Goal: Task Accomplishment & Management: Manage account settings

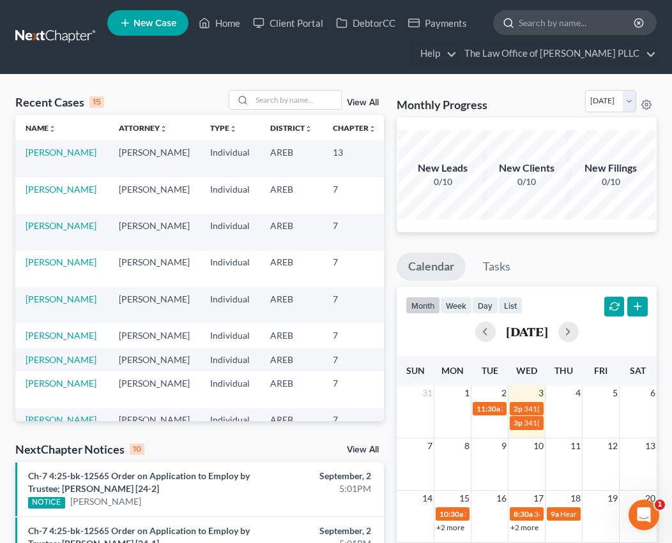
click at [551, 15] on input "search" at bounding box center [577, 23] width 117 height 24
type input "[PERSON_NAME]"
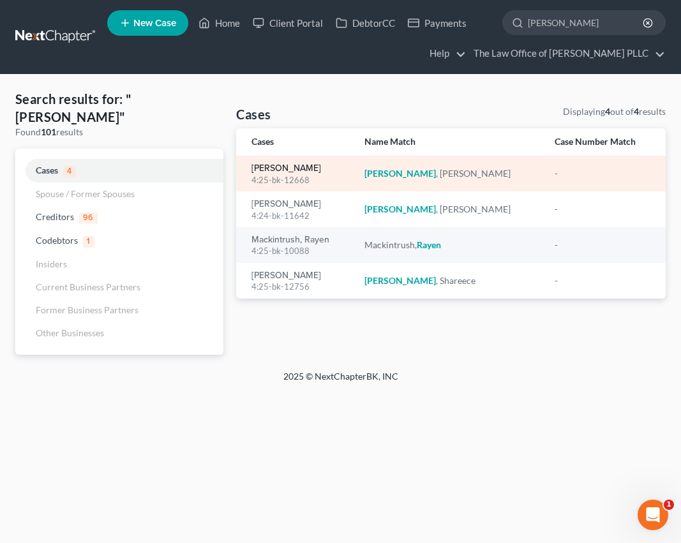
click at [295, 171] on link "[PERSON_NAME]" at bounding box center [287, 168] width 70 height 9
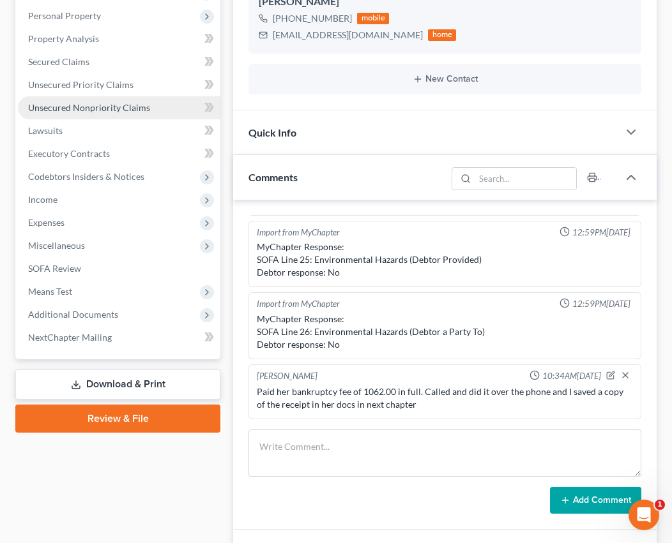
scroll to position [255, 0]
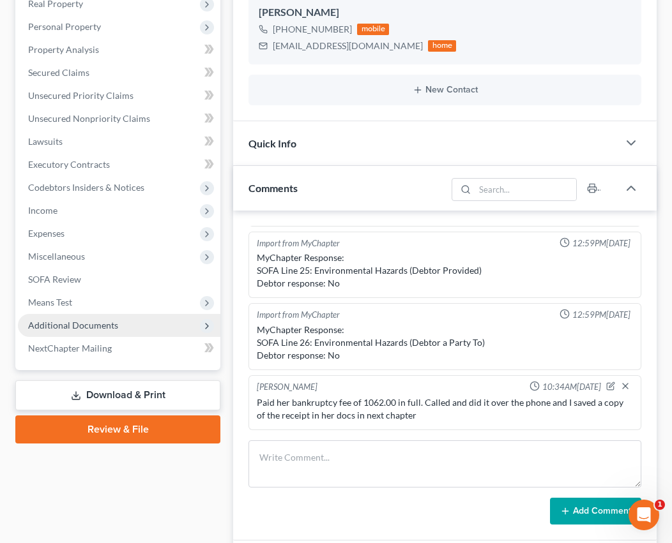
click at [98, 328] on span "Additional Documents" at bounding box center [73, 325] width 90 height 11
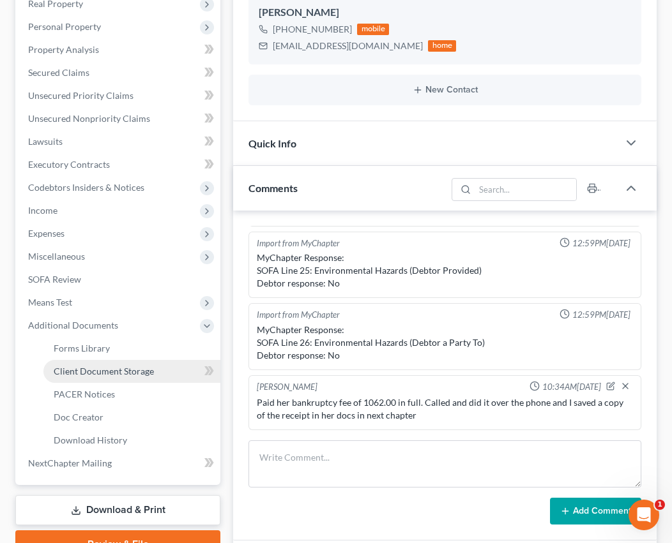
click at [104, 377] on link "Client Document Storage" at bounding box center [131, 371] width 177 height 23
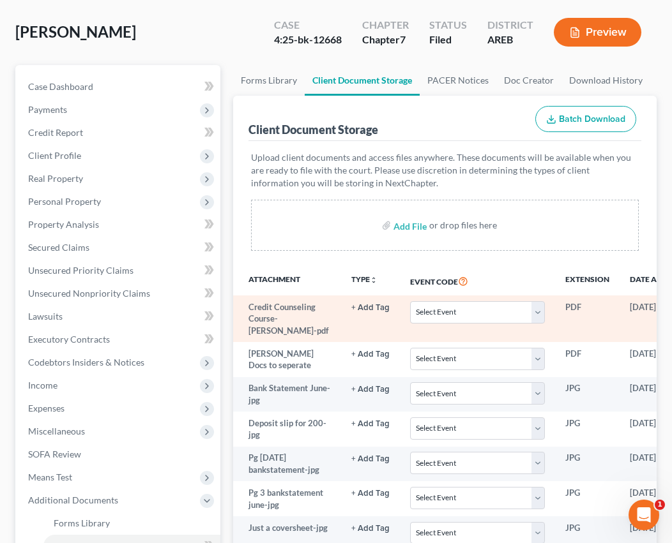
scroll to position [255, 0]
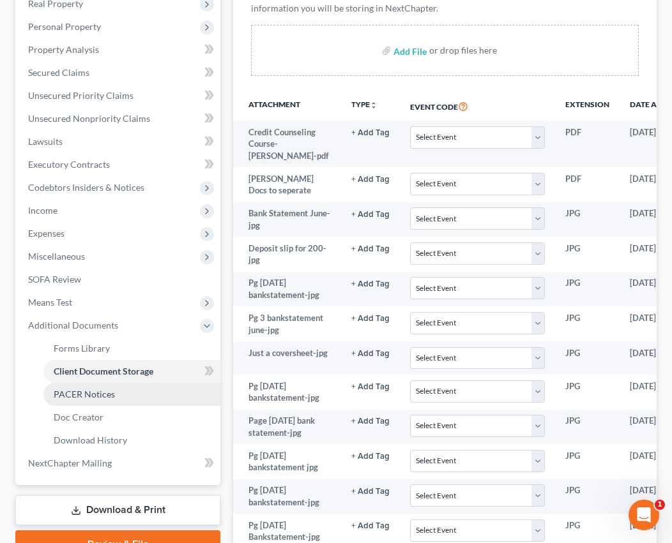
click at [99, 394] on span "PACER Notices" at bounding box center [84, 394] width 61 height 11
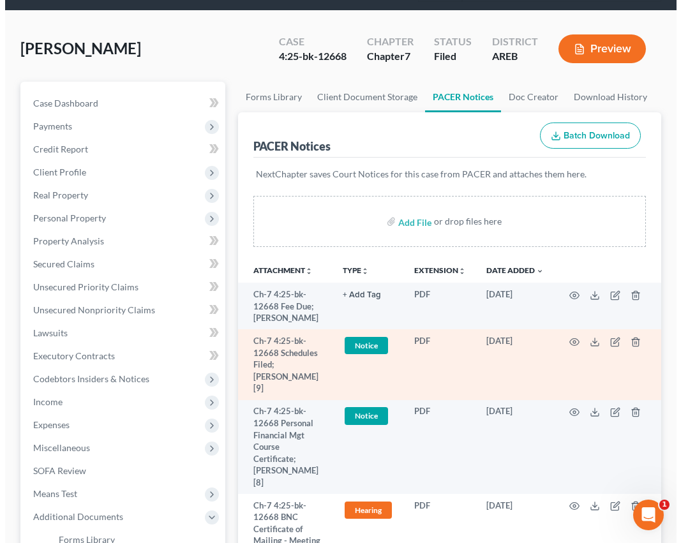
scroll to position [128, 0]
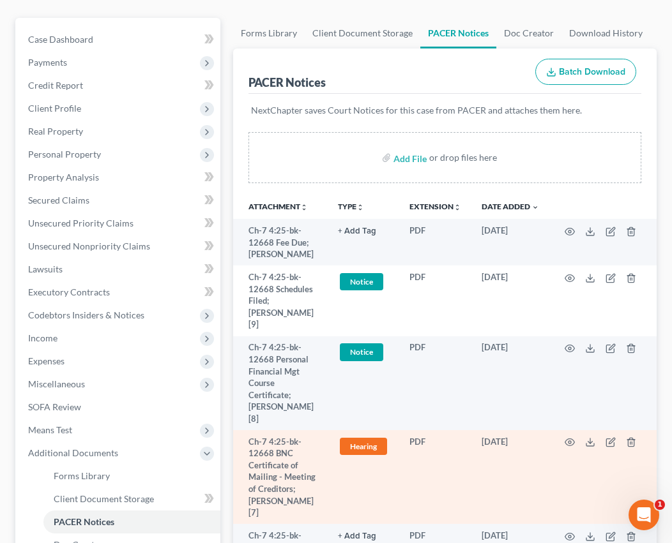
click at [442, 456] on td "PDF" at bounding box center [435, 477] width 72 height 94
click at [568, 439] on icon "button" at bounding box center [570, 442] width 10 height 7
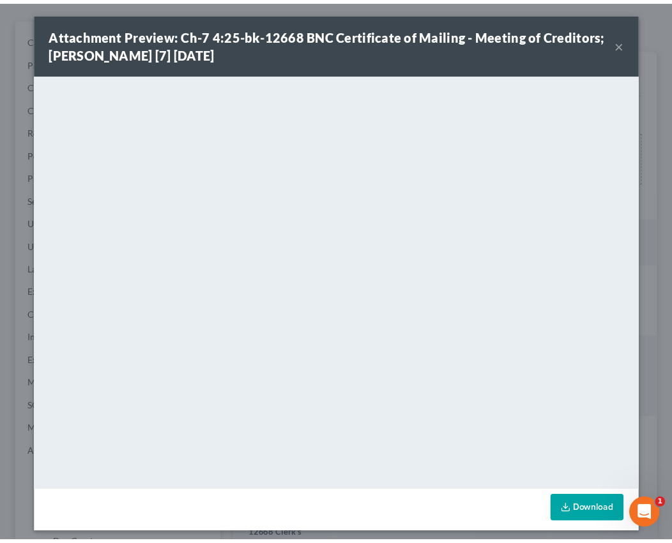
scroll to position [0, 0]
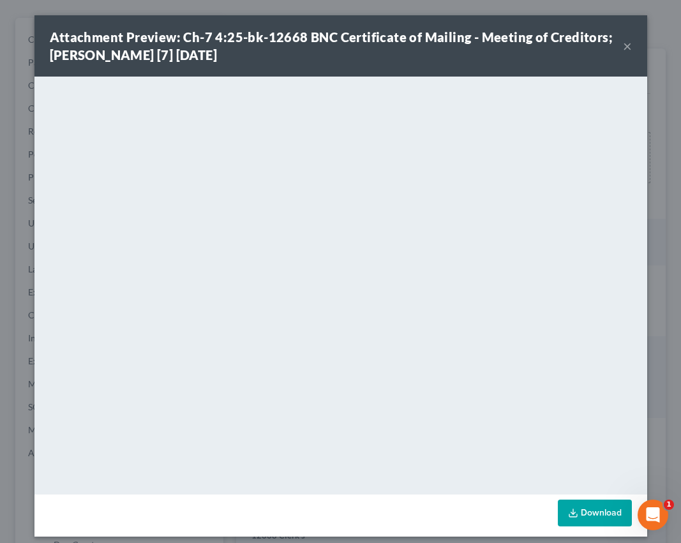
click at [623, 47] on button "×" at bounding box center [627, 45] width 9 height 15
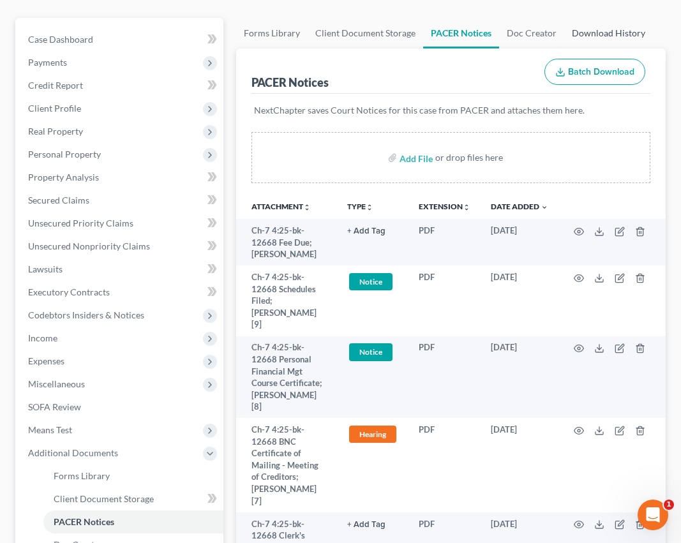
click at [623, 47] on link "Download History" at bounding box center [609, 33] width 89 height 31
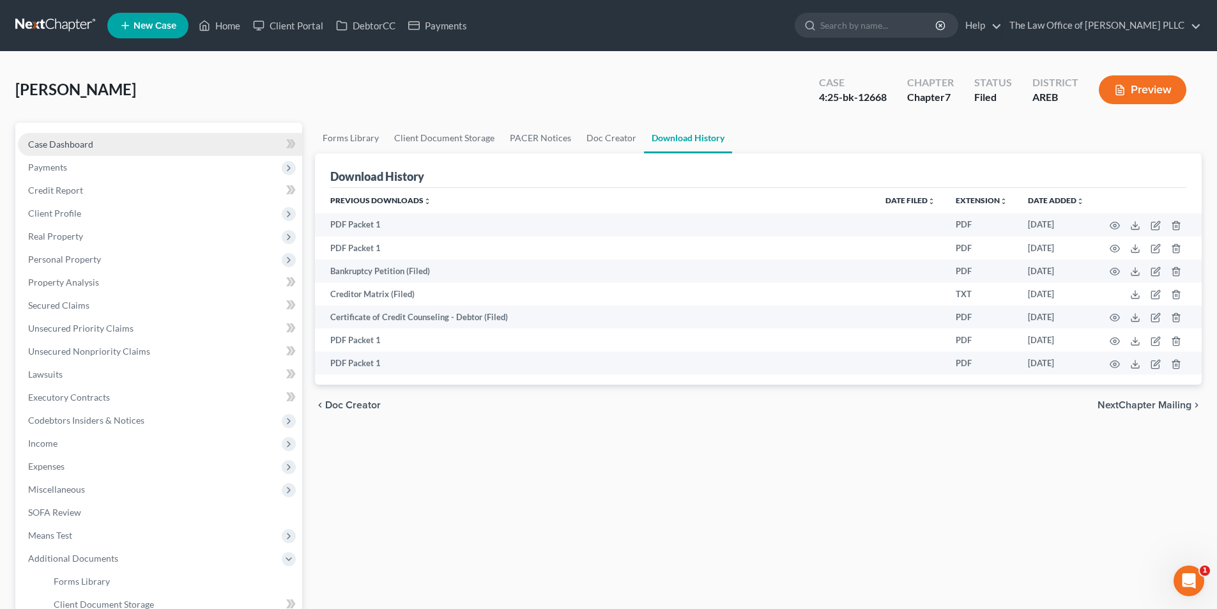
click at [94, 152] on link "Case Dashboard" at bounding box center [160, 144] width 284 height 23
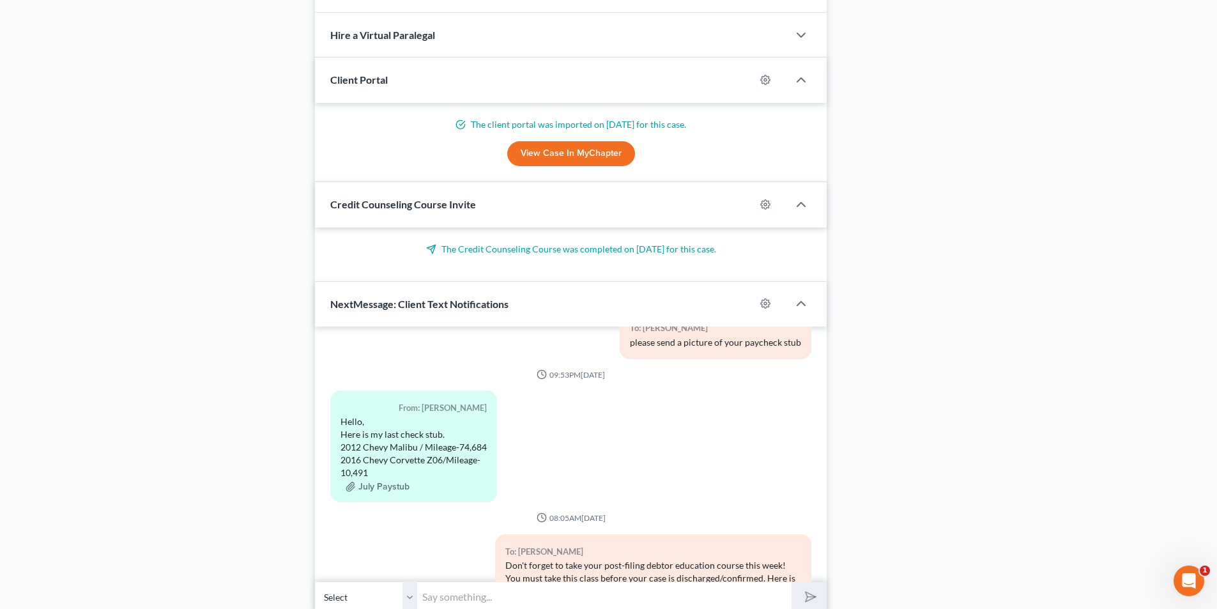
scroll to position [813, 0]
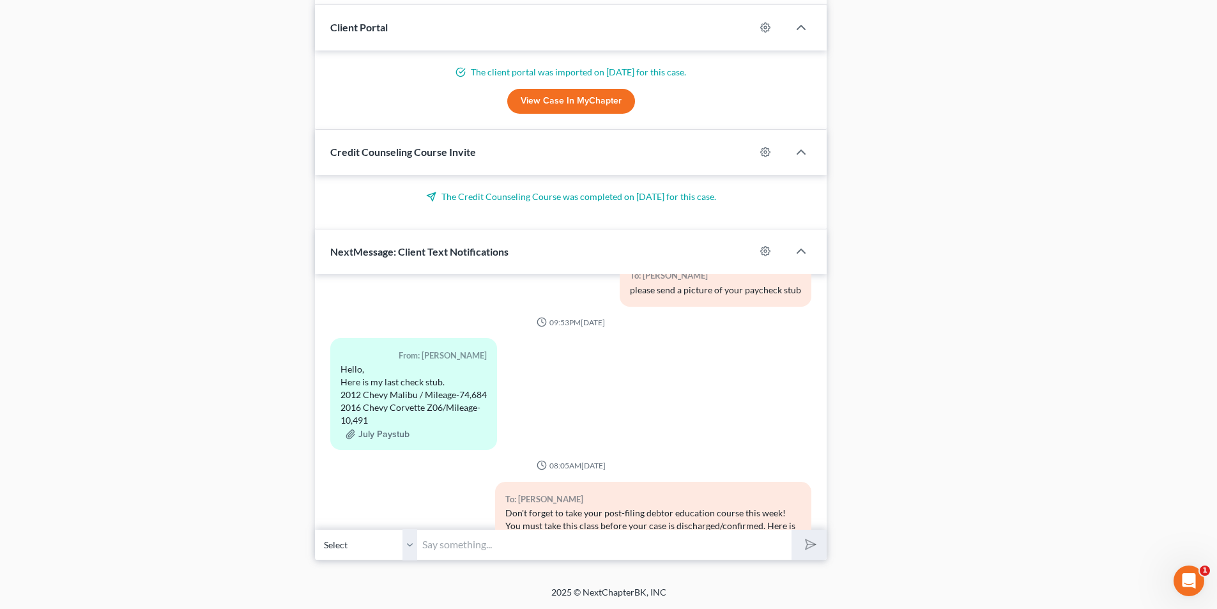
click at [446, 543] on input "text" at bounding box center [604, 544] width 374 height 31
paste input "Zoom video meeting. Go to [DOMAIN_NAME][URL], Enter Meeting ID 929−786−2965, an…"
drag, startPoint x: 449, startPoint y: 546, endPoint x: 563, endPoint y: 544, distance: 114.3
click at [563, 543] on input "Just a reminder about your Virtual Meeting of Creditors [DATE] at 3pm. Go to [D…" at bounding box center [604, 544] width 374 height 31
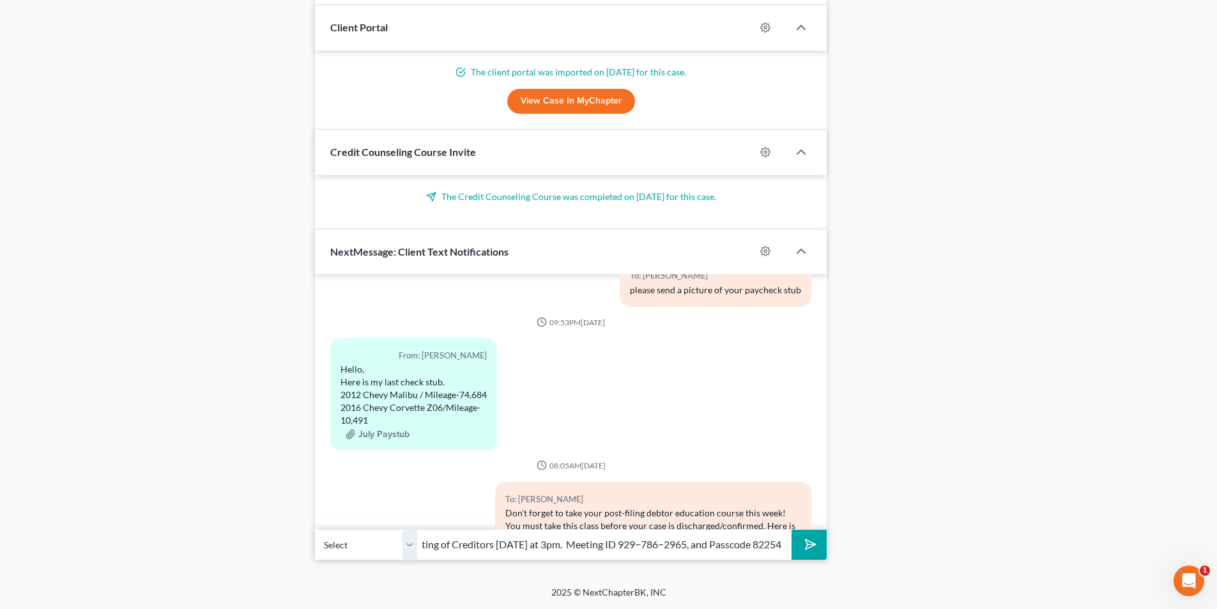
scroll to position [0, 174]
click at [681, 543] on input "Just a reminder about your Virtual Meeting of Creditors [DATE] at 3pm. Meeting …" at bounding box center [604, 544] width 374 height 31
drag, startPoint x: 787, startPoint y: 543, endPoint x: 343, endPoint y: 556, distance: 444.0
click at [343, 543] on div "Select [PHONE_NUMBER] - [PERSON_NAME] Just a reminder about your Virtual Meetin…" at bounding box center [571, 544] width 512 height 30
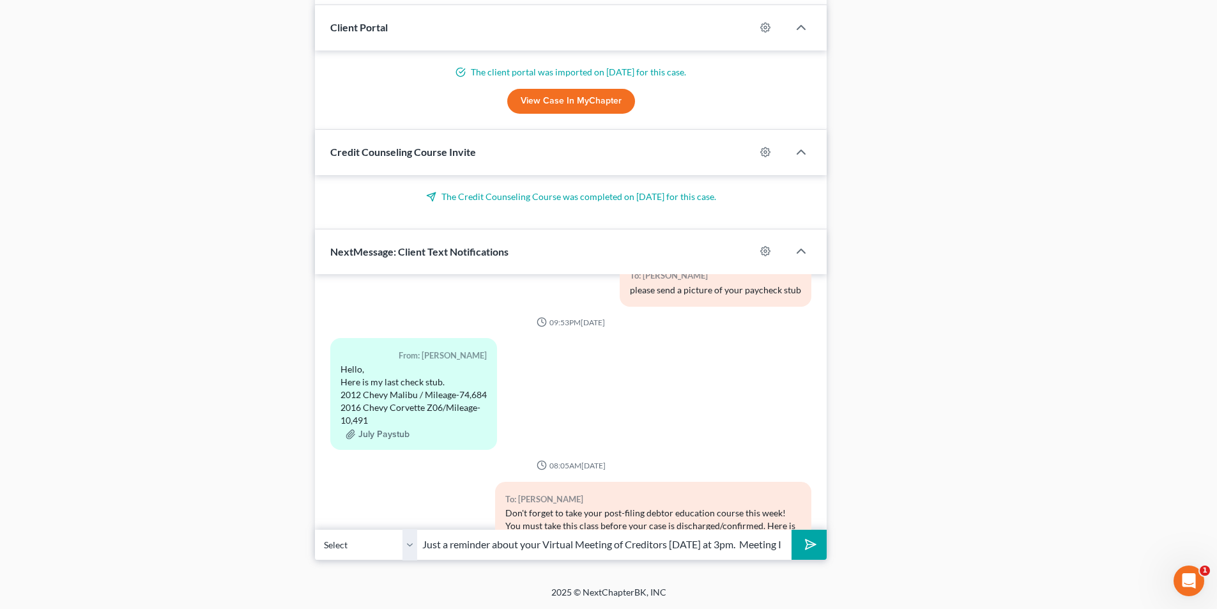
drag, startPoint x: 735, startPoint y: 544, endPoint x: 803, endPoint y: 542, distance: 67.7
click at [681, 541] on input "Just a reminder about your Virtual Meeting of Creditors [DATE] at 3pm. Meeting …" at bounding box center [604, 544] width 374 height 31
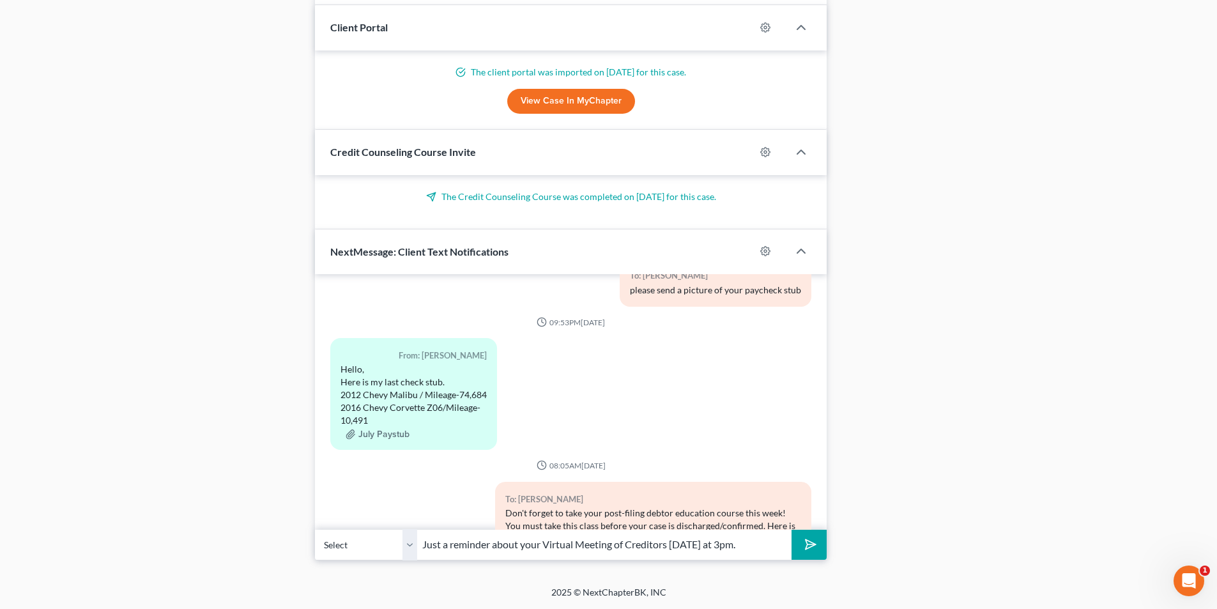
type input "Just a reminder about your Virtual Meeting of Creditors [DATE] at 3pm."
click at [681, 529] on button "submit" at bounding box center [808, 544] width 35 height 30
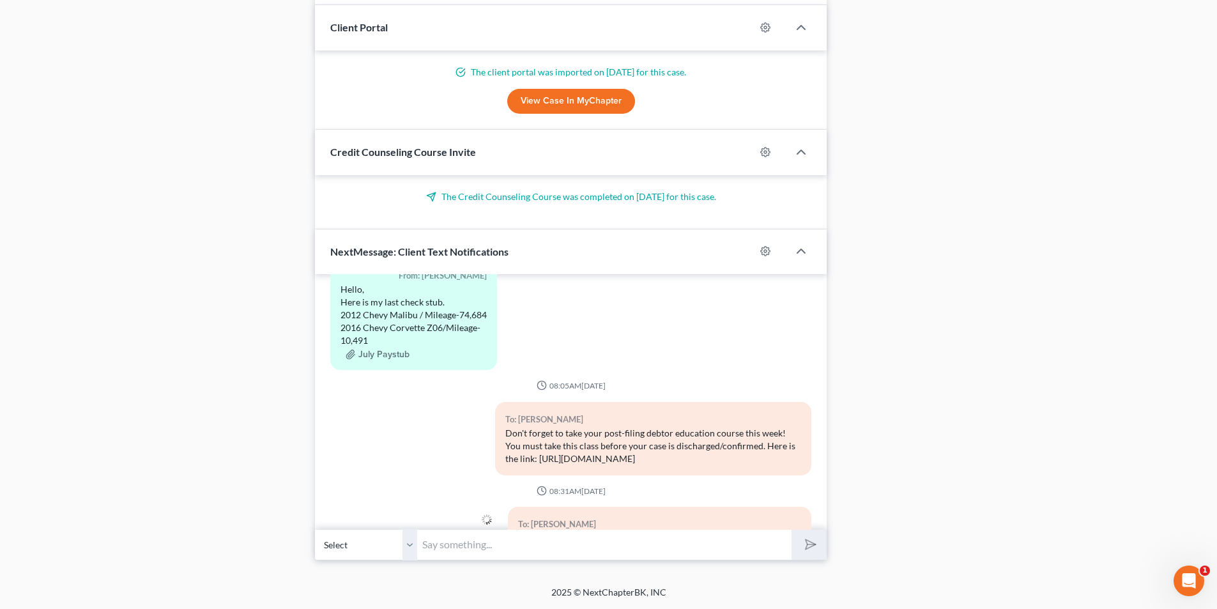
click at [454, 543] on input "text" at bounding box center [604, 544] width 374 height 31
paste input "Zoom video meeting. Go to [DOMAIN_NAME][URL], Enter Meeting ID 929−786−2965, an…"
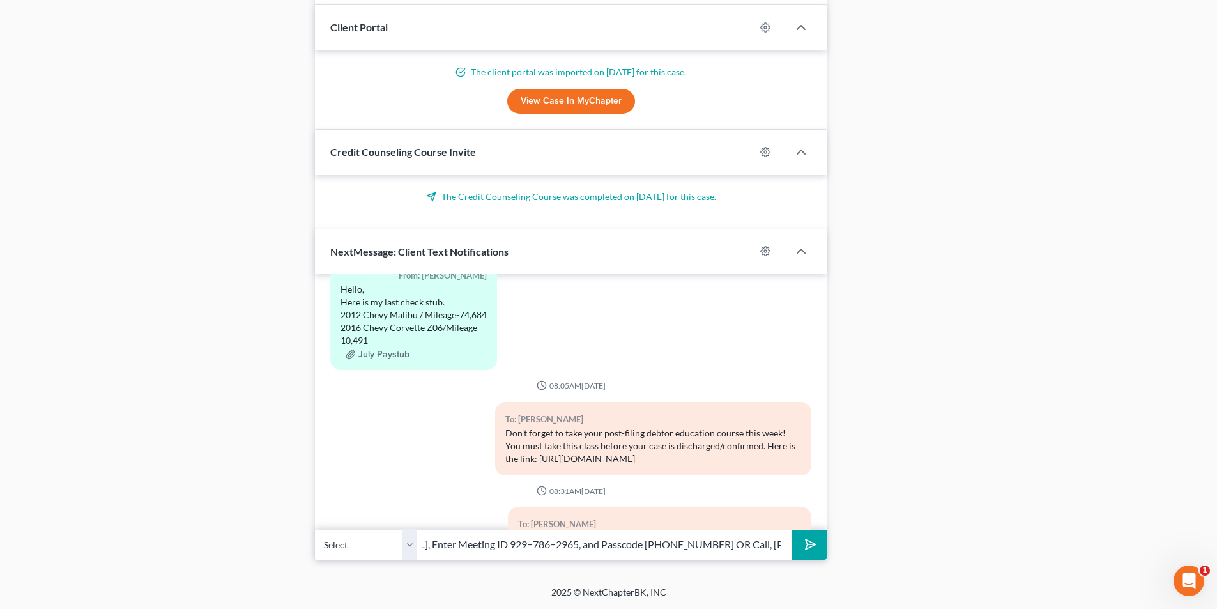
type input "Zoom video meeting. Go to [DOMAIN_NAME][URL], Enter Meeting ID 929−786−2965, an…"
click at [681, 543] on icon "submit" at bounding box center [808, 544] width 18 height 18
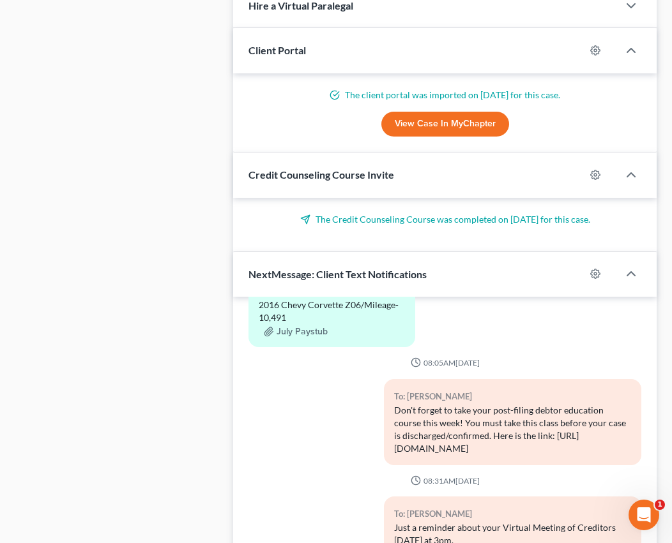
scroll to position [2069, 0]
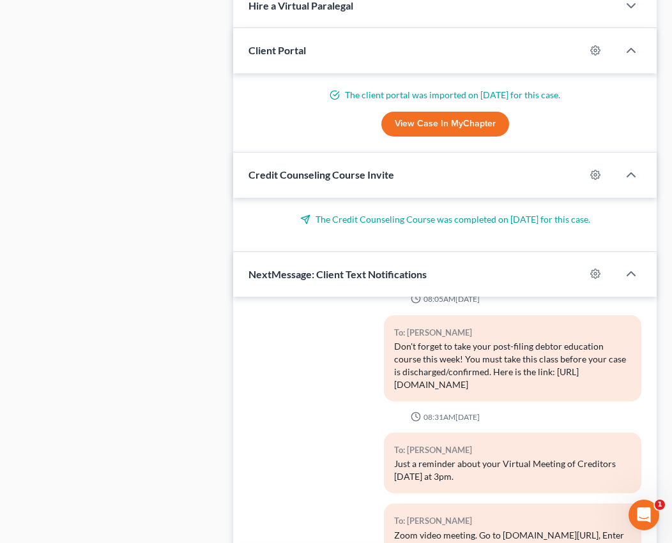
click at [348, 390] on div "To: [PERSON_NAME] Don't forget to take your post-filing debtor education course…" at bounding box center [445, 363] width 406 height 96
click at [169, 124] on div "Case Dashboard Payments Invoices Payments Payments Credit Report Client Profile" at bounding box center [118, 291] width 218 height 1917
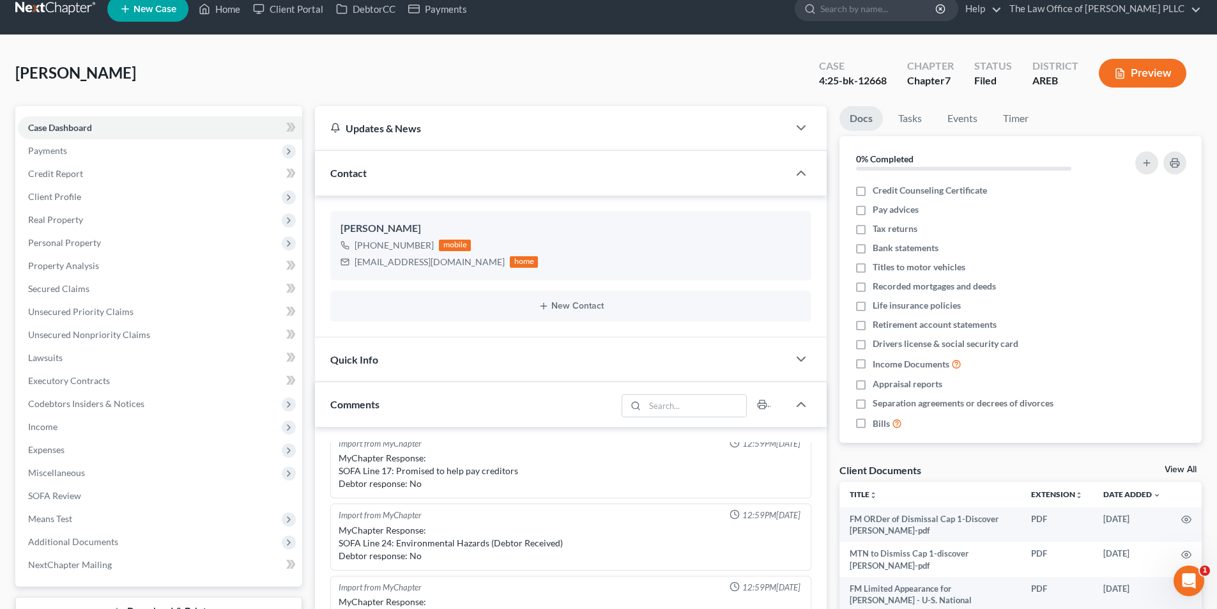
scroll to position [0, 0]
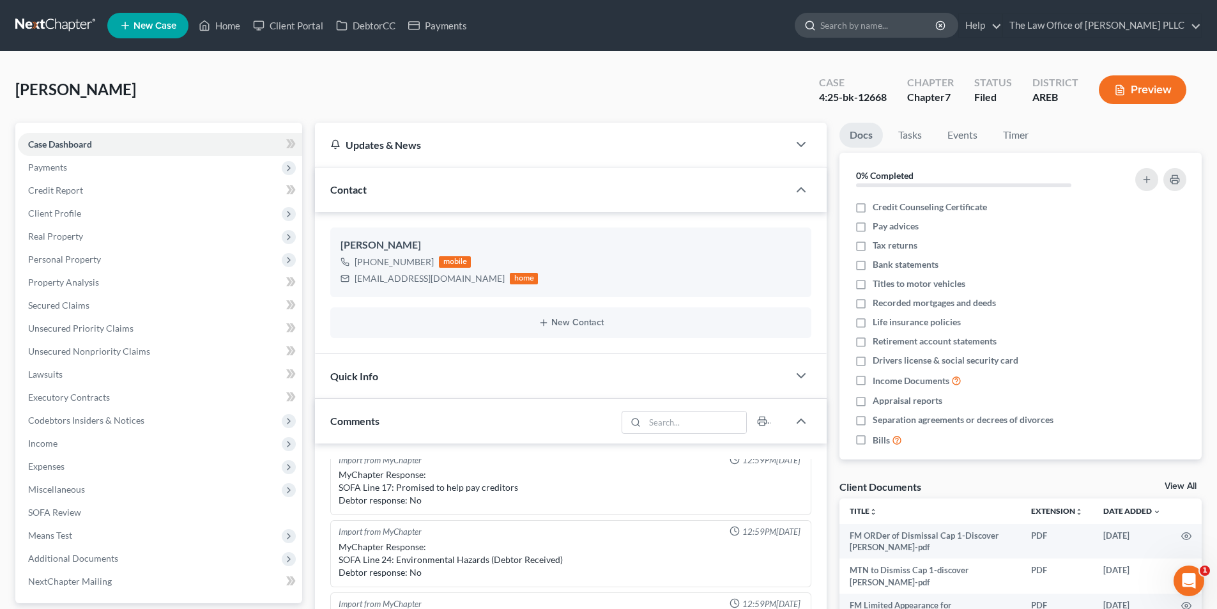
click at [681, 29] on input "search" at bounding box center [878, 25] width 117 height 24
type input "[PERSON_NAME]"
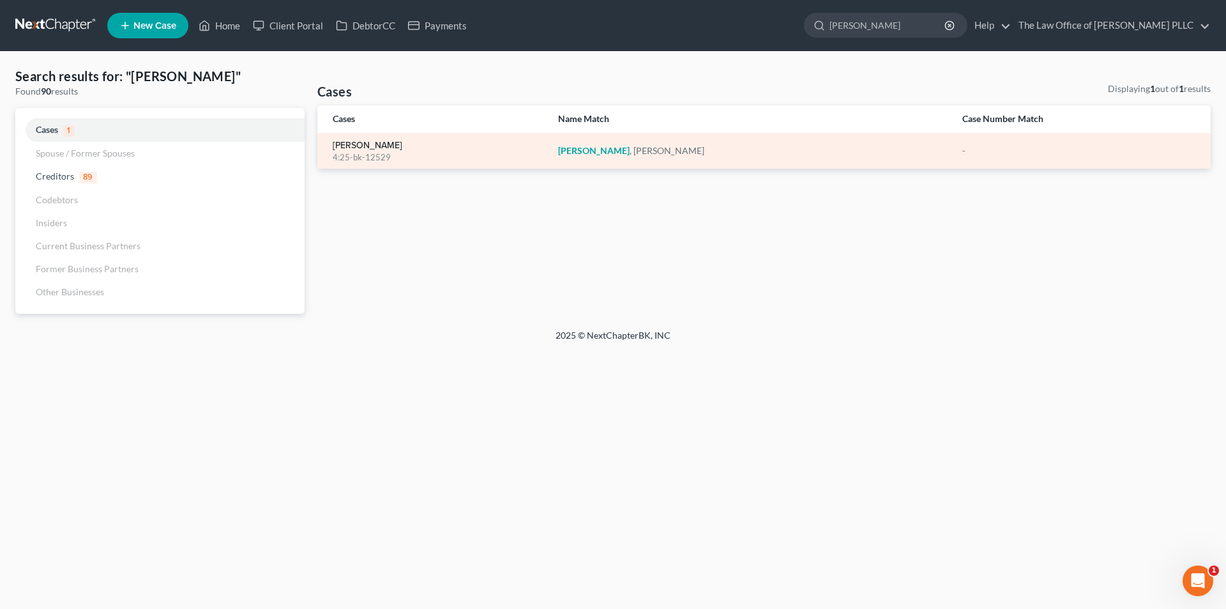
click at [355, 144] on link "[PERSON_NAME]" at bounding box center [368, 145] width 70 height 9
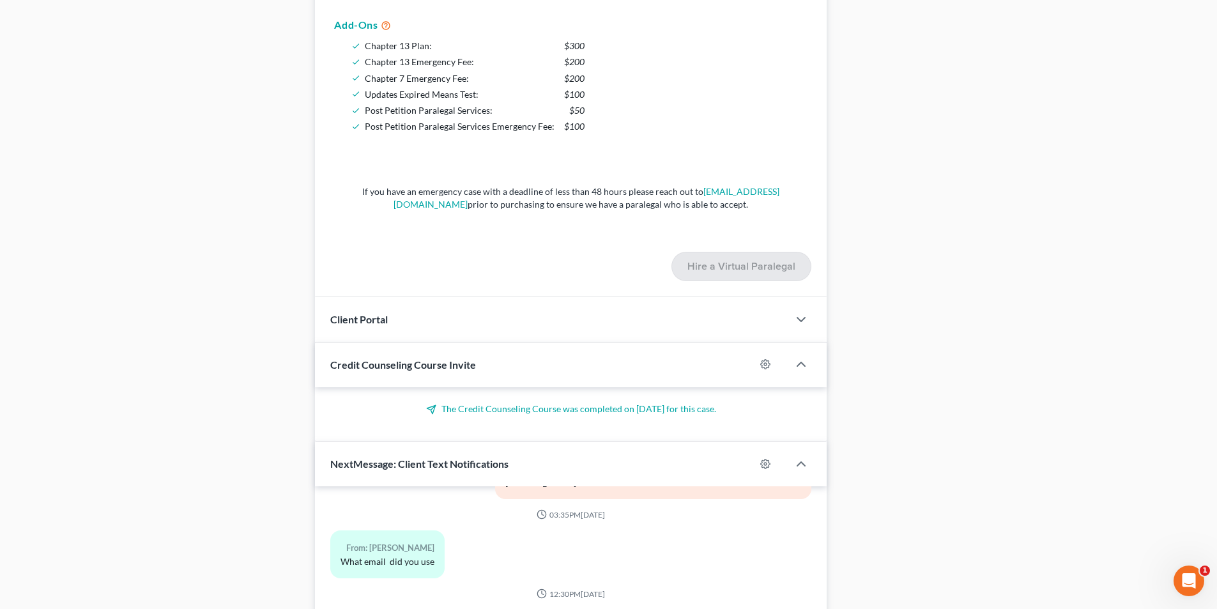
scroll to position [1617, 0]
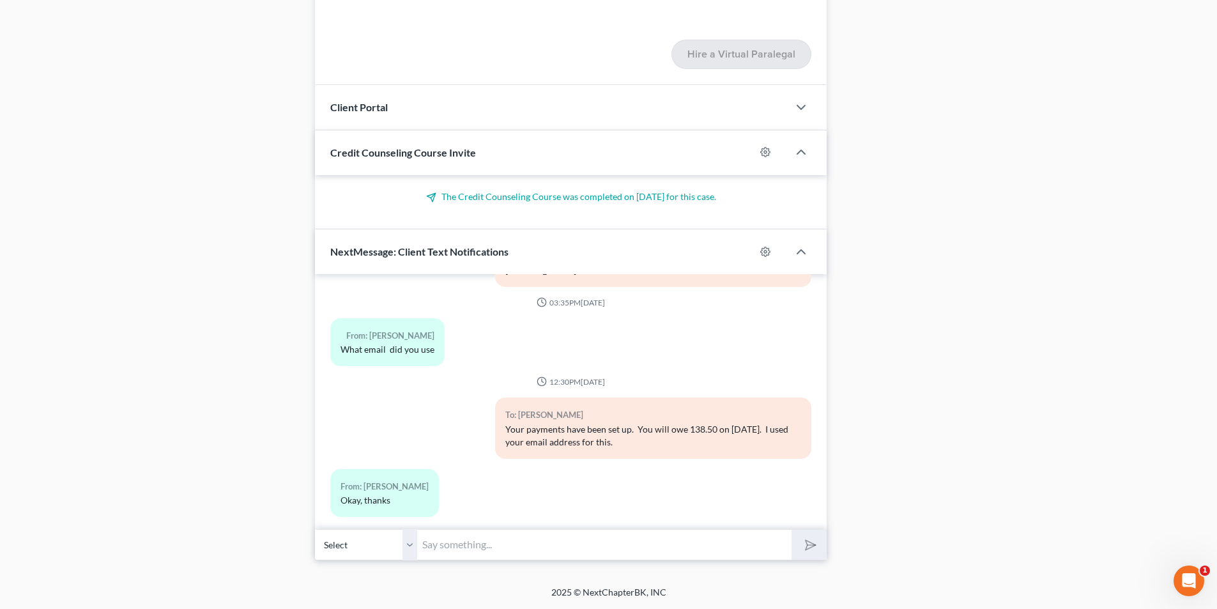
click at [467, 542] on input "text" at bounding box center [604, 544] width 374 height 31
paste input "[DATE] 02:00 PM at Zoom [PERSON_NAME]: Meeting ID [PHONE_NUMBER], Passcode 8225…"
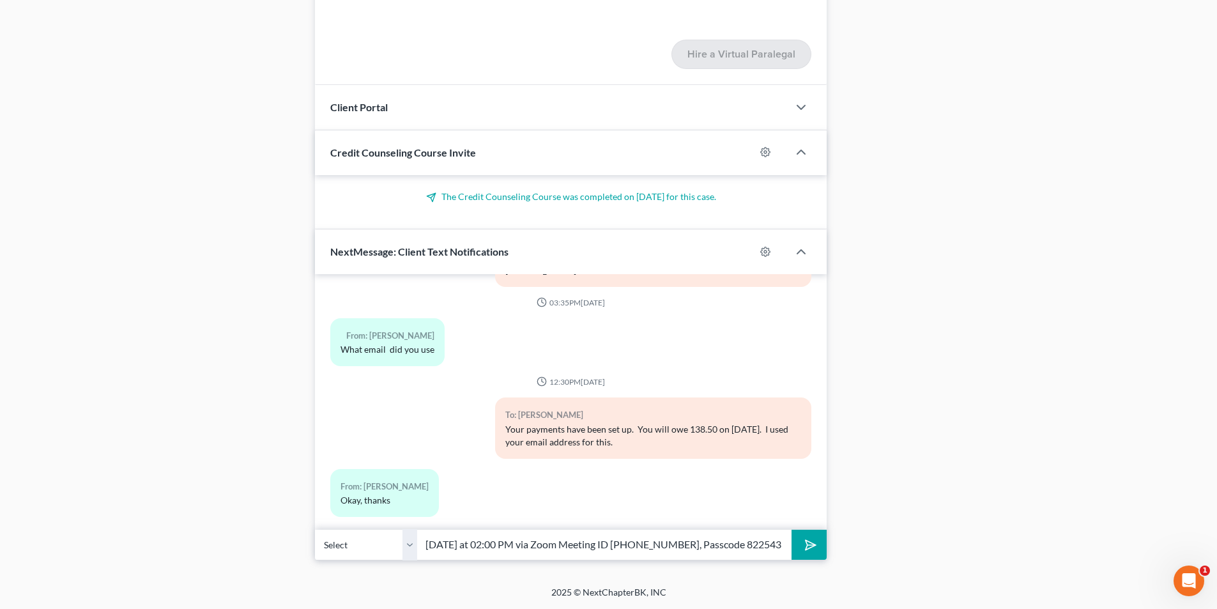
type input "Just a reminder about your Meeting of Creditors [DATE] at 02:00 PM via Zoom Mee…"
click at [681, 543] on icon "submit" at bounding box center [808, 545] width 18 height 18
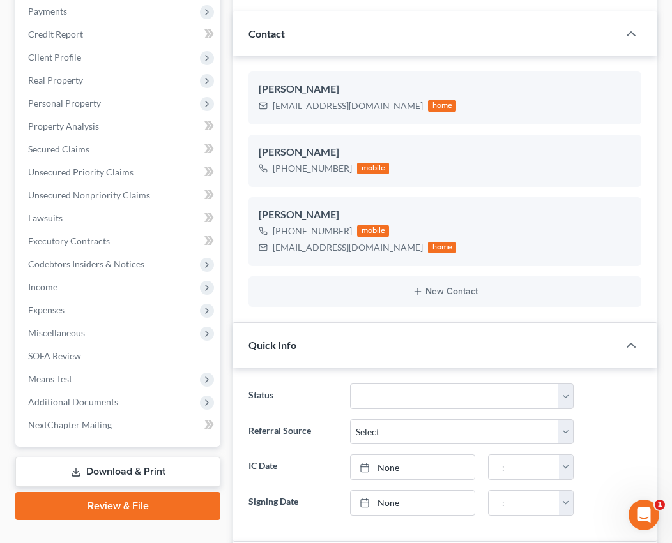
scroll to position [192, 0]
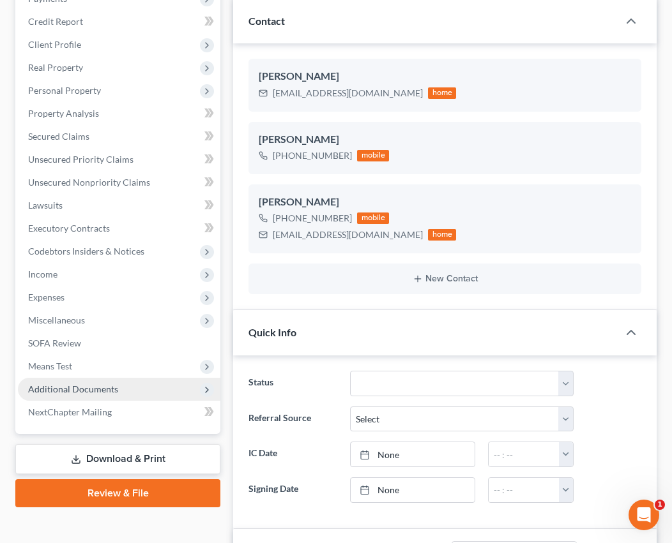
click at [86, 384] on span "Additional Documents" at bounding box center [73, 389] width 90 height 11
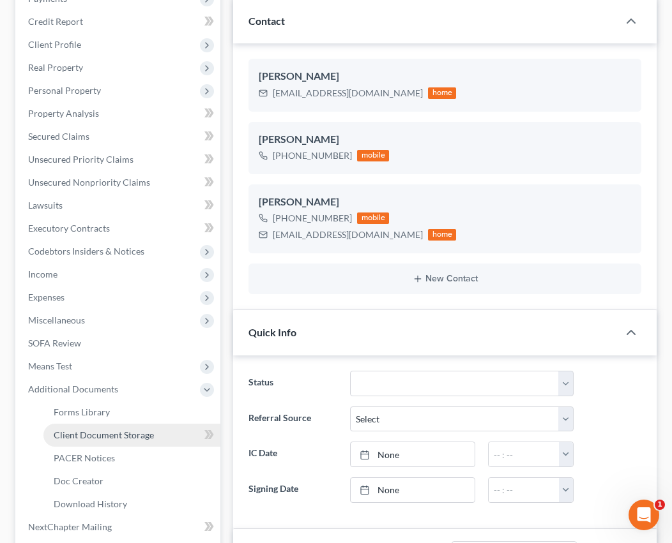
click at [85, 433] on span "Client Document Storage" at bounding box center [104, 435] width 100 height 11
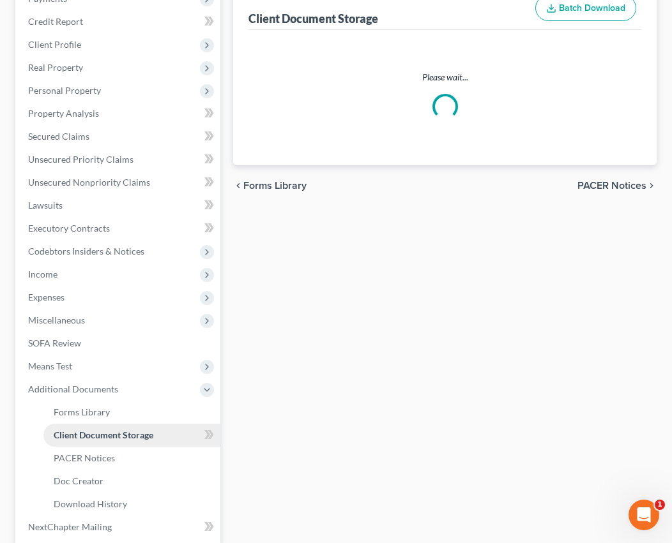
scroll to position [190, 0]
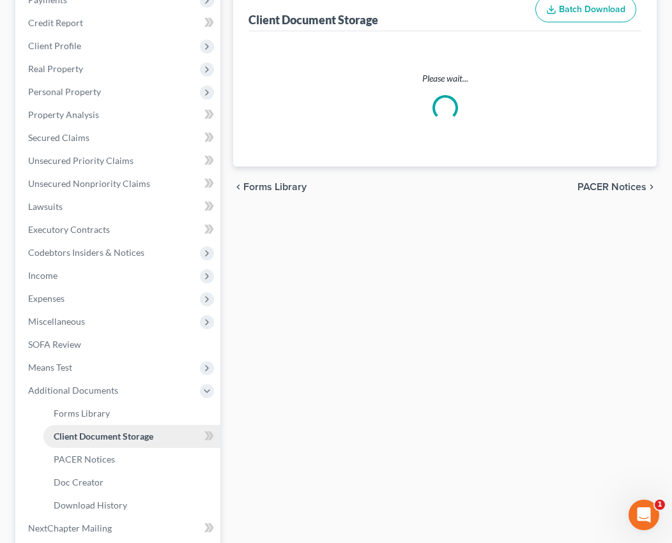
select select "0"
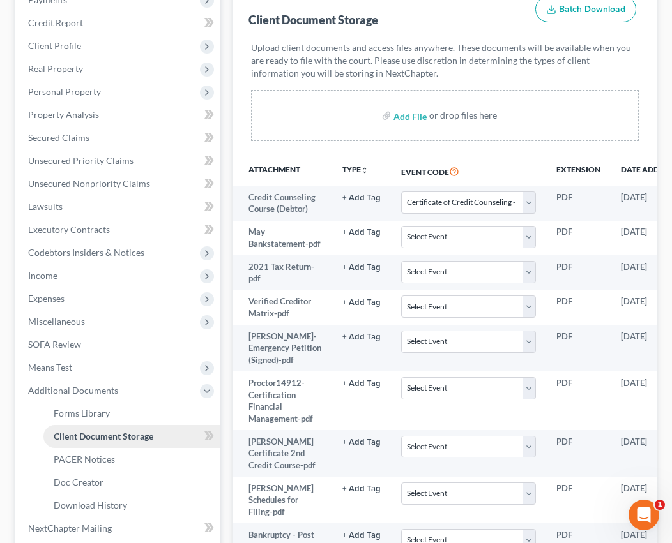
scroll to position [0, 0]
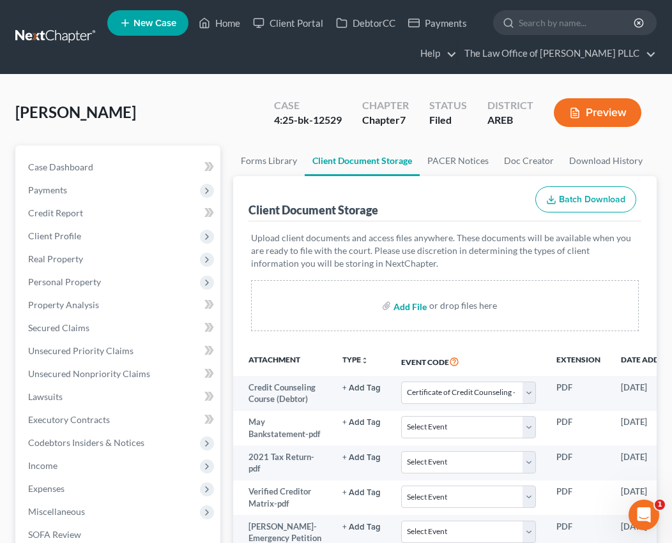
click at [413, 308] on input "file" at bounding box center [408, 305] width 31 height 23
type input "C:\fakepath\[PERSON_NAME] Property Assessment.pdf"
select select "0"
click at [402, 308] on input "file" at bounding box center [408, 305] width 31 height 23
type input "C:\fakepath\[PERSON_NAME].pdf"
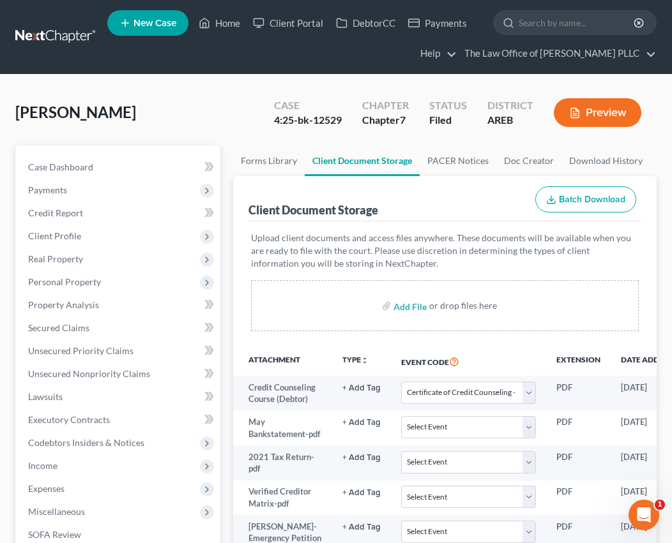
select select "0"
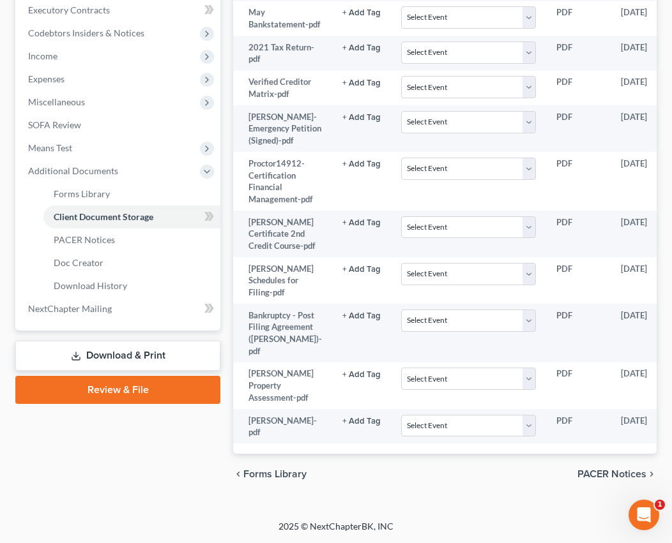
scroll to position [513, 0]
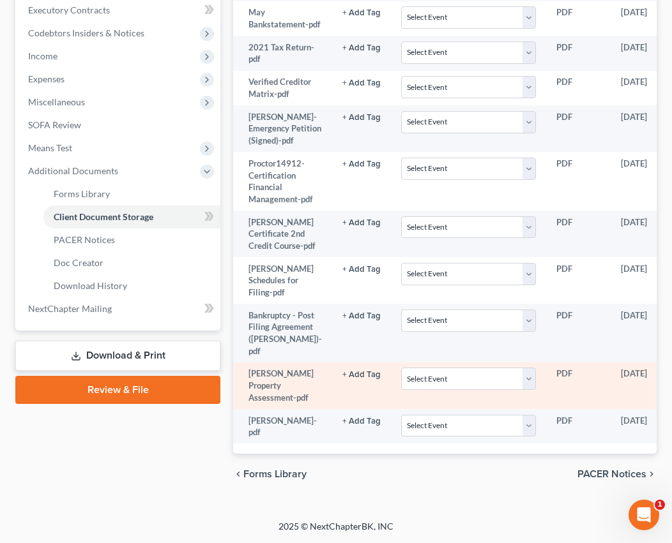
drag, startPoint x: 342, startPoint y: 466, endPoint x: 611, endPoint y: 376, distance: 283.4
click at [342, 466] on div "chevron_left Forms Library PACER Notices chevron_right" at bounding box center [444, 474] width 423 height 41
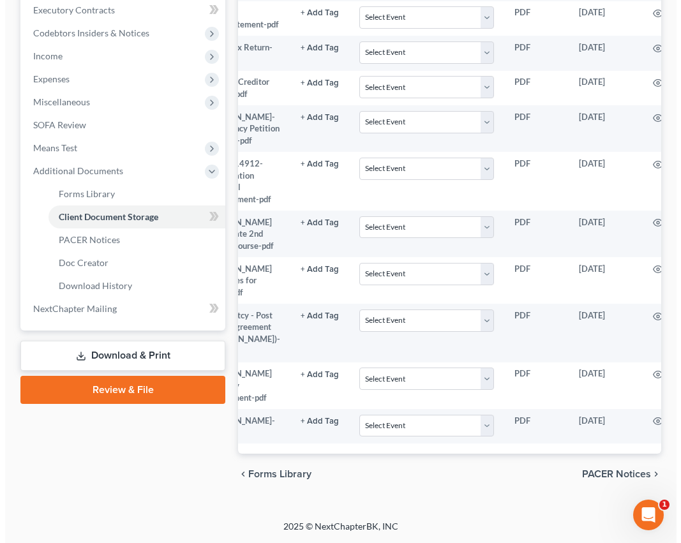
scroll to position [0, 84]
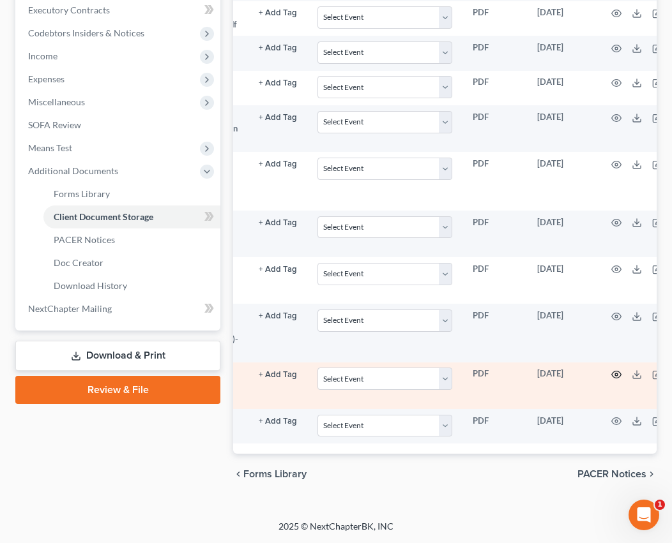
click at [611, 370] on icon "button" at bounding box center [616, 375] width 10 height 10
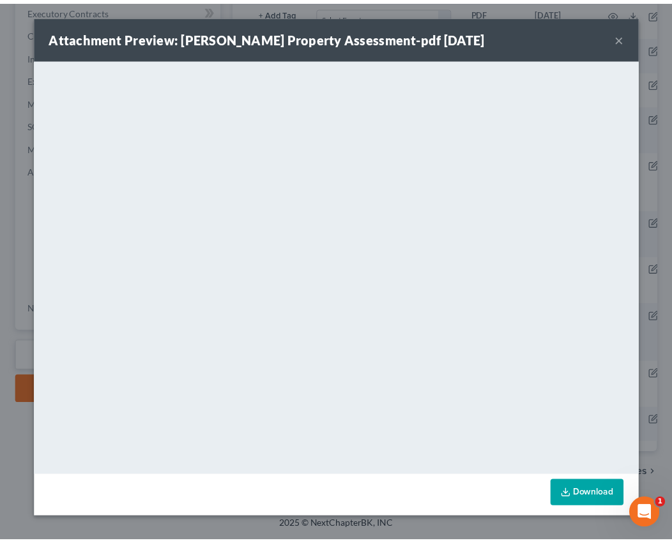
scroll to position [231, 0]
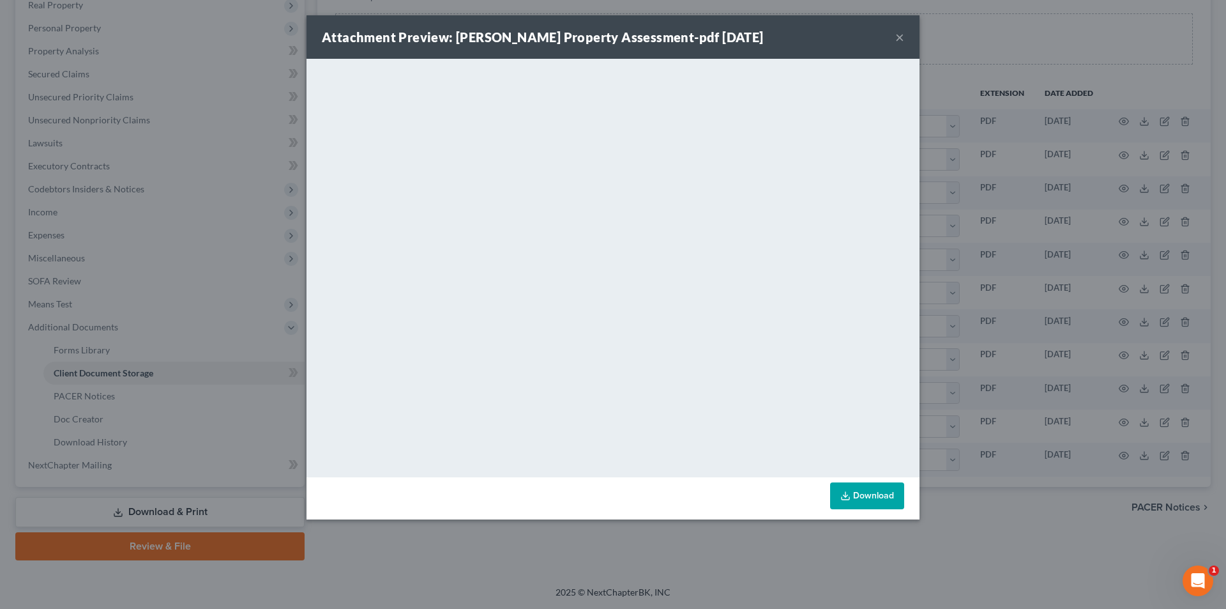
click at [681, 38] on button "×" at bounding box center [899, 36] width 9 height 15
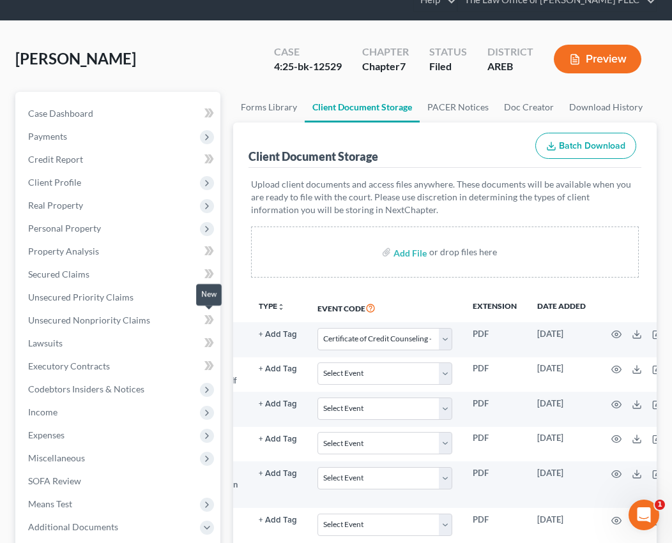
scroll to position [0, 0]
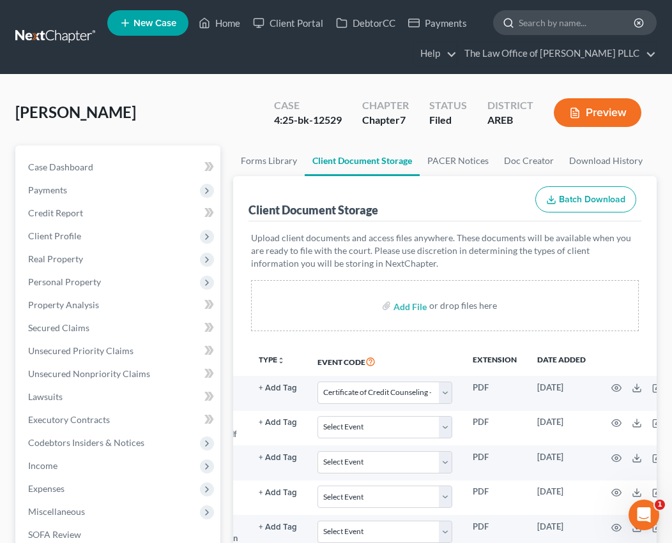
click at [549, 24] on input "search" at bounding box center [577, 23] width 117 height 24
type input "green"
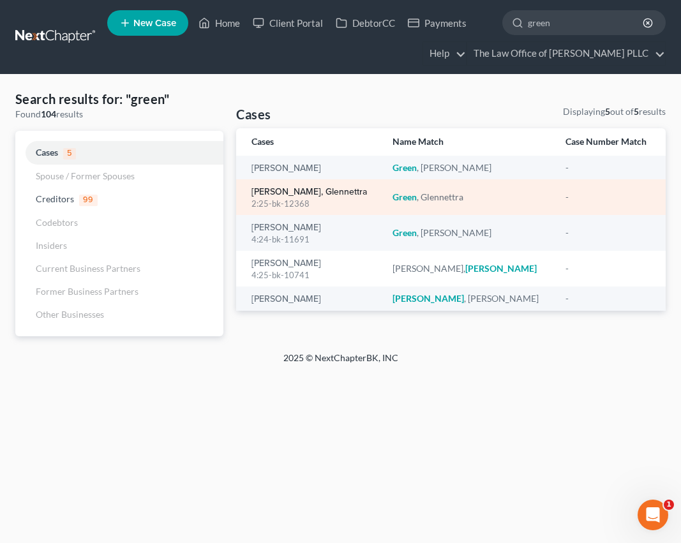
click at [277, 188] on link "[PERSON_NAME], Glennettra" at bounding box center [310, 192] width 116 height 9
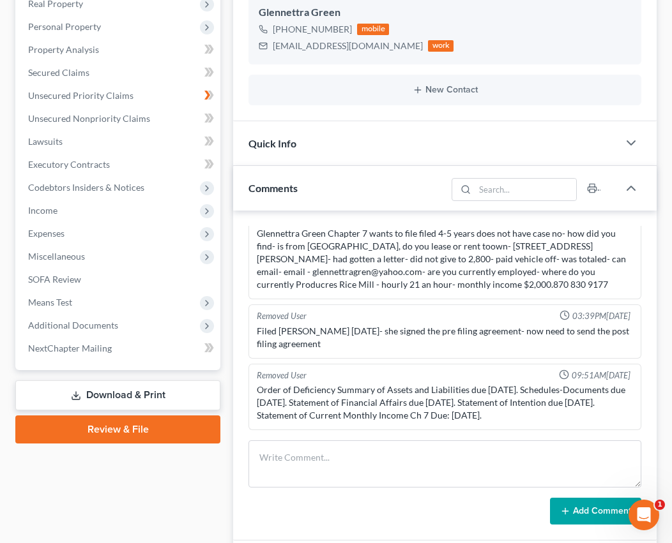
scroll to position [4194, 0]
click at [62, 328] on span "Additional Documents" at bounding box center [73, 325] width 90 height 11
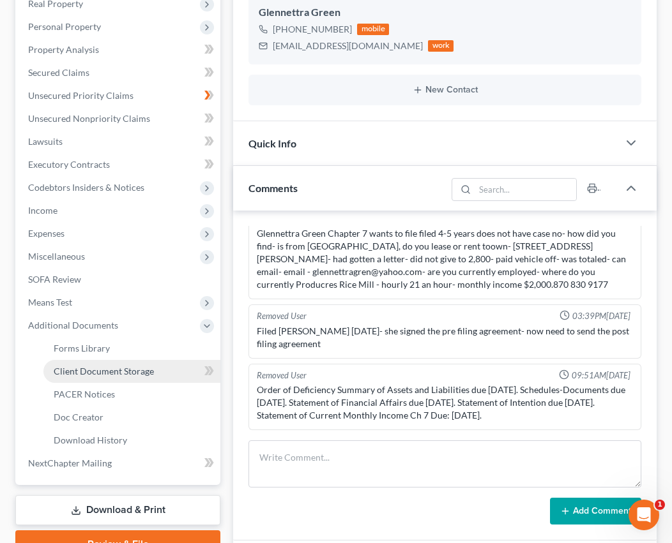
click at [101, 372] on span "Client Document Storage" at bounding box center [104, 371] width 100 height 11
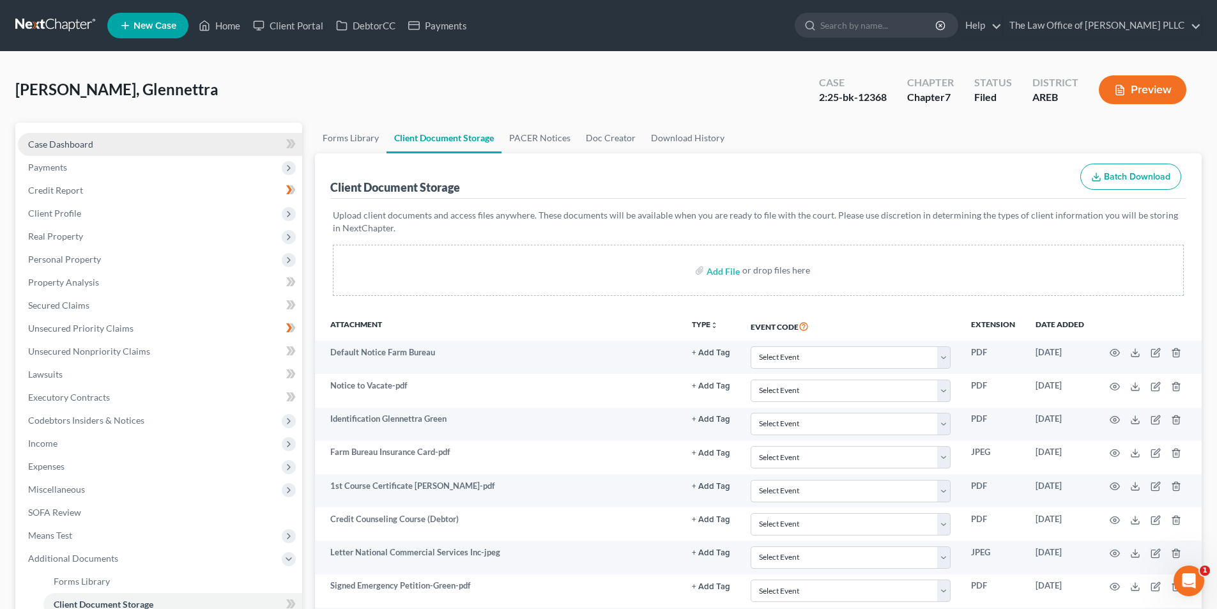
click at [82, 146] on span "Case Dashboard" at bounding box center [60, 144] width 65 height 11
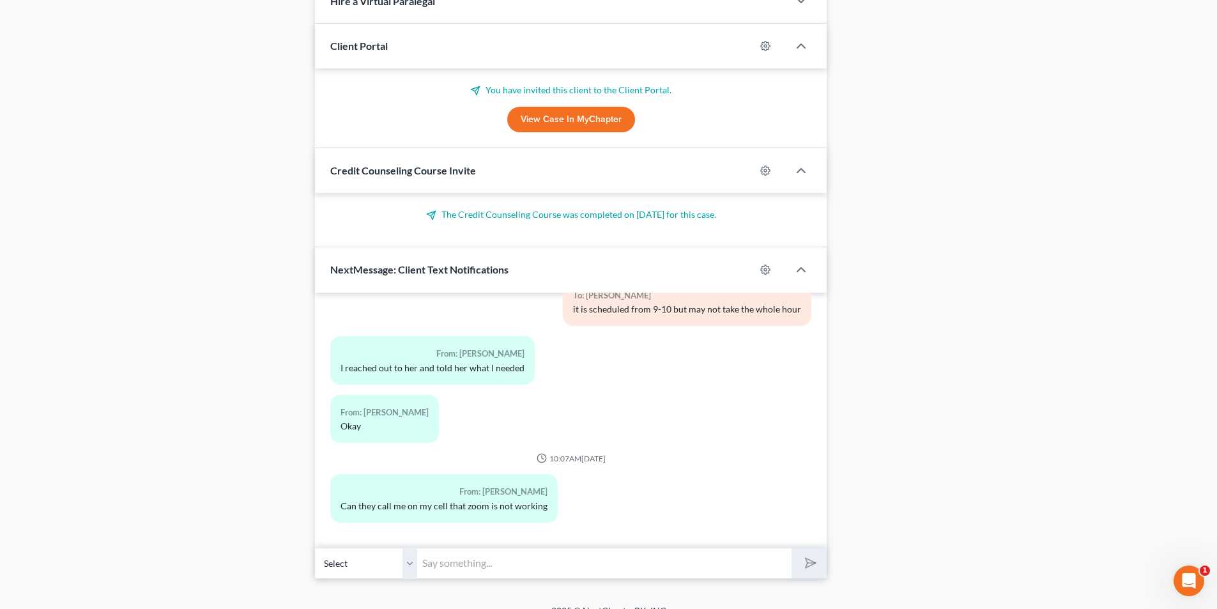
scroll to position [807, 0]
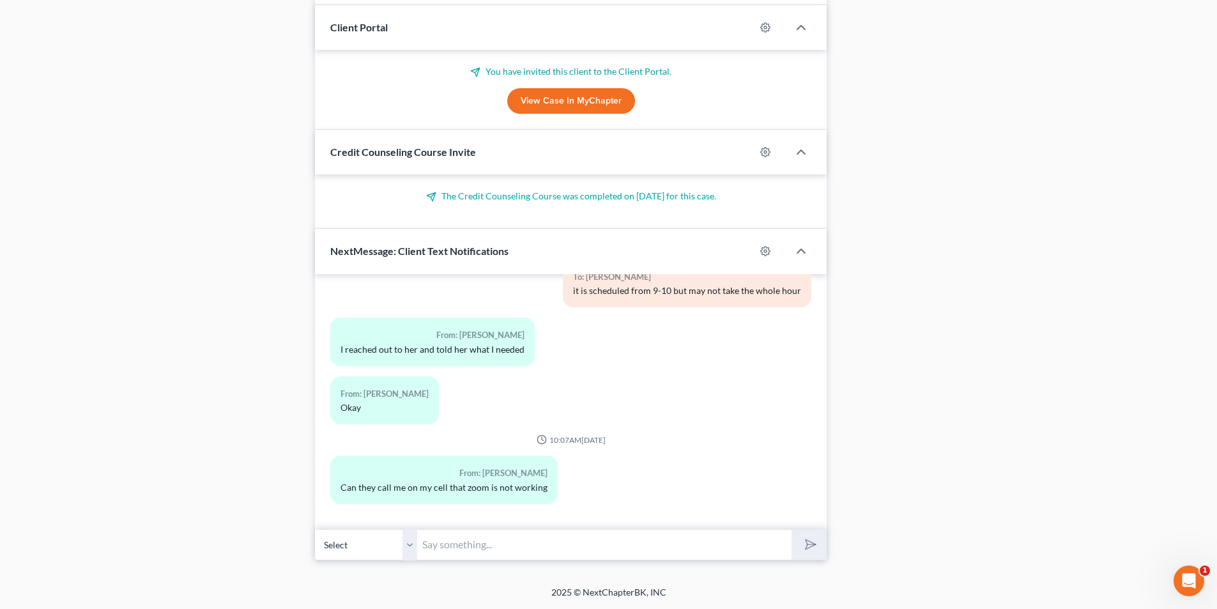
click at [498, 543] on input "text" at bounding box center [604, 544] width 374 height 31
type input "e"
type input "Were you ever able to get your last W-2 for me? I really need it ASAP. Thanks"
click at [681, 543] on icon "submit" at bounding box center [808, 544] width 18 height 18
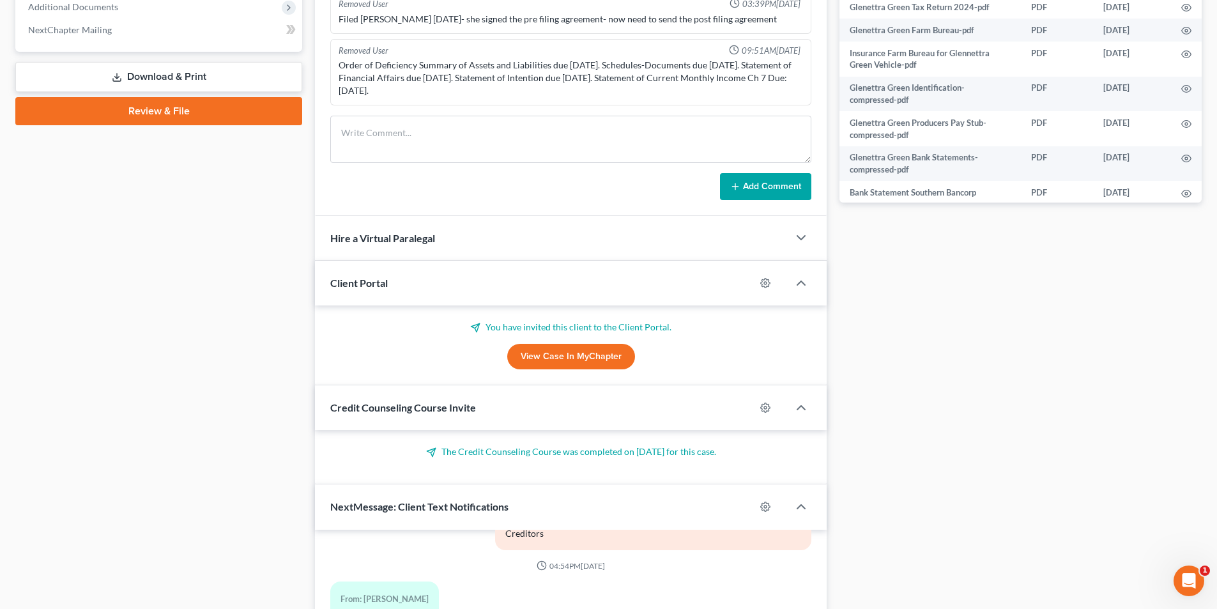
scroll to position [360, 0]
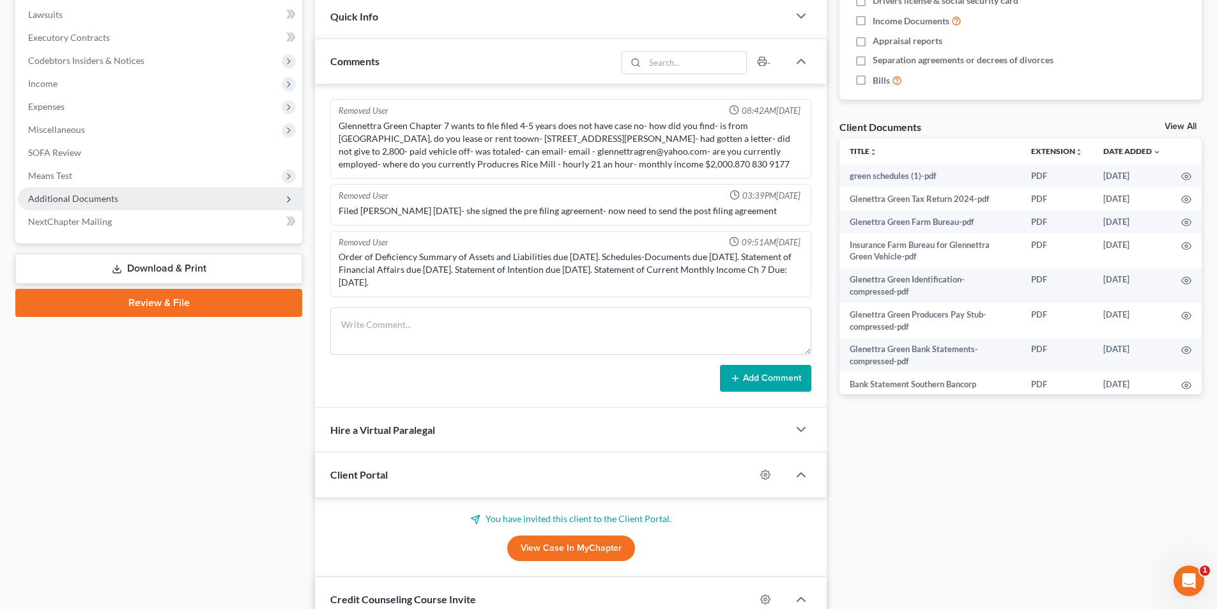
click at [89, 195] on span "Additional Documents" at bounding box center [73, 198] width 90 height 11
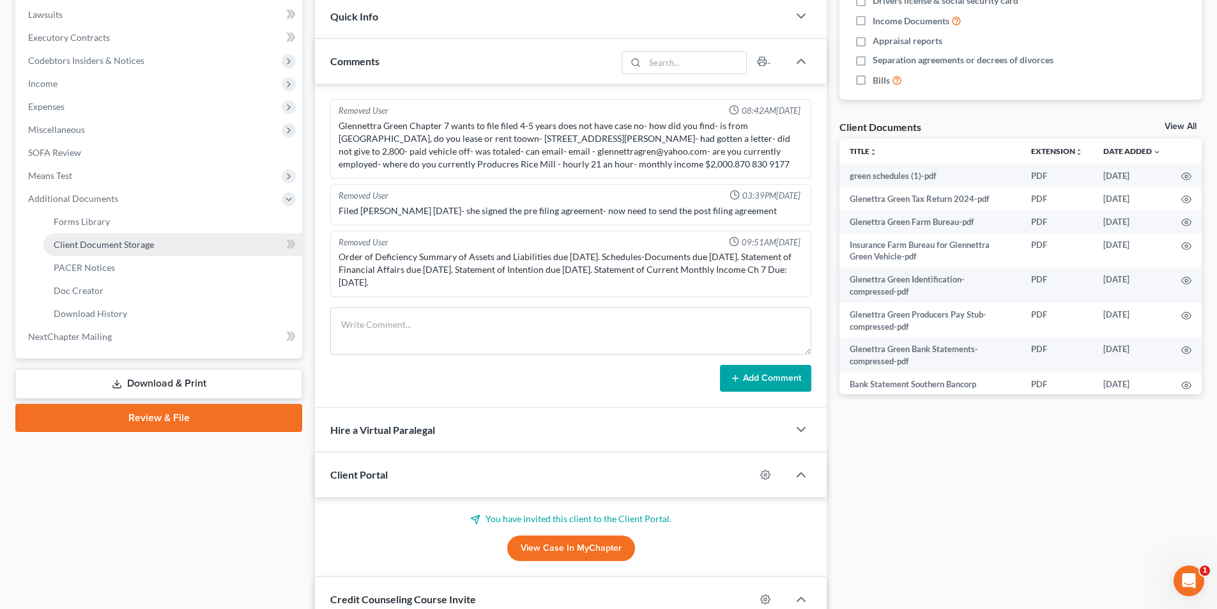
click at [112, 243] on span "Client Document Storage" at bounding box center [104, 244] width 100 height 11
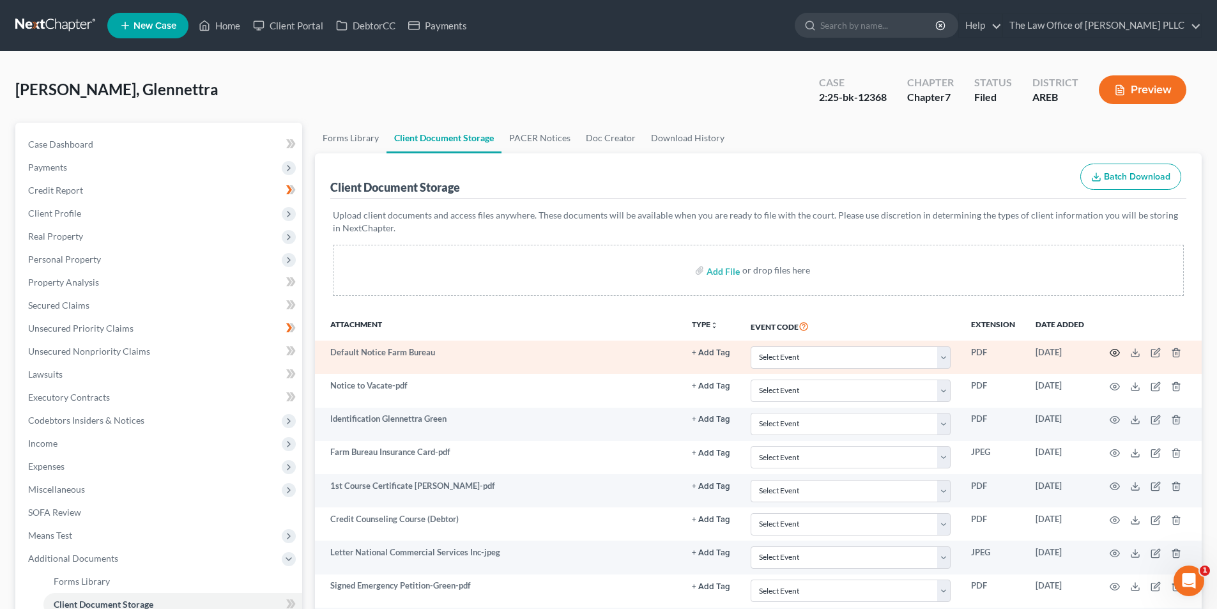
click at [681, 354] on circle "button" at bounding box center [1114, 352] width 3 height 3
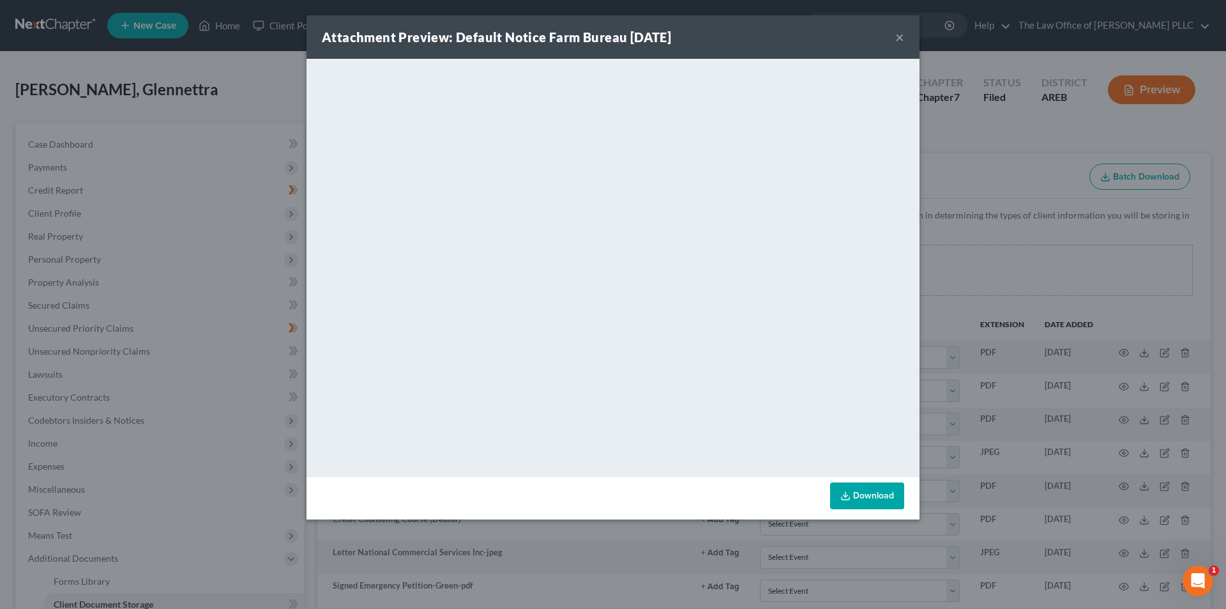
click at [681, 36] on button "×" at bounding box center [899, 36] width 9 height 15
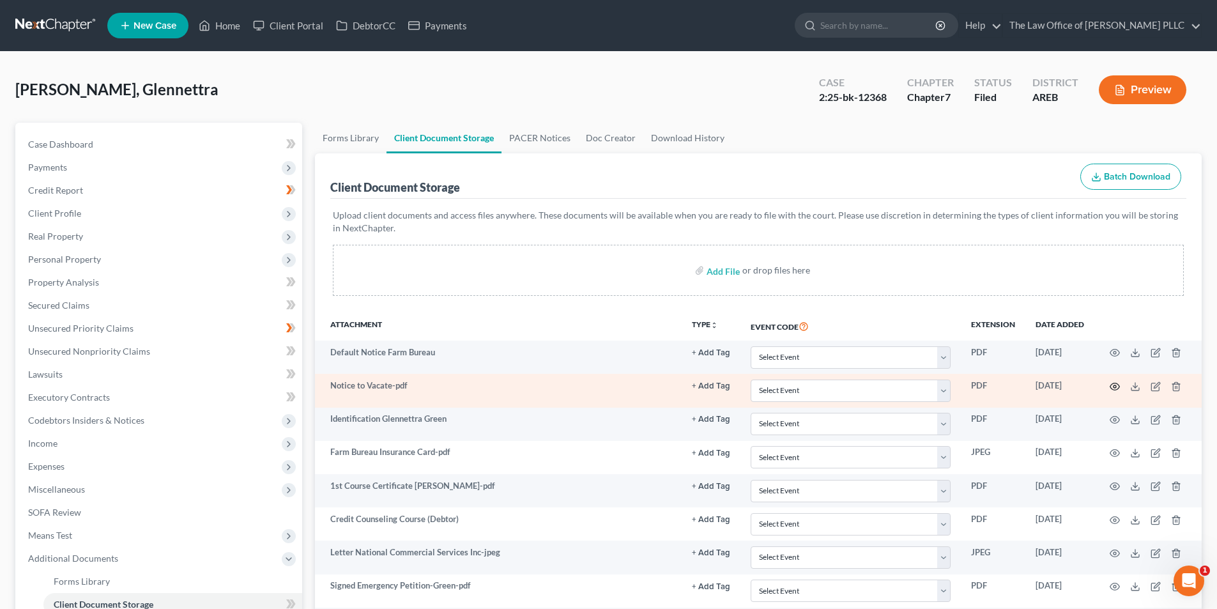
click at [681, 390] on icon "button" at bounding box center [1115, 386] width 10 height 7
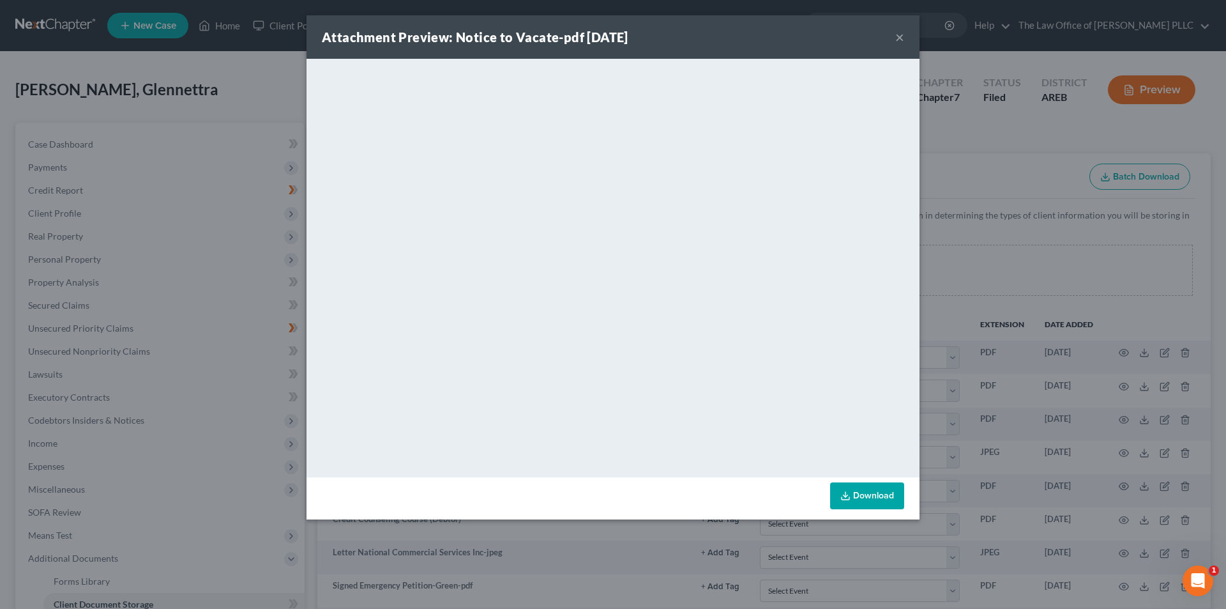
click at [681, 490] on link "Download" at bounding box center [867, 495] width 74 height 27
click at [681, 33] on button "×" at bounding box center [899, 36] width 9 height 15
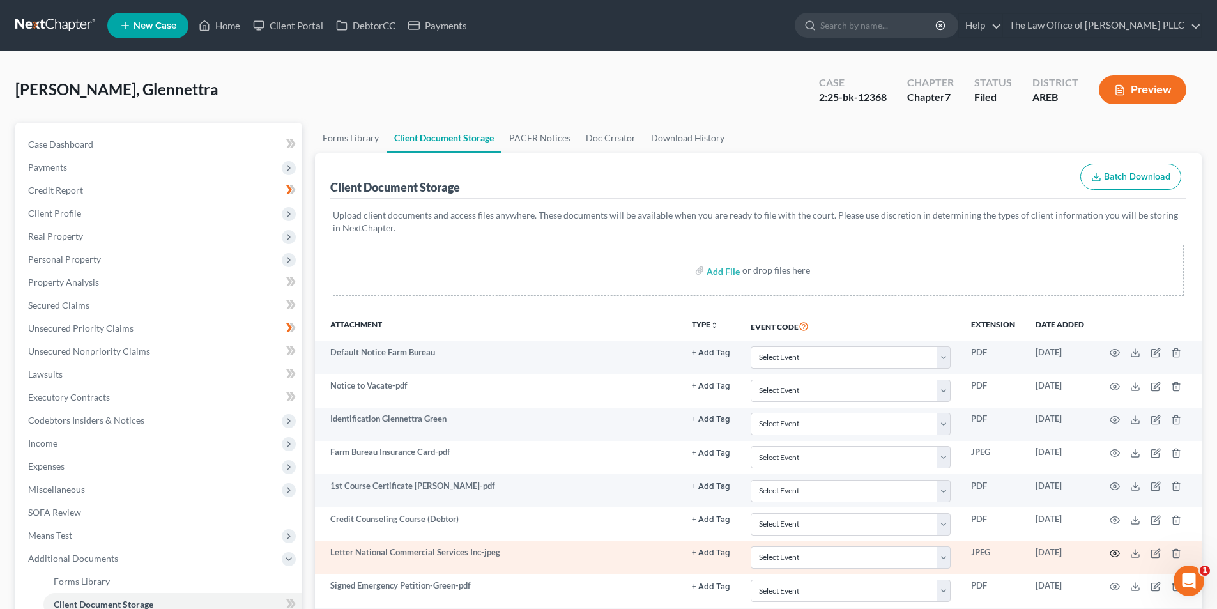
click at [681, 543] on icon "button" at bounding box center [1114, 553] width 10 height 10
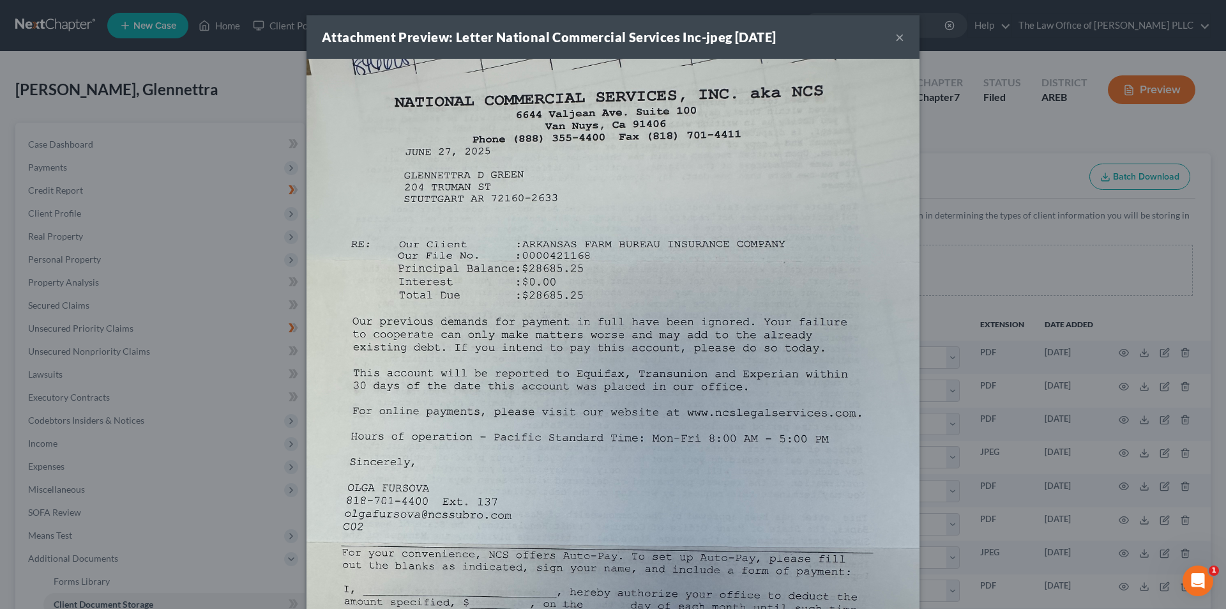
click at [681, 38] on button "×" at bounding box center [899, 36] width 9 height 15
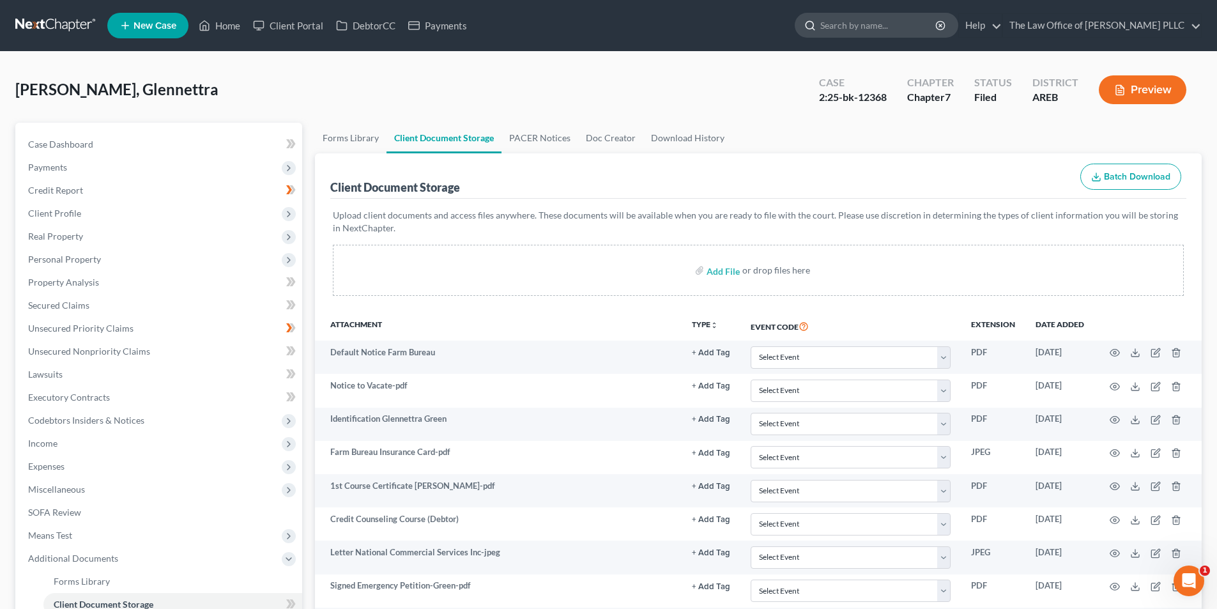
click at [681, 29] on input "search" at bounding box center [878, 25] width 117 height 24
type input "[PERSON_NAME]"
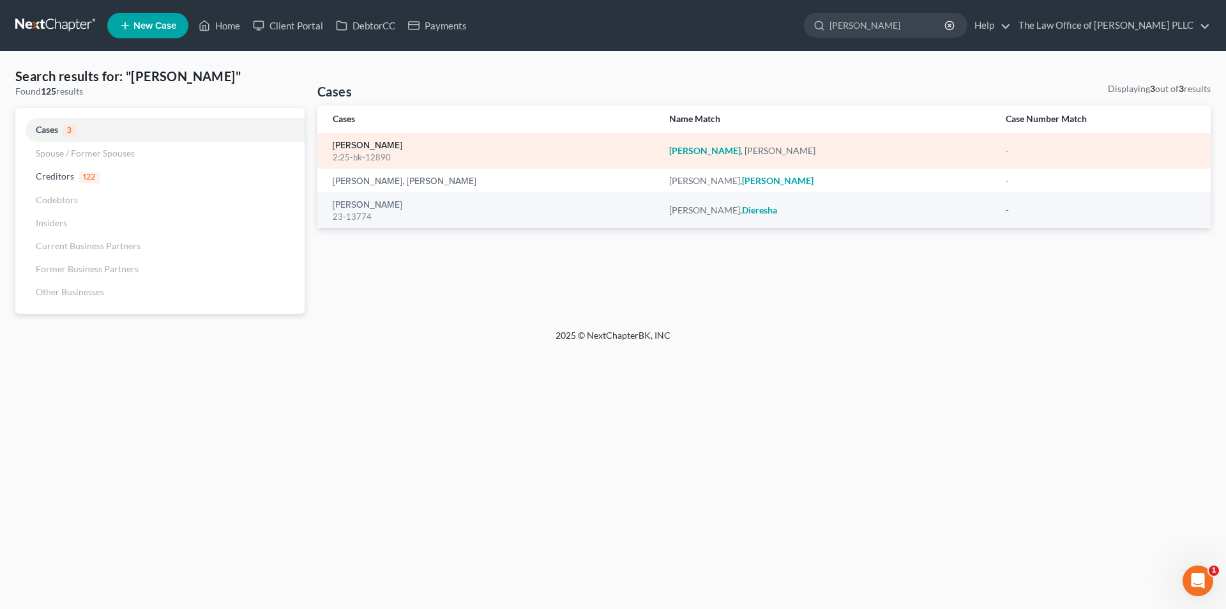
click at [350, 146] on link "[PERSON_NAME]" at bounding box center [368, 145] width 70 height 9
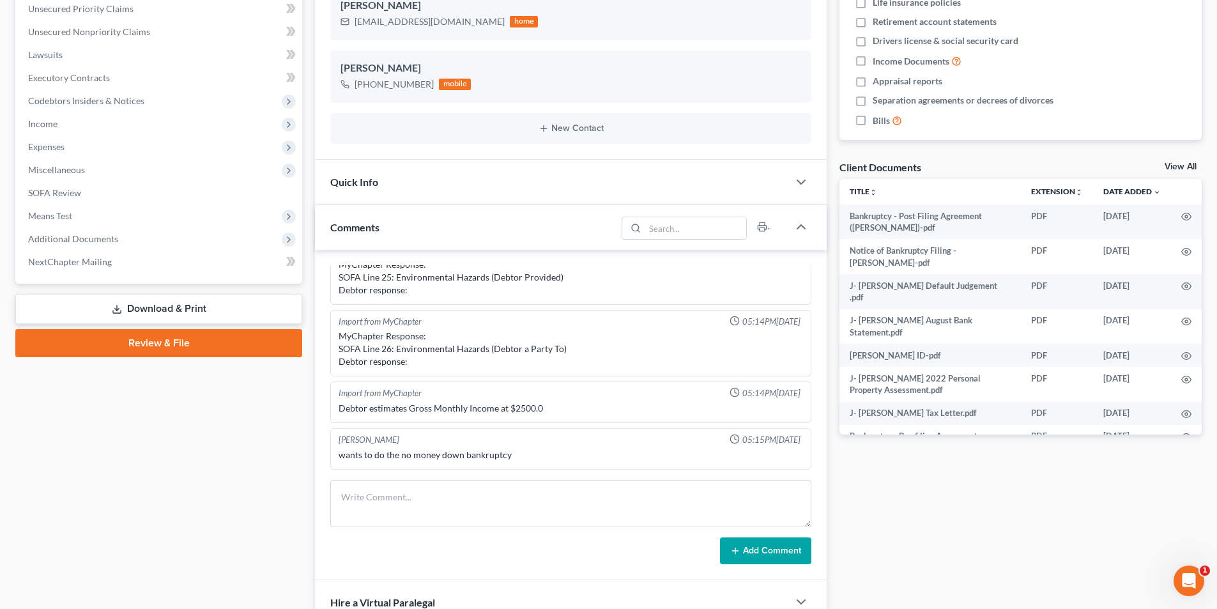
scroll to position [31, 0]
click at [64, 236] on span "Additional Documents" at bounding box center [73, 238] width 90 height 11
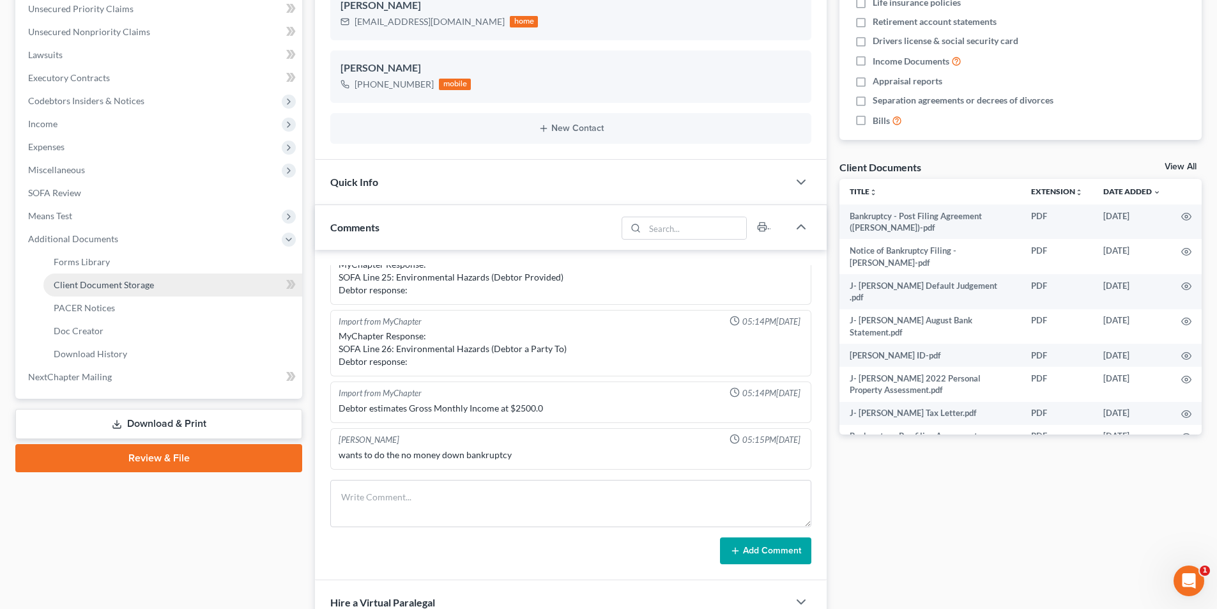
click at [95, 285] on span "Client Document Storage" at bounding box center [104, 284] width 100 height 11
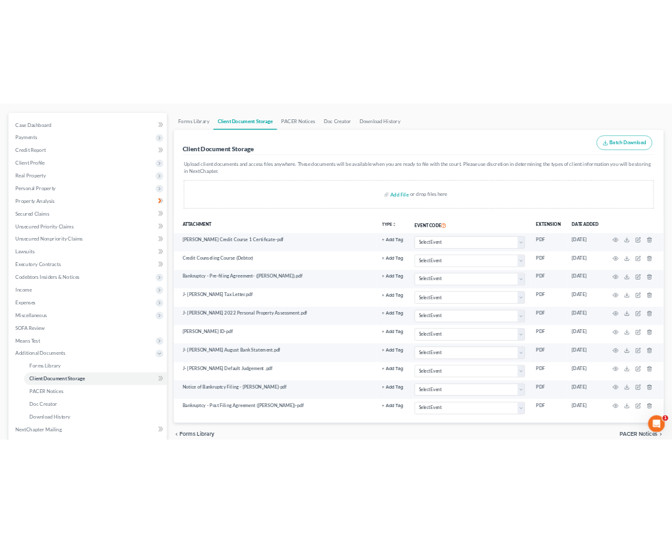
scroll to position [128, 0]
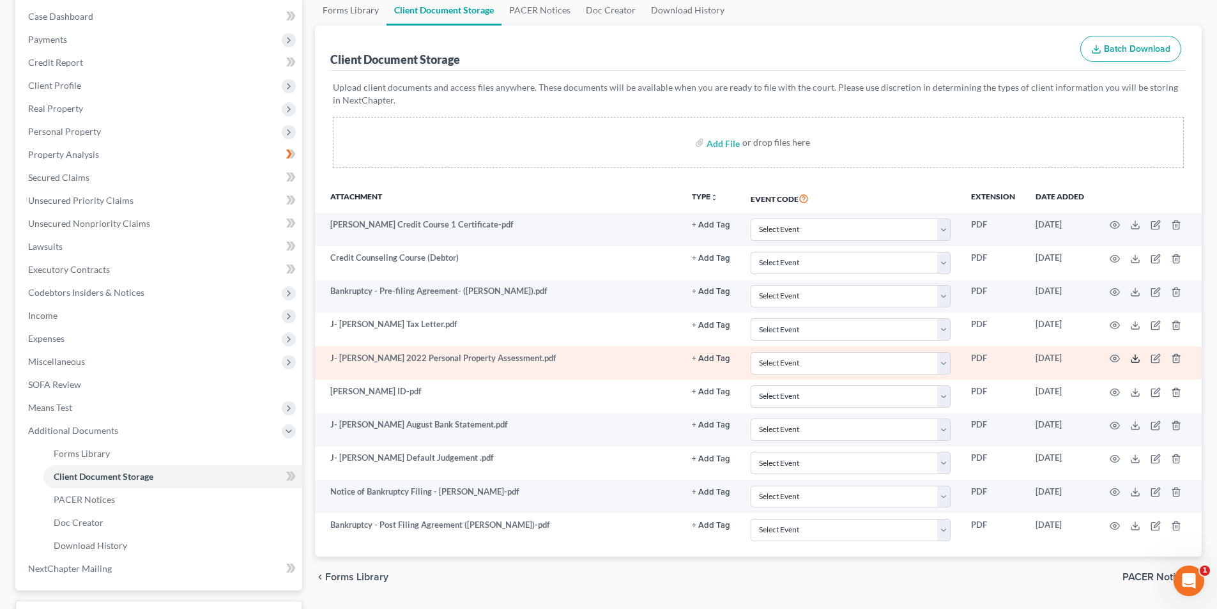
click at [681, 358] on line at bounding box center [1135, 356] width 0 height 5
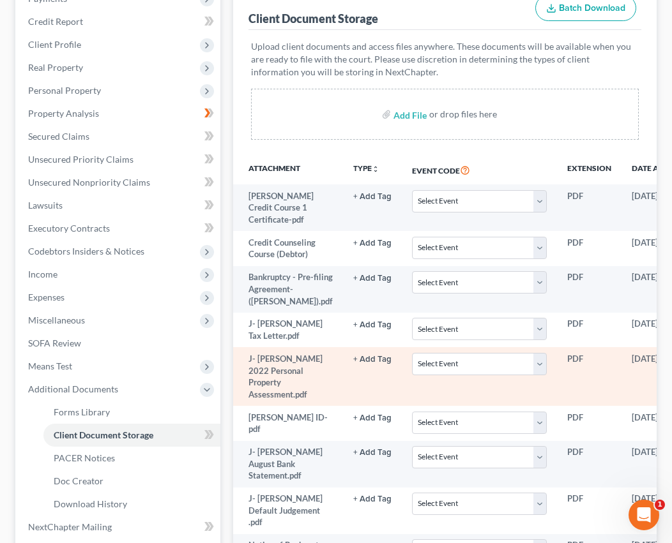
scroll to position [255, 0]
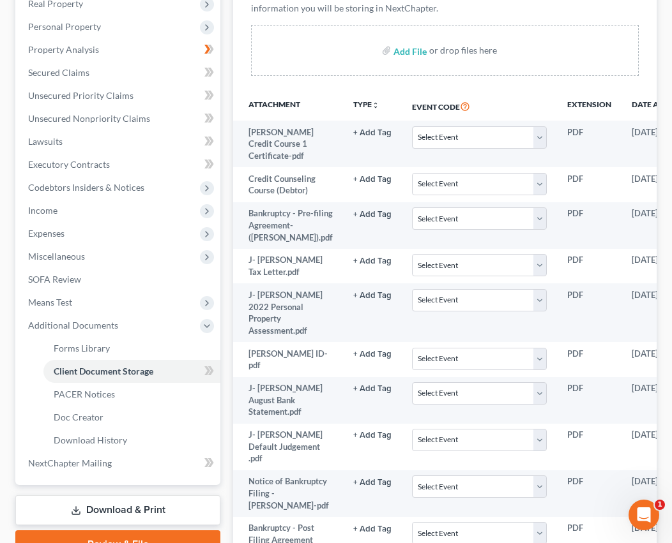
click at [327, 63] on div "Add File or drop files here" at bounding box center [445, 50] width 388 height 51
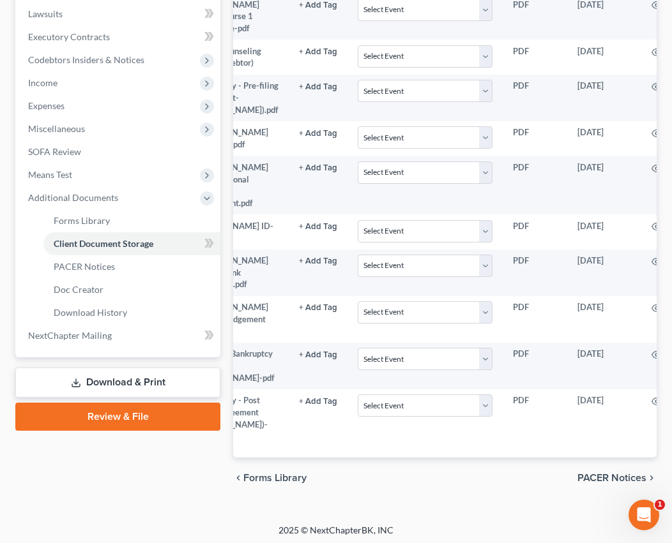
scroll to position [0, 80]
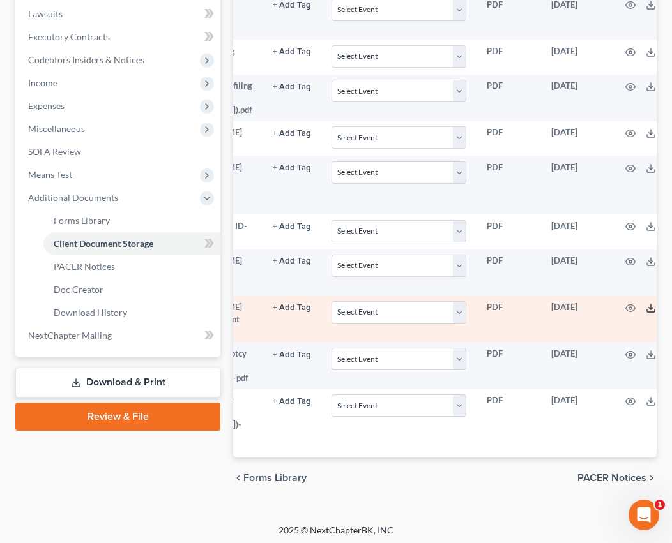
click at [647, 312] on icon at bounding box center [651, 311] width 8 height 3
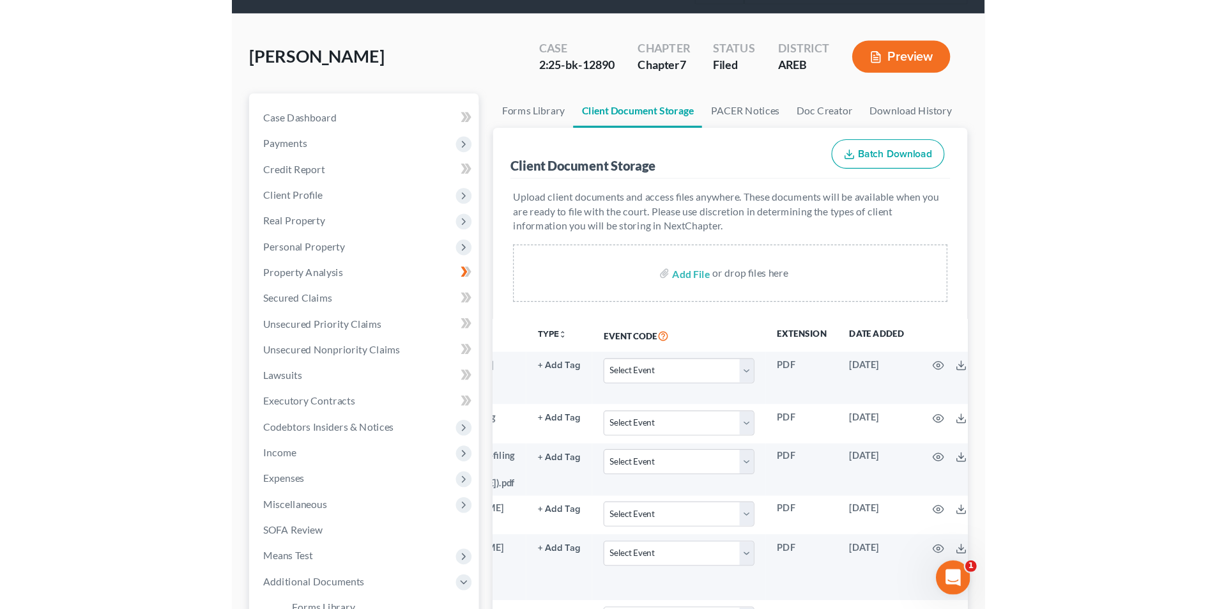
scroll to position [0, 0]
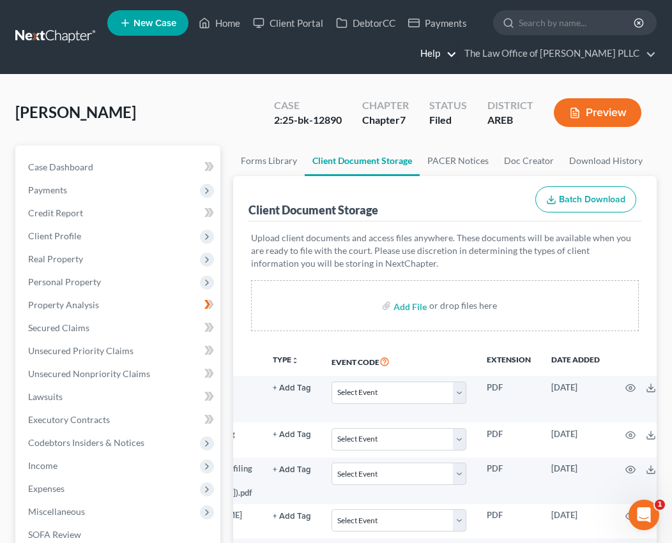
drag, startPoint x: 357, startPoint y: 57, endPoint x: 432, endPoint y: 43, distance: 76.0
click at [357, 57] on ul "New Case Home Client Portal DebtorCC Payments - No Result - See all results Or …" at bounding box center [381, 36] width 549 height 61
click at [536, 24] on input "search" at bounding box center [577, 23] width 117 height 24
type input "J"
type input "[PERSON_NAME]"
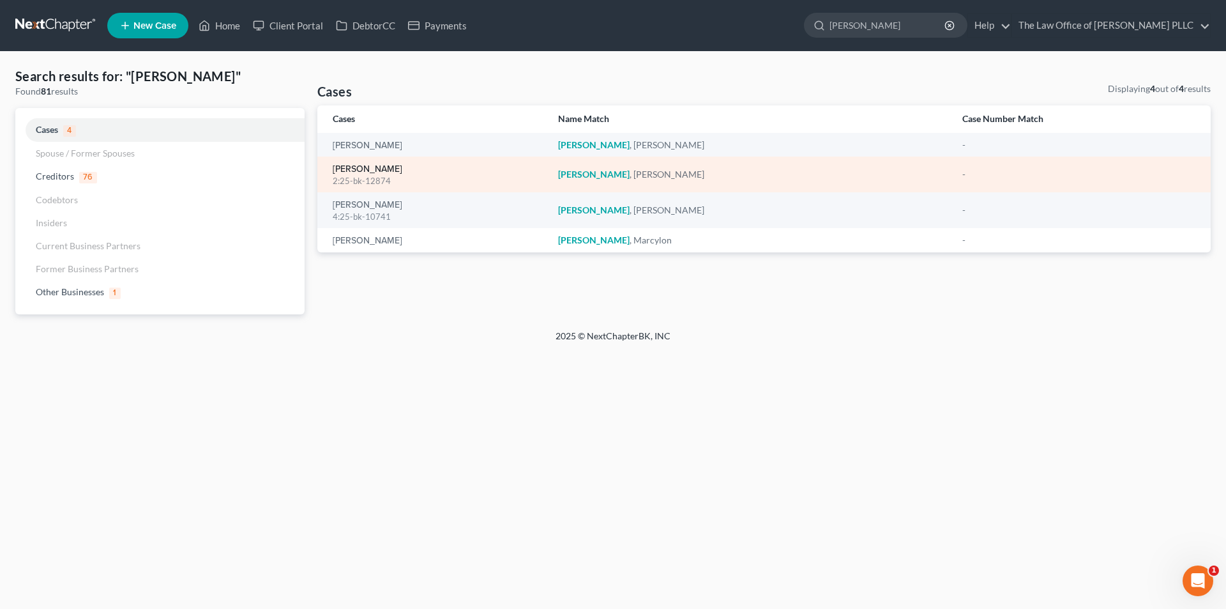
click at [366, 174] on link "[PERSON_NAME]" at bounding box center [368, 169] width 70 height 9
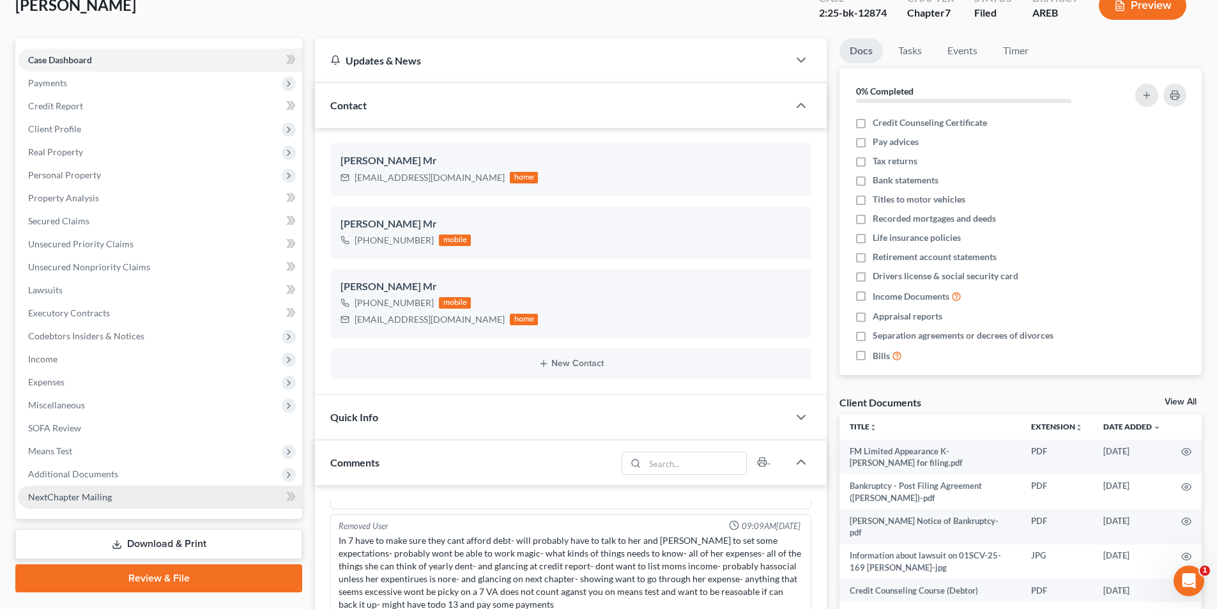
scroll to position [192, 0]
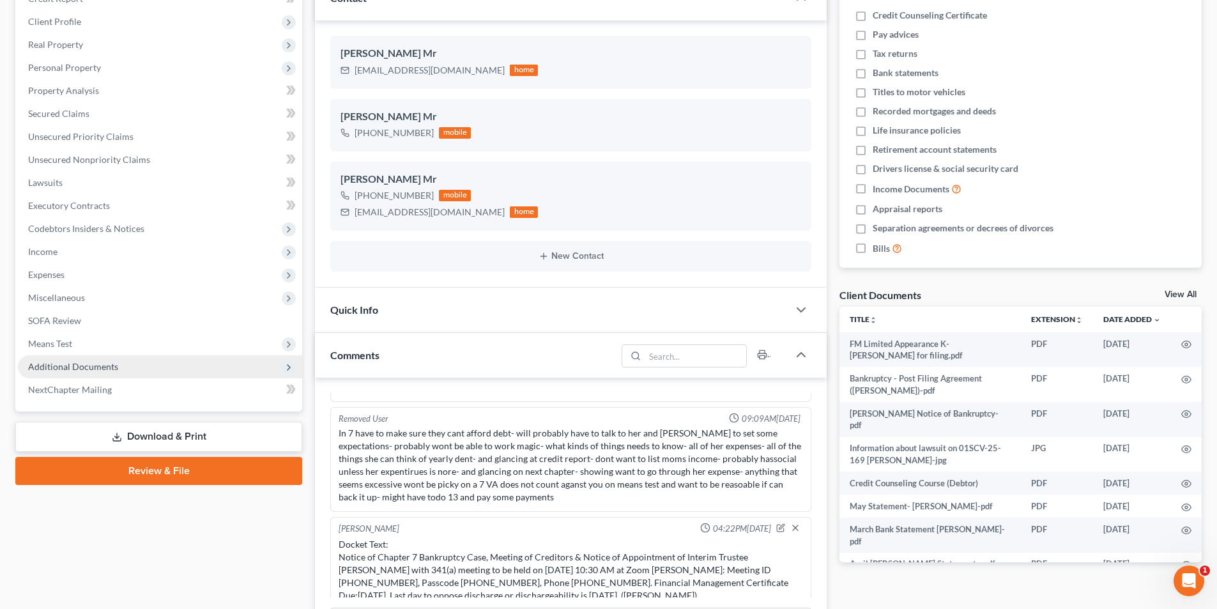
click at [67, 365] on span "Additional Documents" at bounding box center [73, 366] width 90 height 11
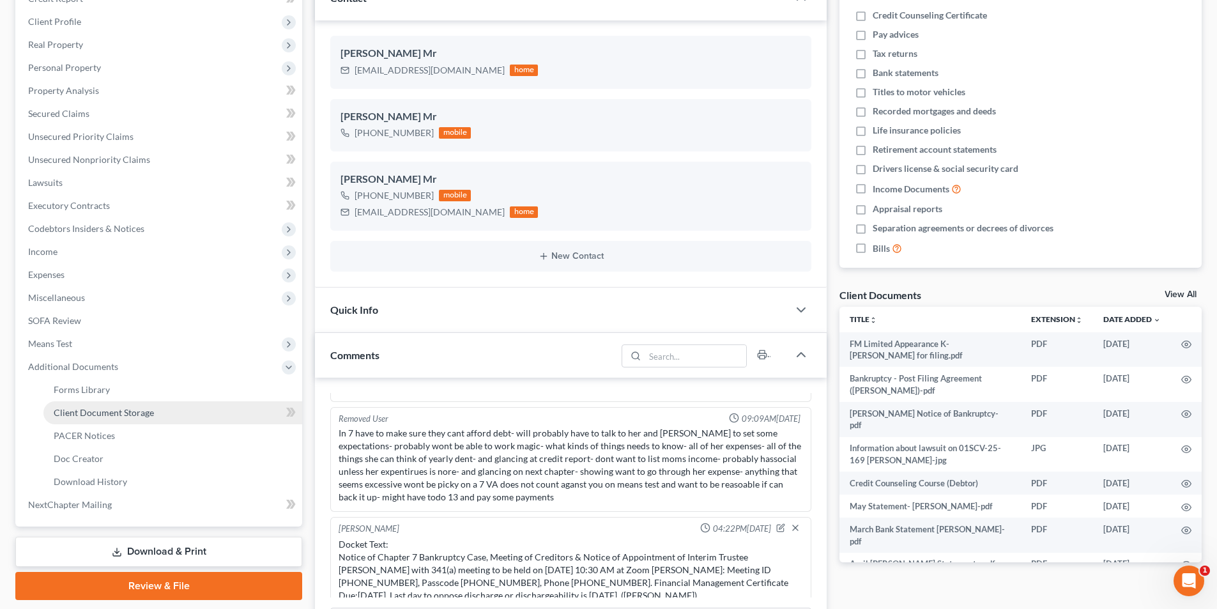
click at [72, 411] on span "Client Document Storage" at bounding box center [104, 412] width 100 height 11
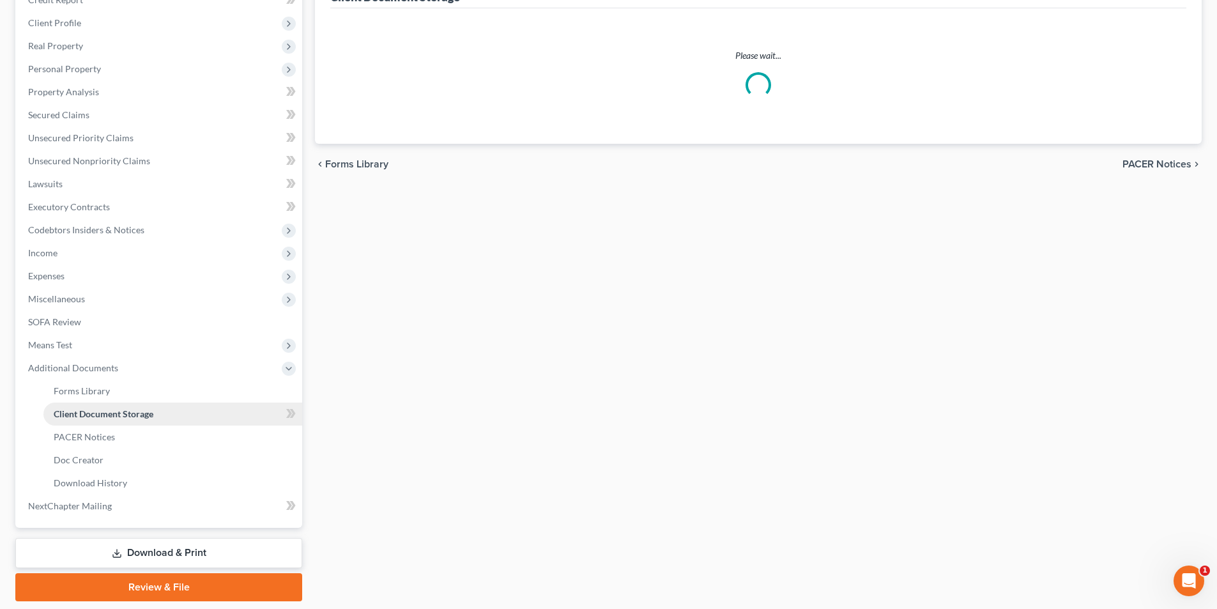
scroll to position [45, 0]
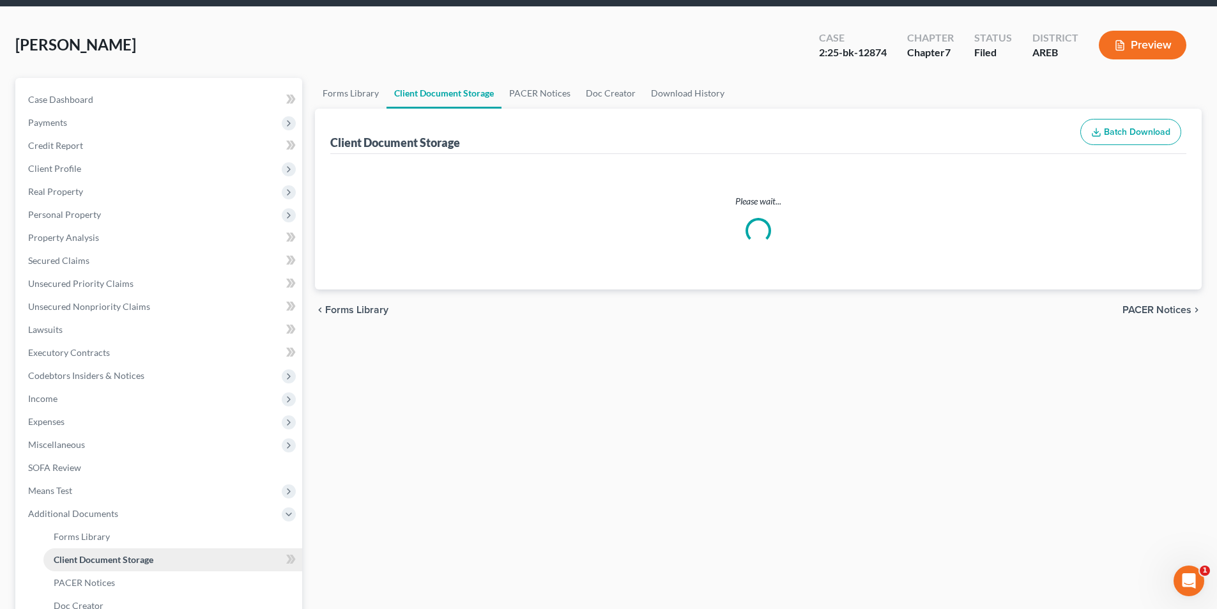
select select "0"
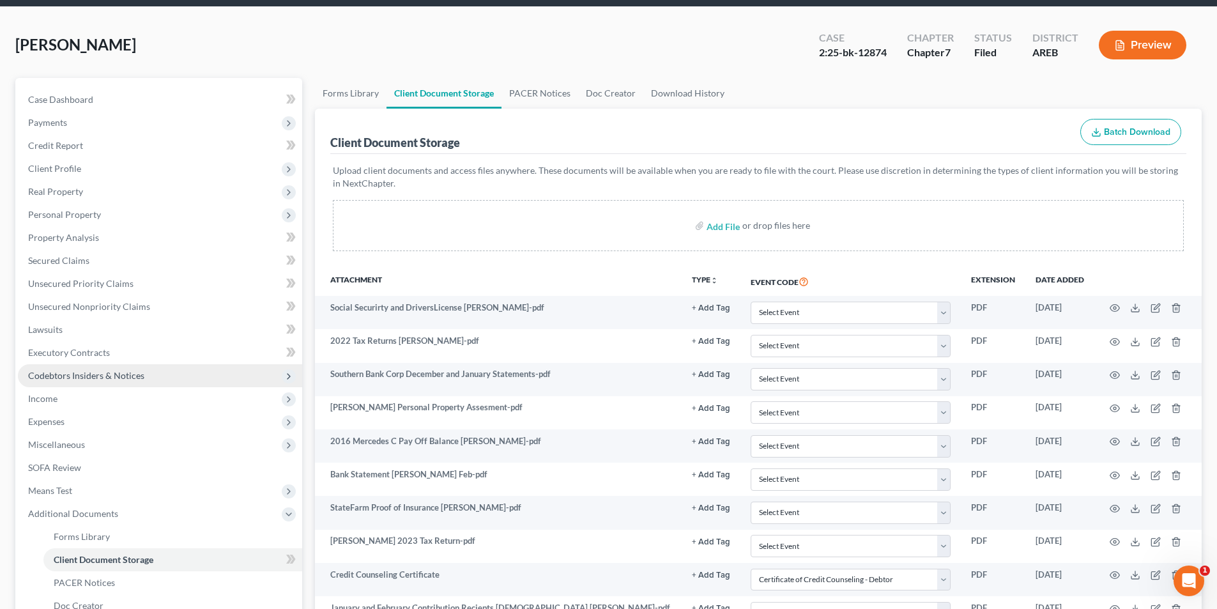
scroll to position [0, 0]
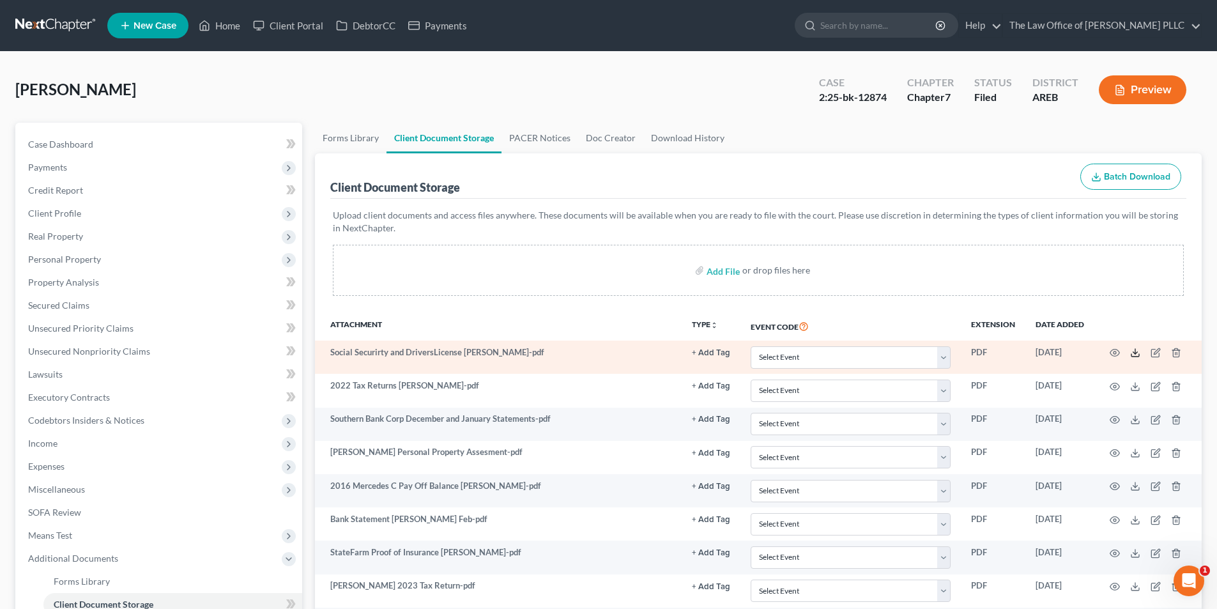
click at [681, 352] on icon at bounding box center [1135, 352] width 10 height 10
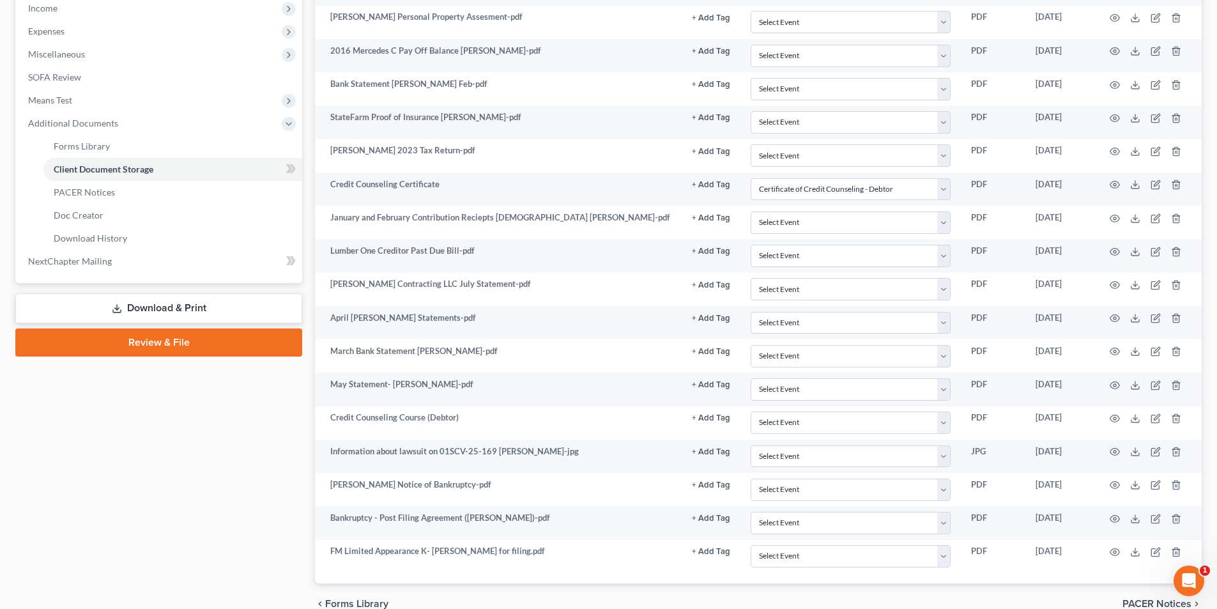
scroll to position [371, 0]
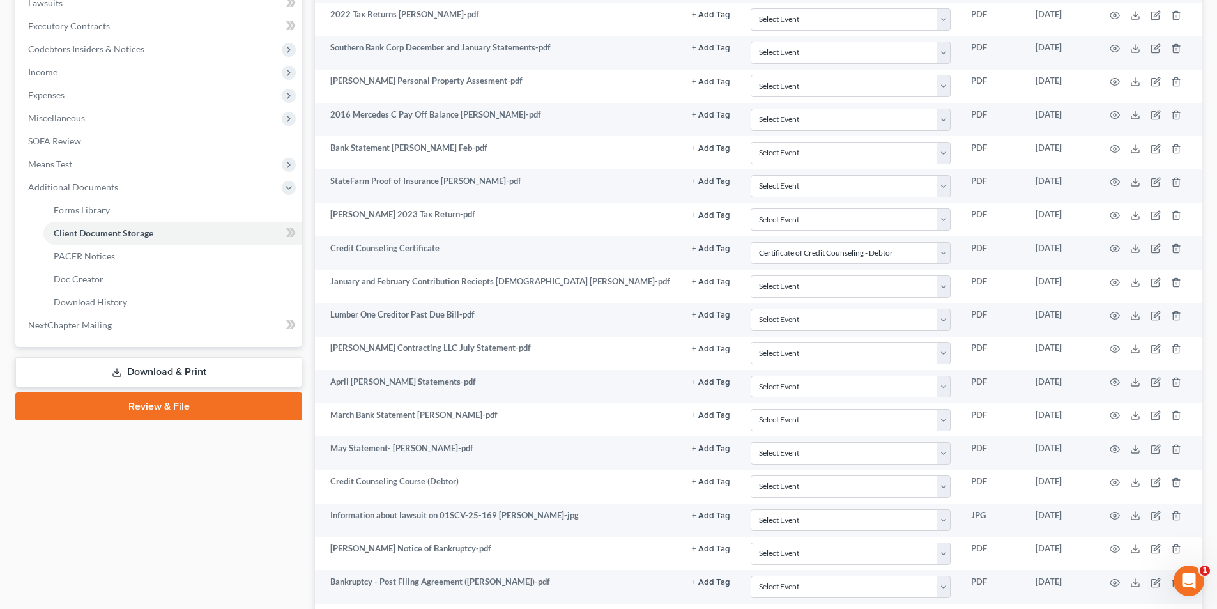
drag, startPoint x: 232, startPoint y: 503, endPoint x: 250, endPoint y: 495, distance: 19.5
click at [234, 503] on div "Case Dashboard Payments Invoices Payments Payments Credit Report Client Profile" at bounding box center [159, 220] width 300 height 936
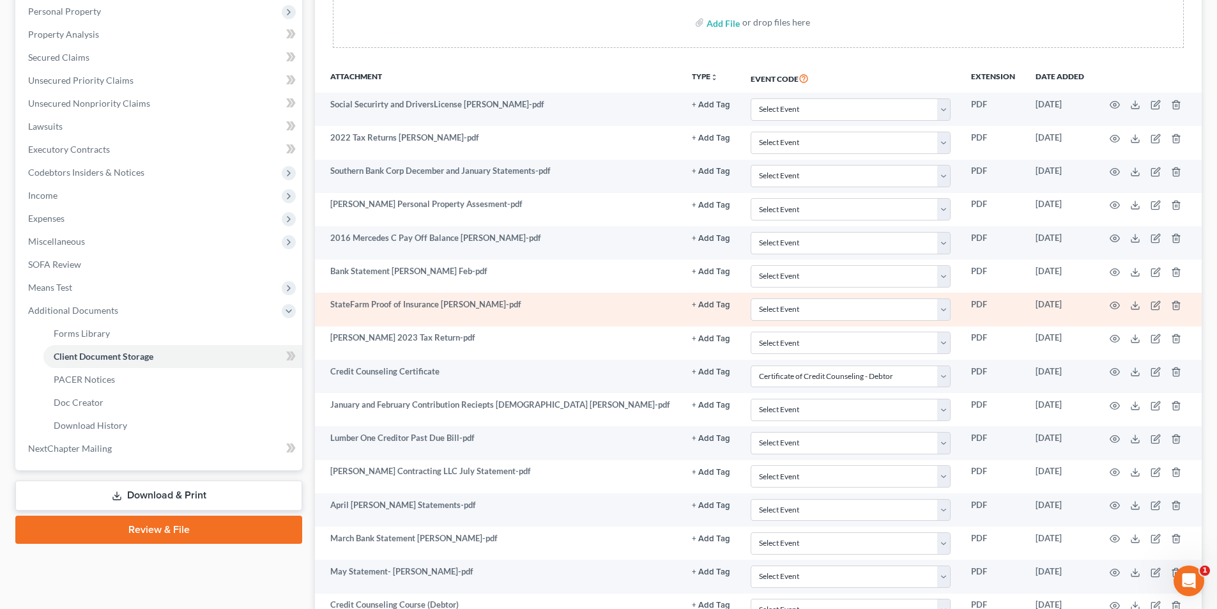
scroll to position [116, 0]
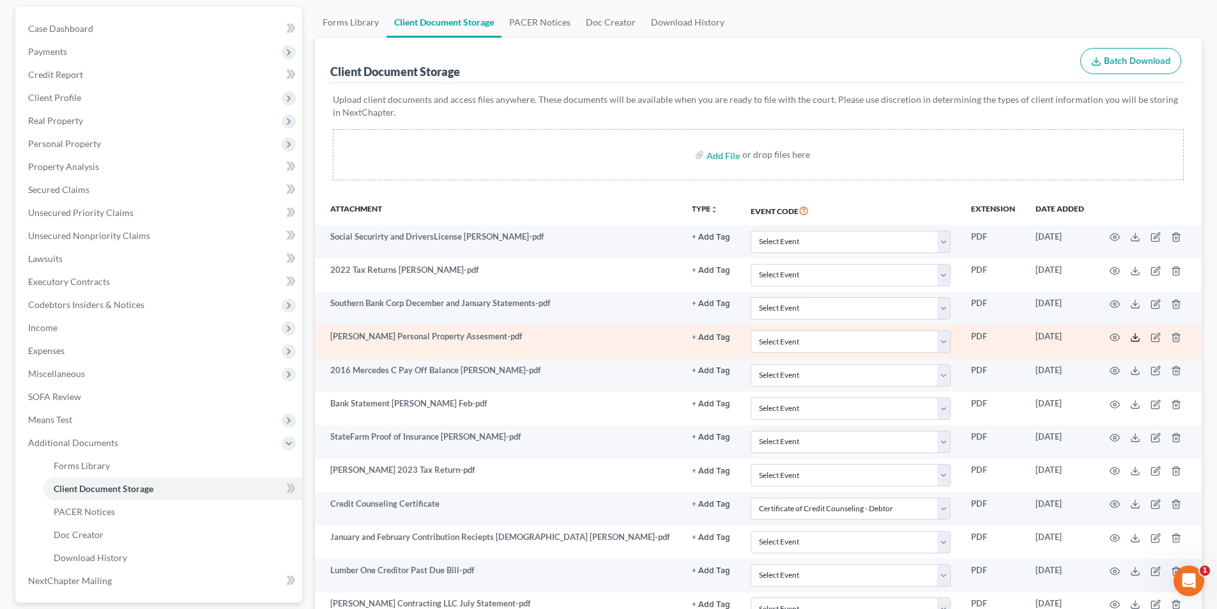
click at [681, 339] on icon at bounding box center [1135, 337] width 10 height 10
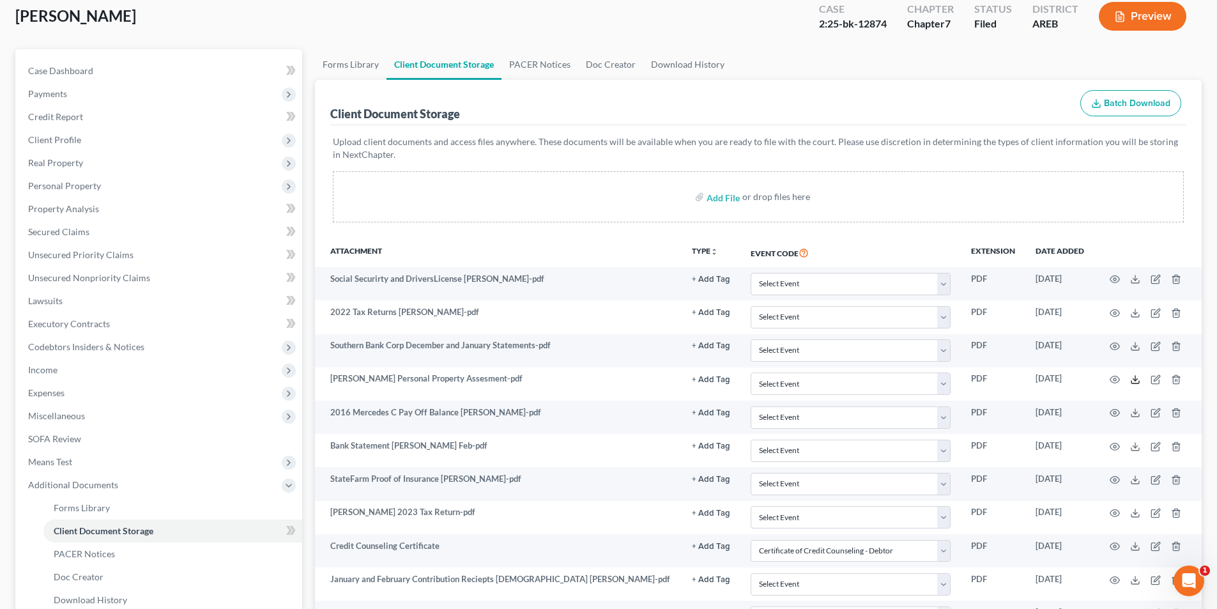
scroll to position [0, 0]
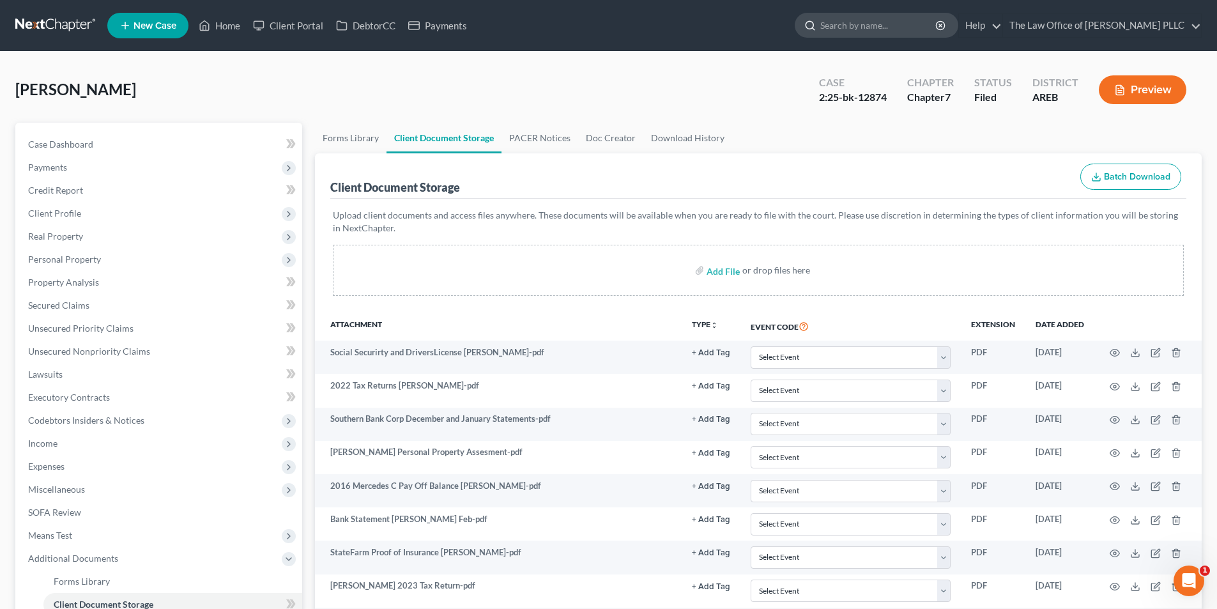
click at [681, 26] on input "search" at bounding box center [878, 25] width 117 height 24
type input "[PERSON_NAME]"
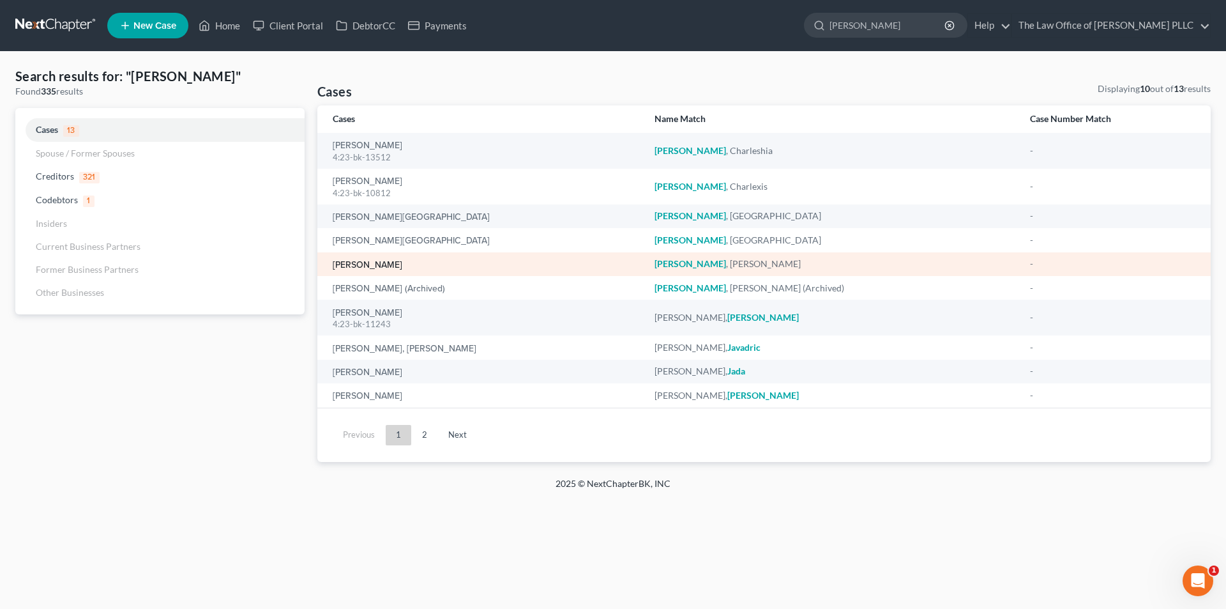
click at [383, 266] on link "[PERSON_NAME]" at bounding box center [368, 265] width 70 height 9
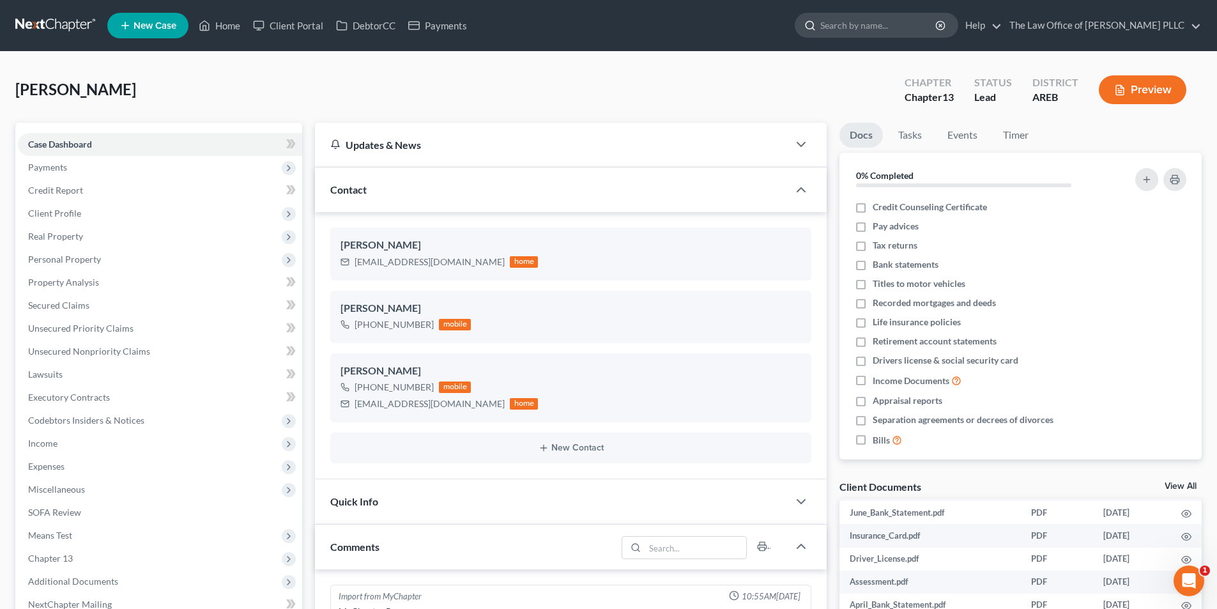
click at [681, 26] on input "search" at bounding box center [878, 25] width 117 height 24
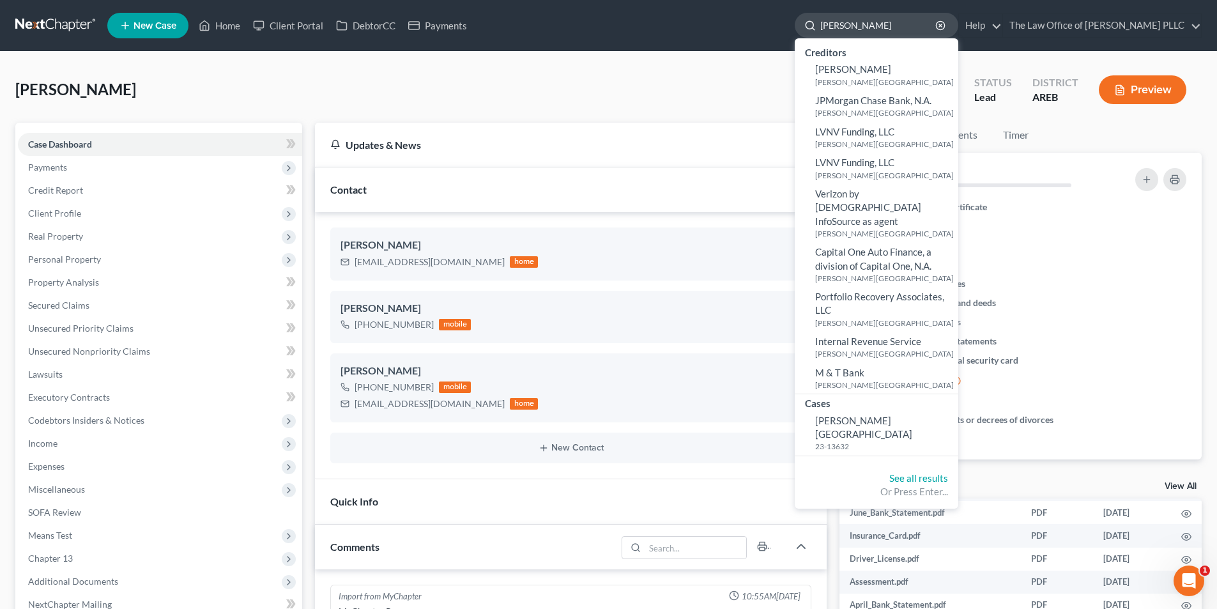
type input "[PERSON_NAME]"
click at [681, 79] on small "[PERSON_NAME][GEOGRAPHIC_DATA]" at bounding box center [885, 82] width 140 height 11
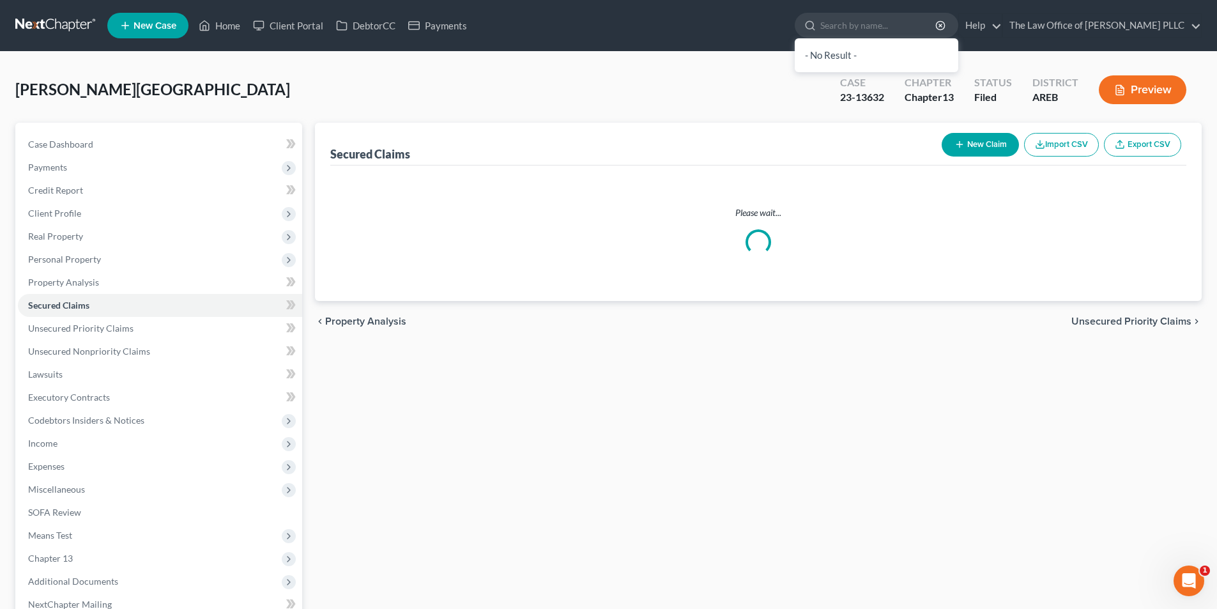
click at [681, 408] on div "Secured Claims New Claim Import CSV Export CSV Please wait... Previous 1 Next c…" at bounding box center [757, 411] width 899 height 577
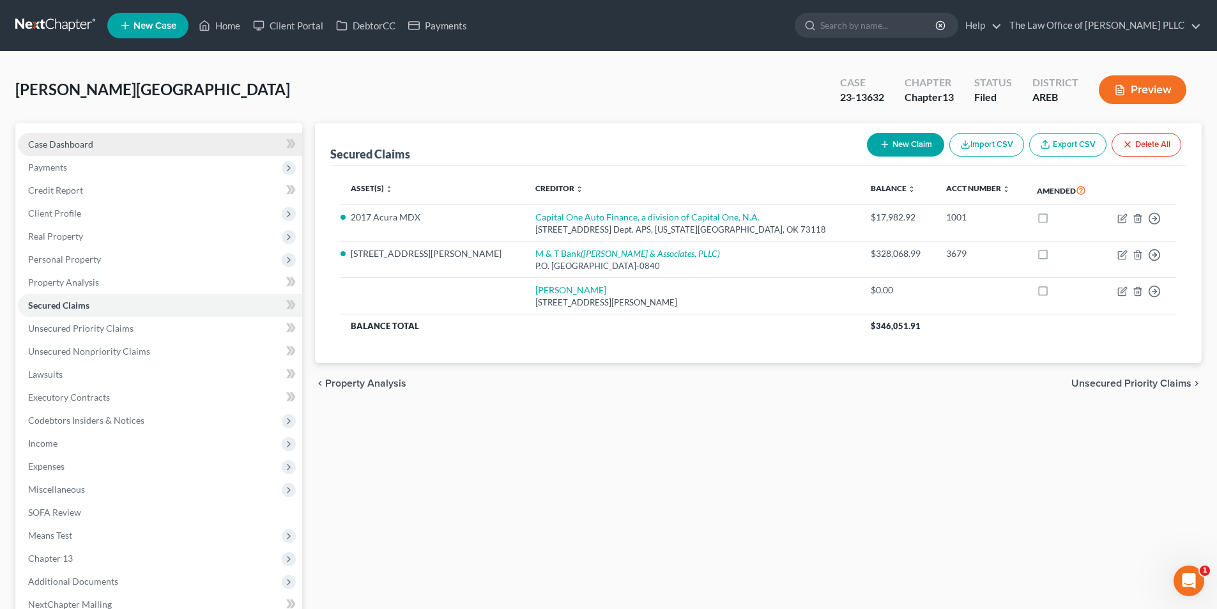
click at [63, 144] on span "Case Dashboard" at bounding box center [60, 144] width 65 height 11
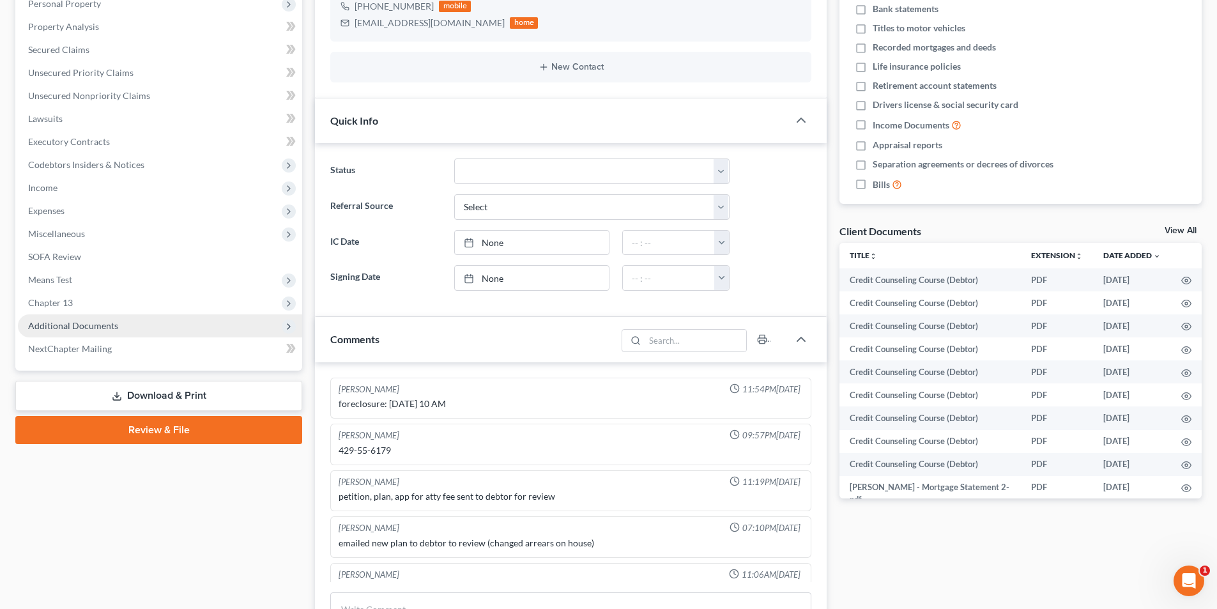
scroll to position [1516, 0]
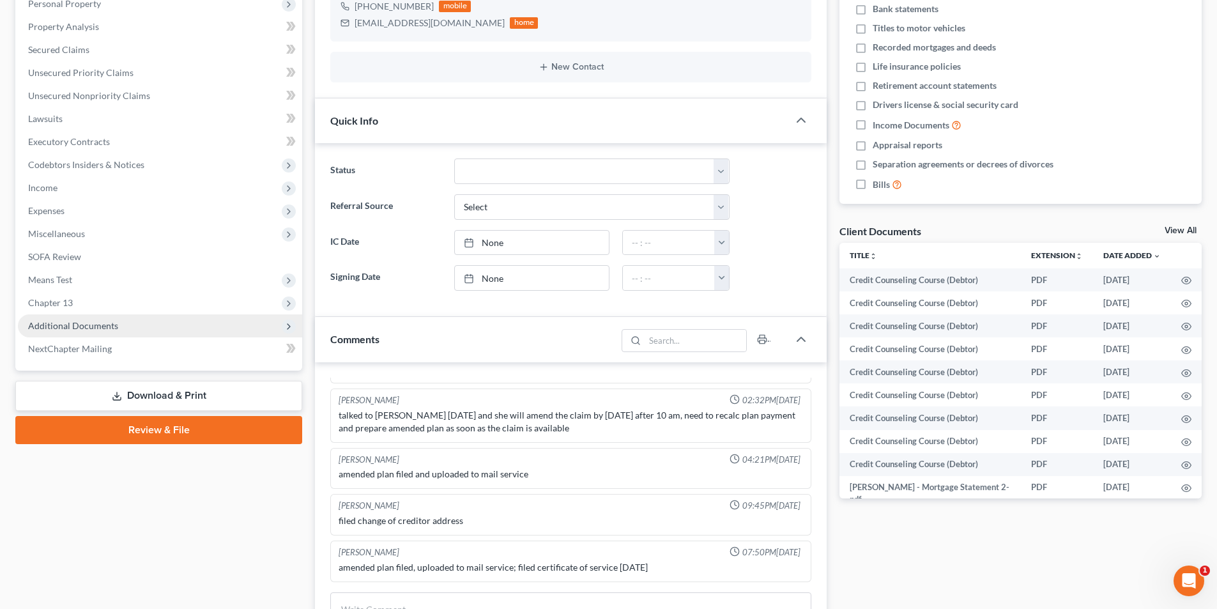
click at [62, 321] on span "Additional Documents" at bounding box center [73, 325] width 90 height 11
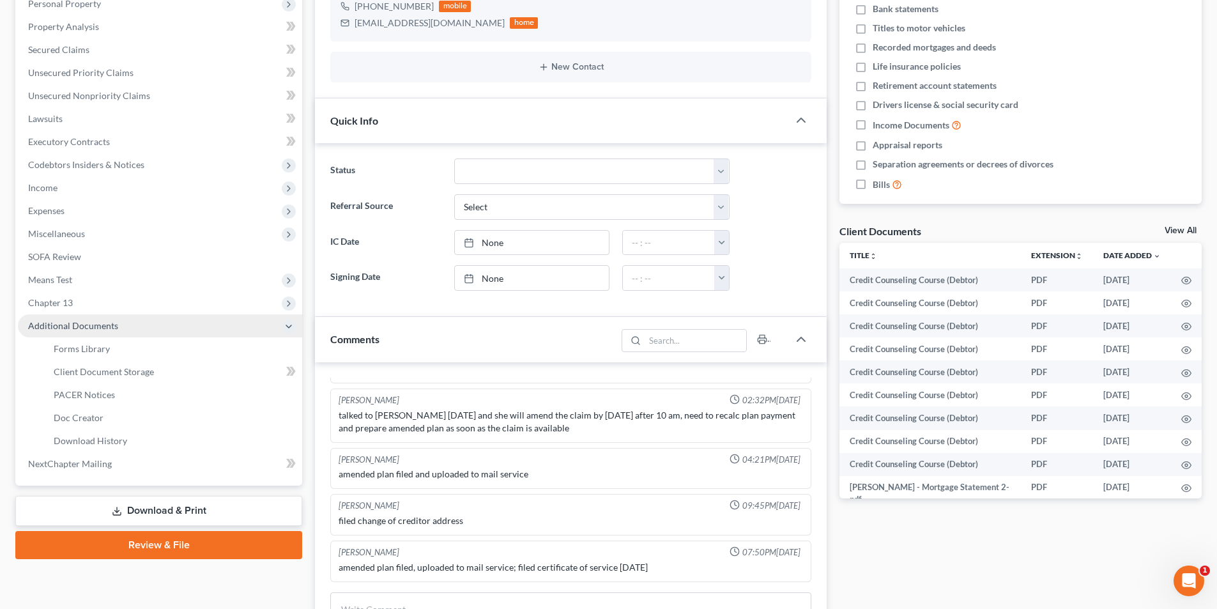
scroll to position [2021, 0]
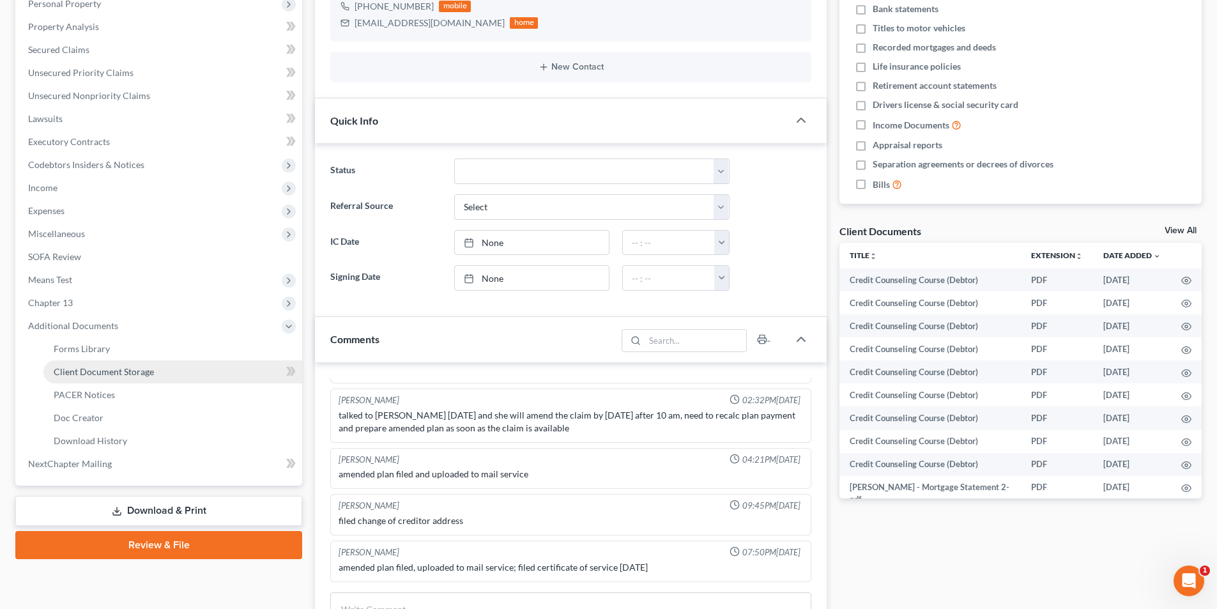
click at [104, 370] on span "Client Document Storage" at bounding box center [104, 371] width 100 height 11
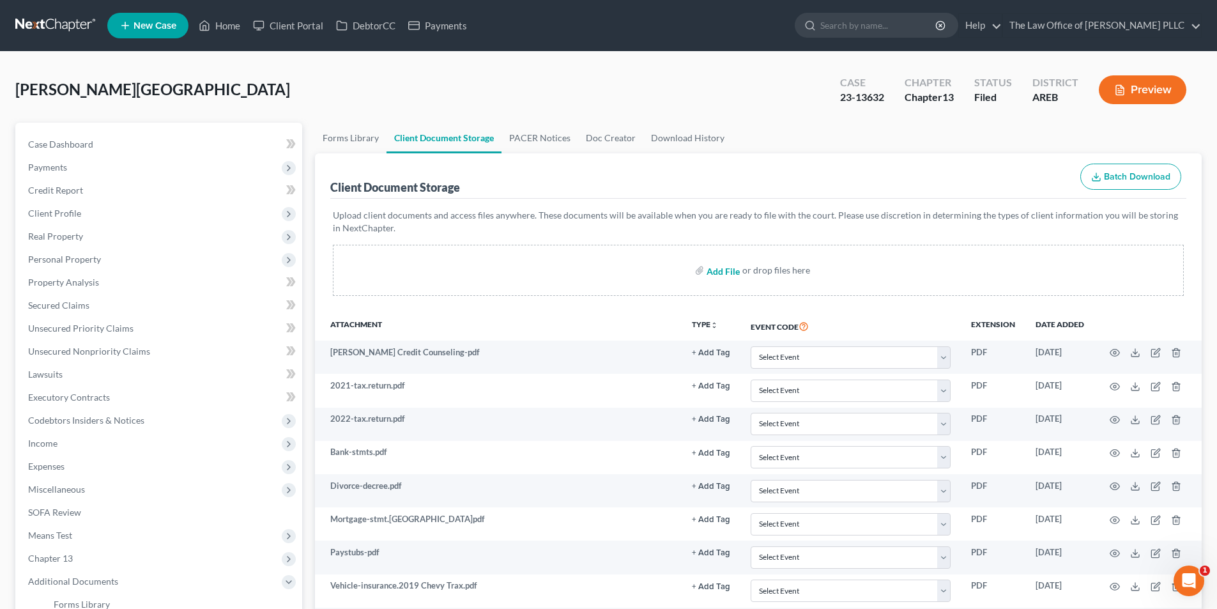
click at [681, 273] on input "file" at bounding box center [721, 270] width 31 height 23
type input "C:\fakepath\L to [PERSON_NAME] from [PERSON_NAME] about Mortgage (mail).pdf"
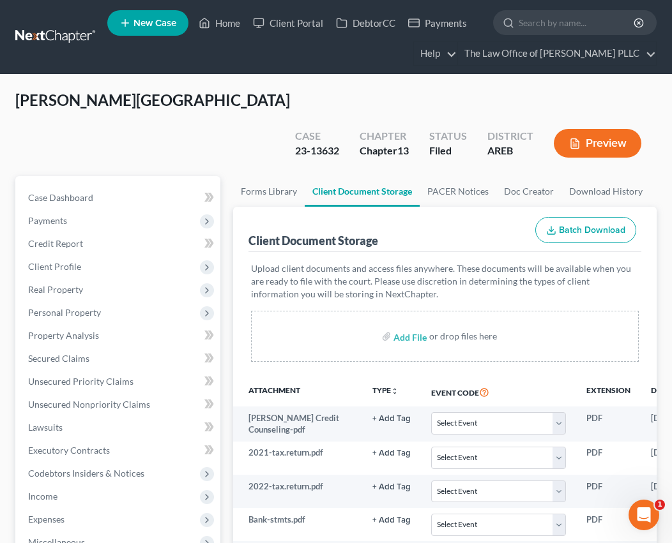
drag, startPoint x: 391, startPoint y: 257, endPoint x: 331, endPoint y: 251, distance: 60.3
click at [391, 262] on p "Upload client documents and access files anywhere. These documents will be avai…" at bounding box center [445, 281] width 388 height 38
click at [118, 186] on link "Case Dashboard" at bounding box center [119, 197] width 202 height 23
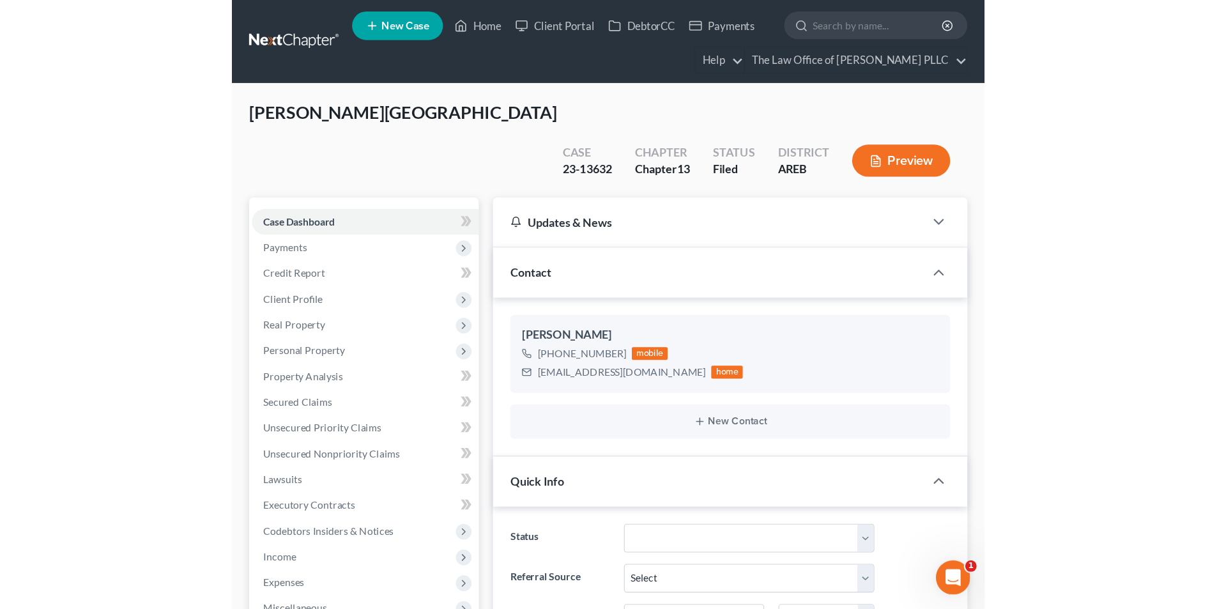
scroll to position [2021, 0]
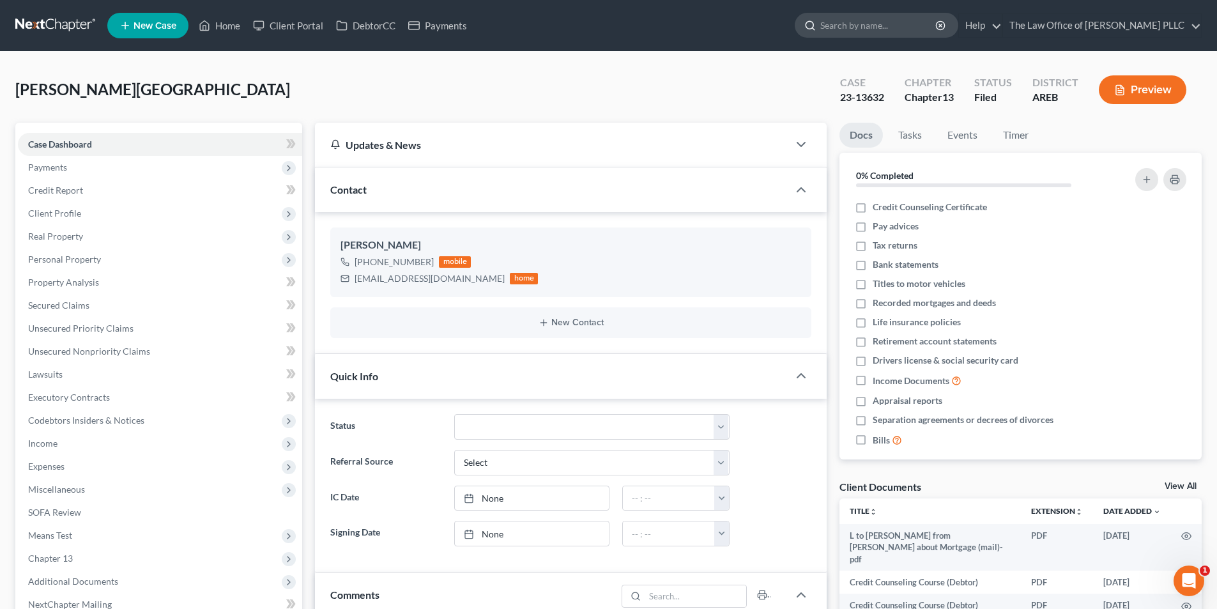
click at [681, 22] on input "search" at bounding box center [878, 25] width 117 height 24
type input "[PERSON_NAME]"
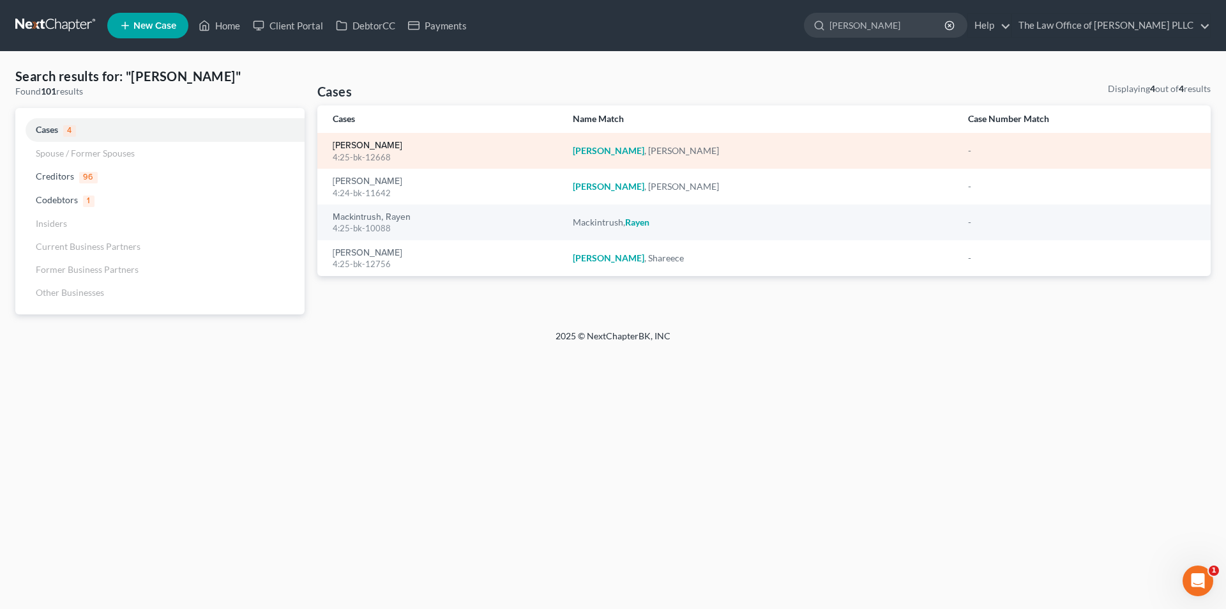
click at [362, 144] on link "[PERSON_NAME]" at bounding box center [368, 145] width 70 height 9
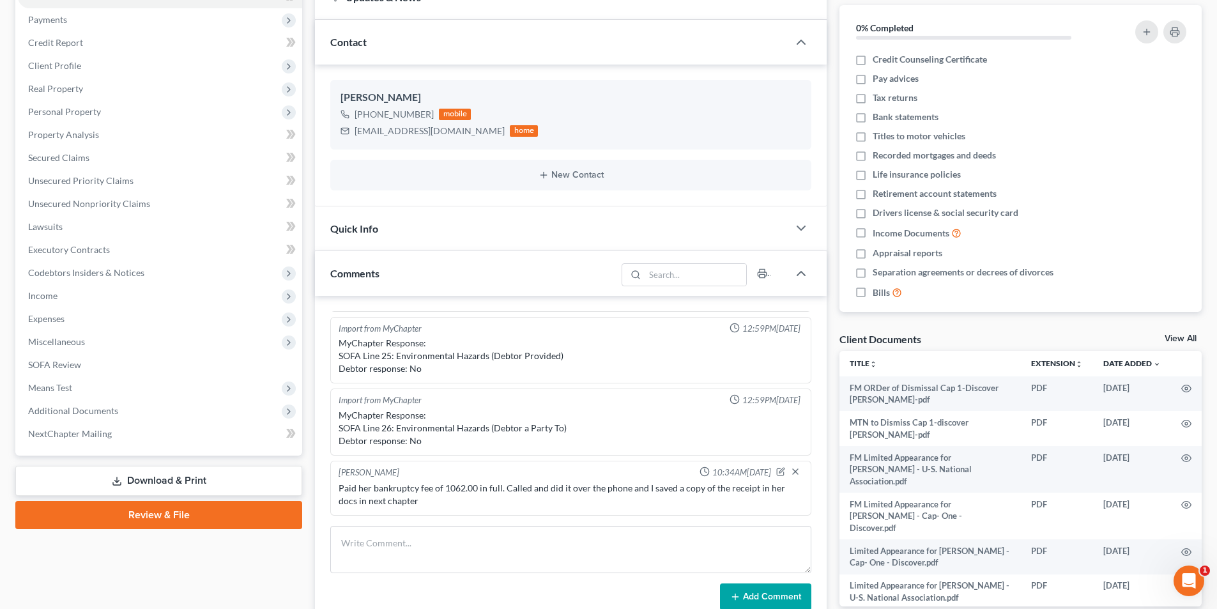
scroll to position [192, 0]
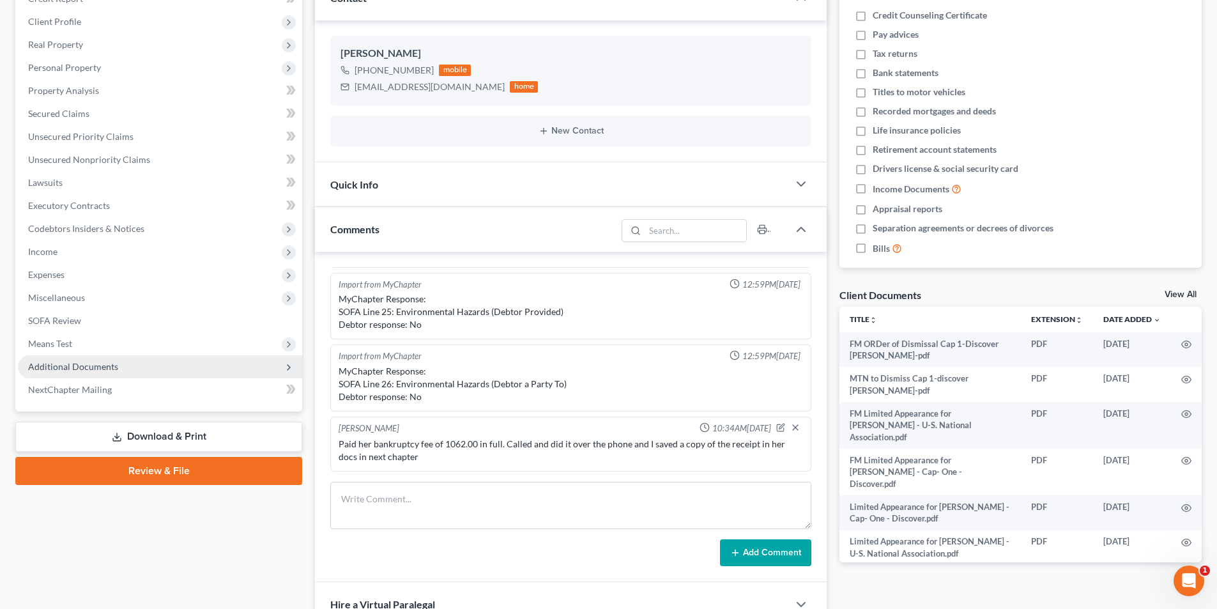
click at [84, 367] on span "Additional Documents" at bounding box center [73, 366] width 90 height 11
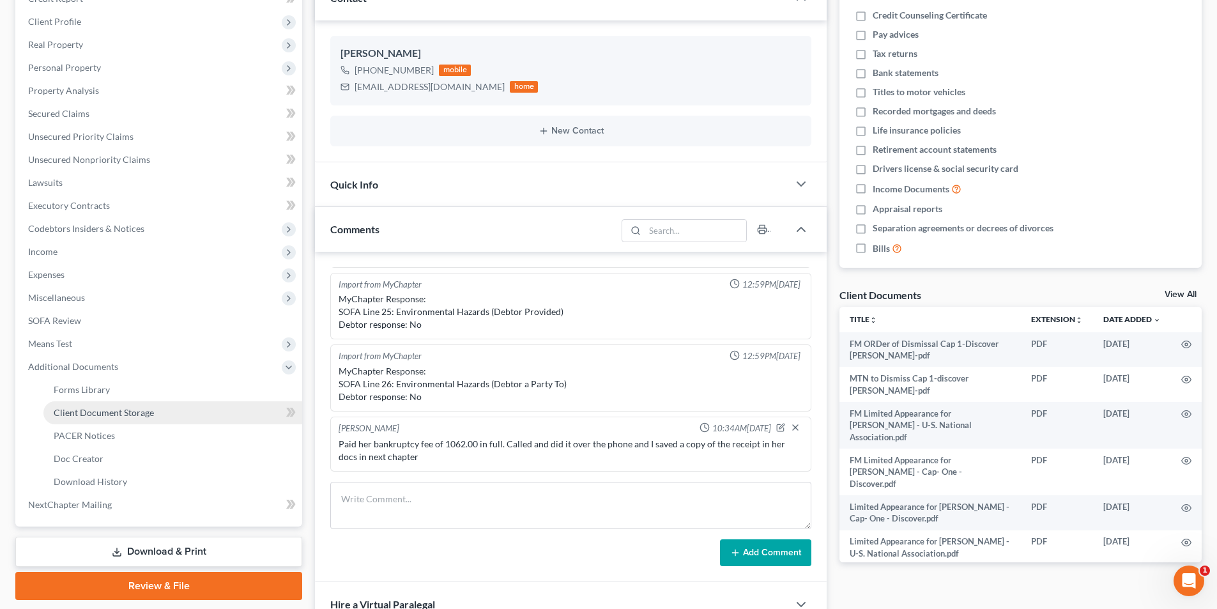
click at [91, 418] on link "Client Document Storage" at bounding box center [172, 412] width 259 height 23
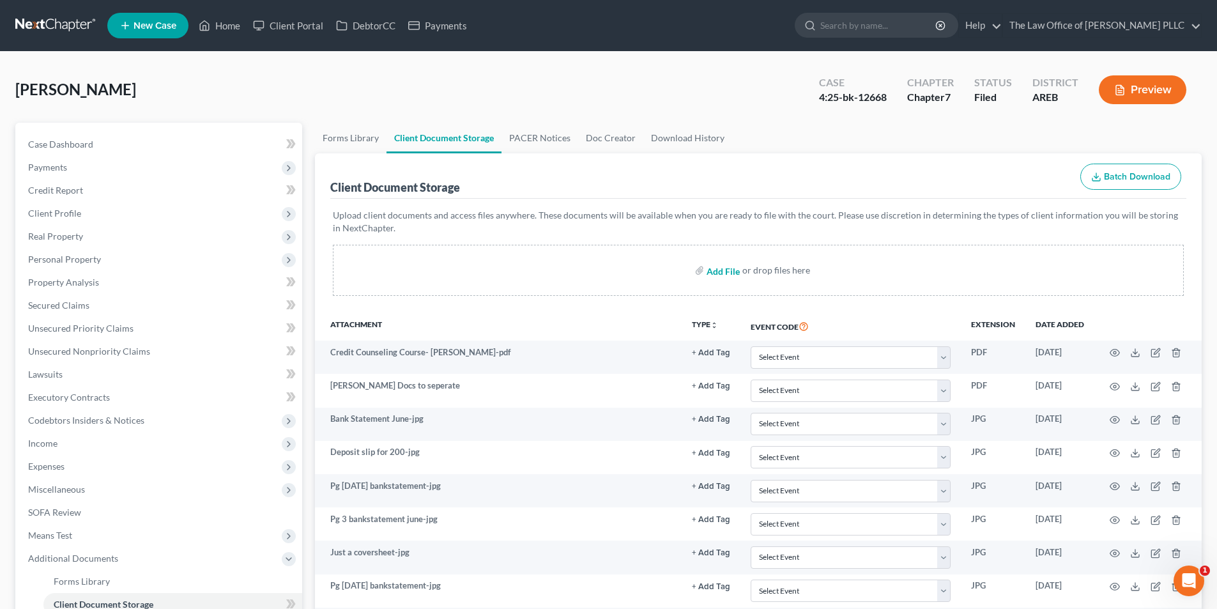
click at [681, 270] on input "file" at bounding box center [721, 270] width 31 height 23
type input "C:\fakepath\L on [PERSON_NAME] from US Bank (mail).pdf"
click at [681, 27] on input "search" at bounding box center [878, 25] width 117 height 24
type input "Heard"
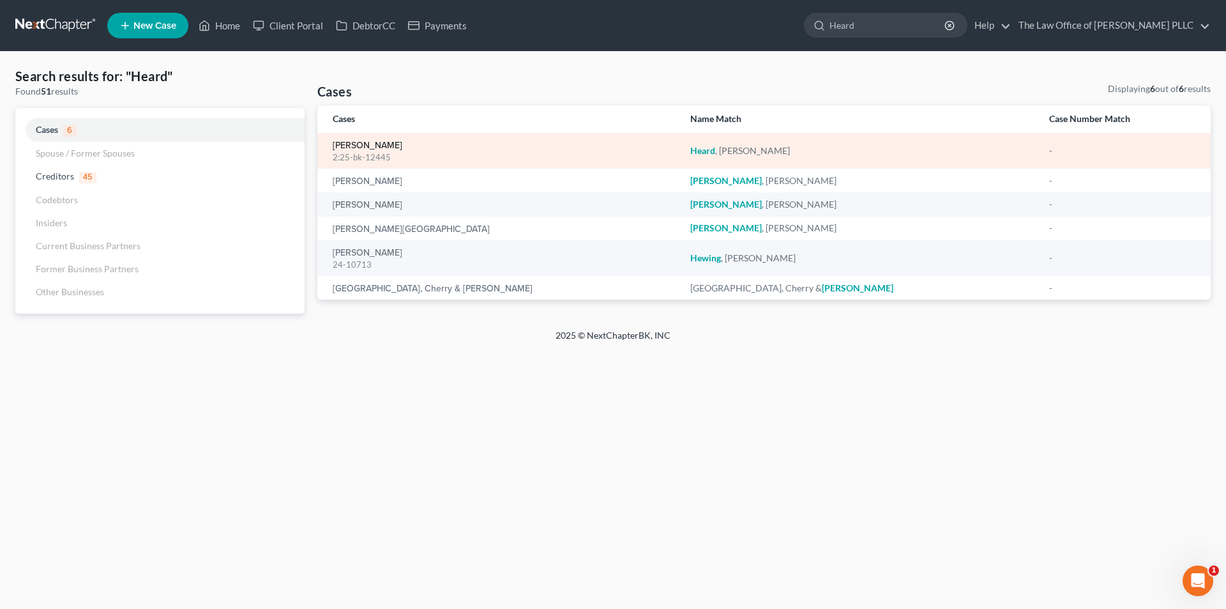
click at [373, 148] on link "[PERSON_NAME]" at bounding box center [368, 145] width 70 height 9
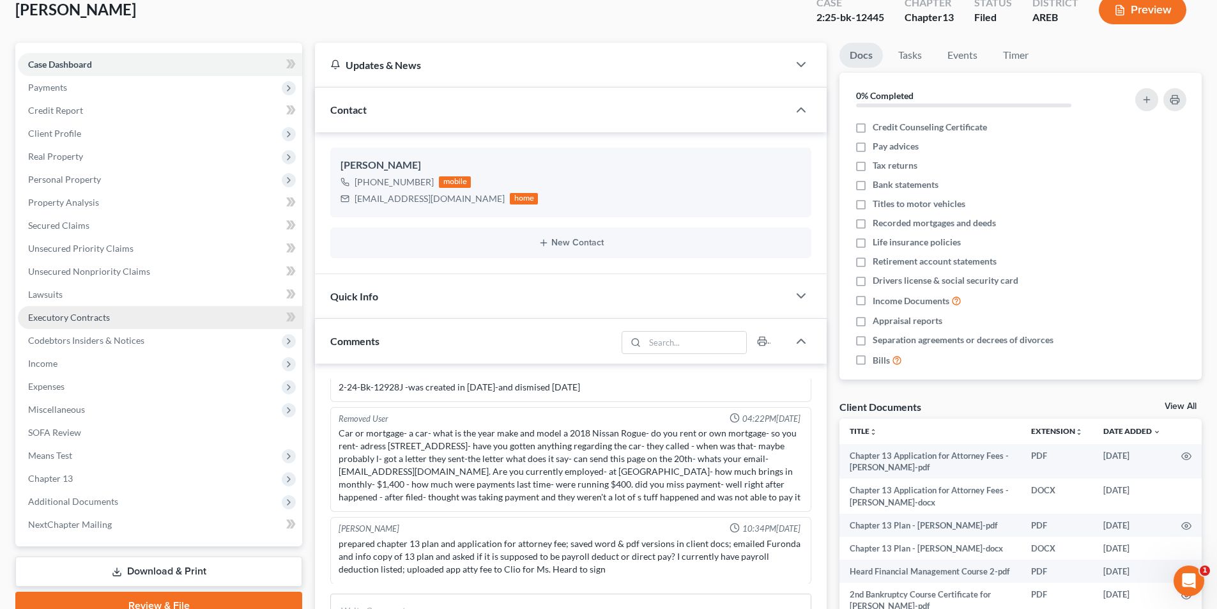
scroll to position [255, 0]
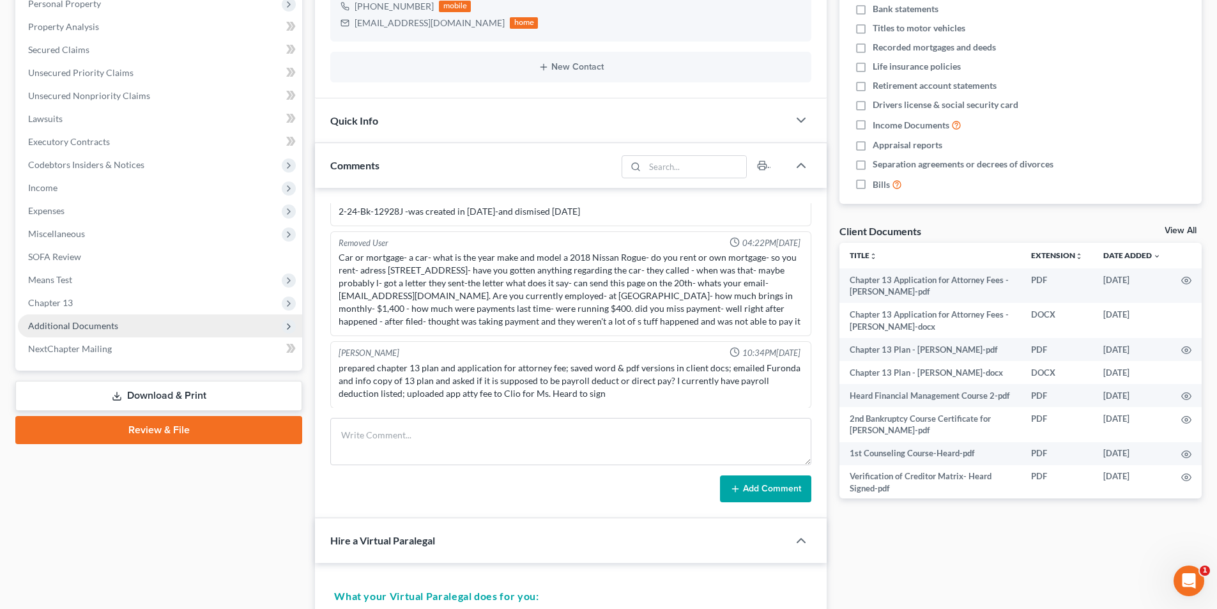
click at [91, 331] on span "Additional Documents" at bounding box center [160, 325] width 284 height 23
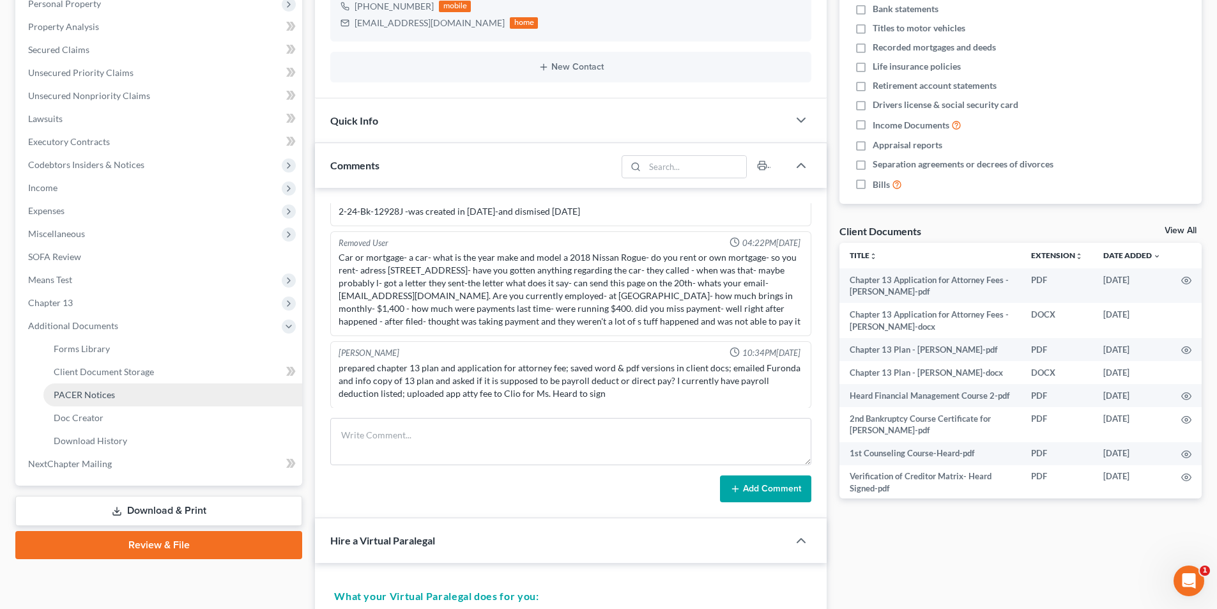
click at [89, 394] on span "PACER Notices" at bounding box center [84, 394] width 61 height 11
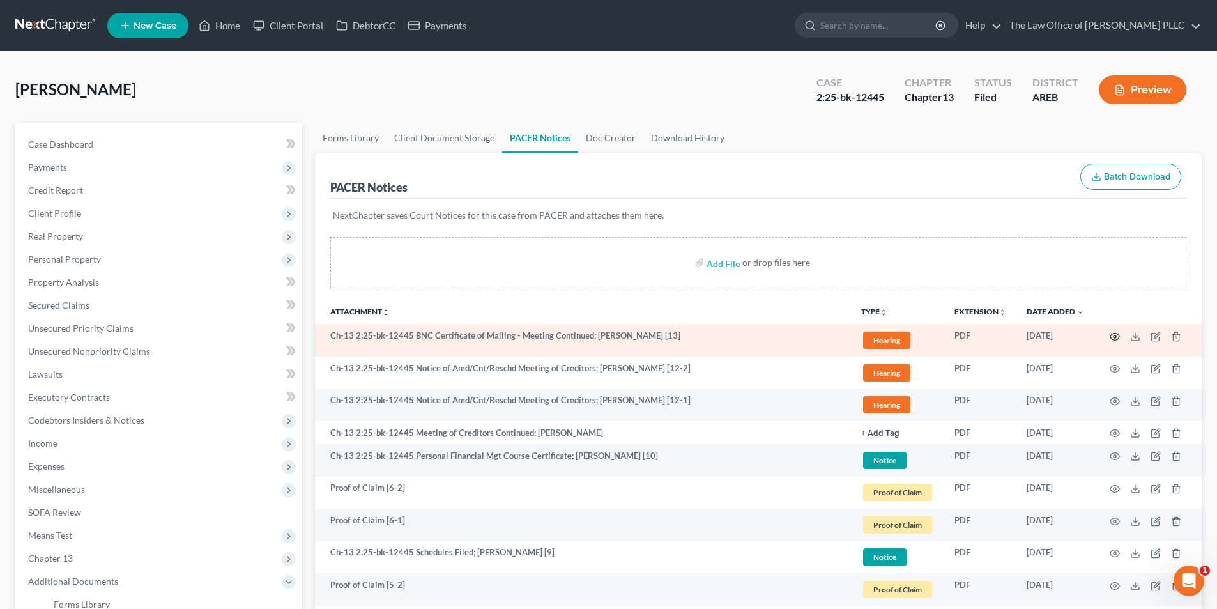
click at [681, 335] on icon "button" at bounding box center [1115, 336] width 10 height 7
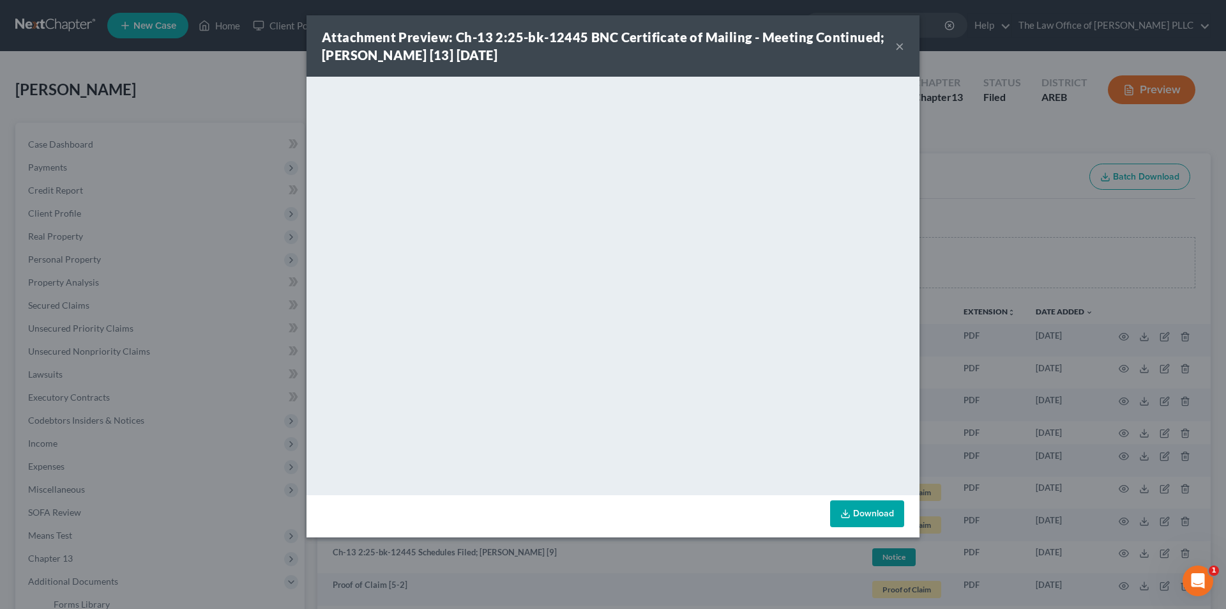
click at [681, 47] on button "×" at bounding box center [899, 45] width 9 height 15
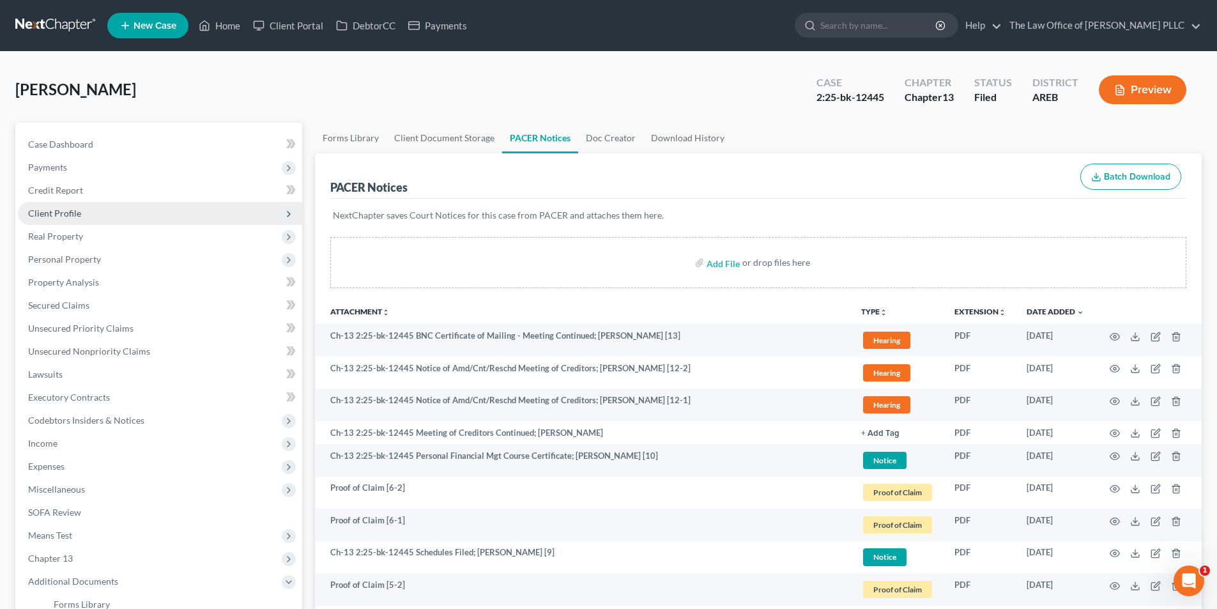
click at [57, 216] on span "Client Profile" at bounding box center [54, 213] width 53 height 11
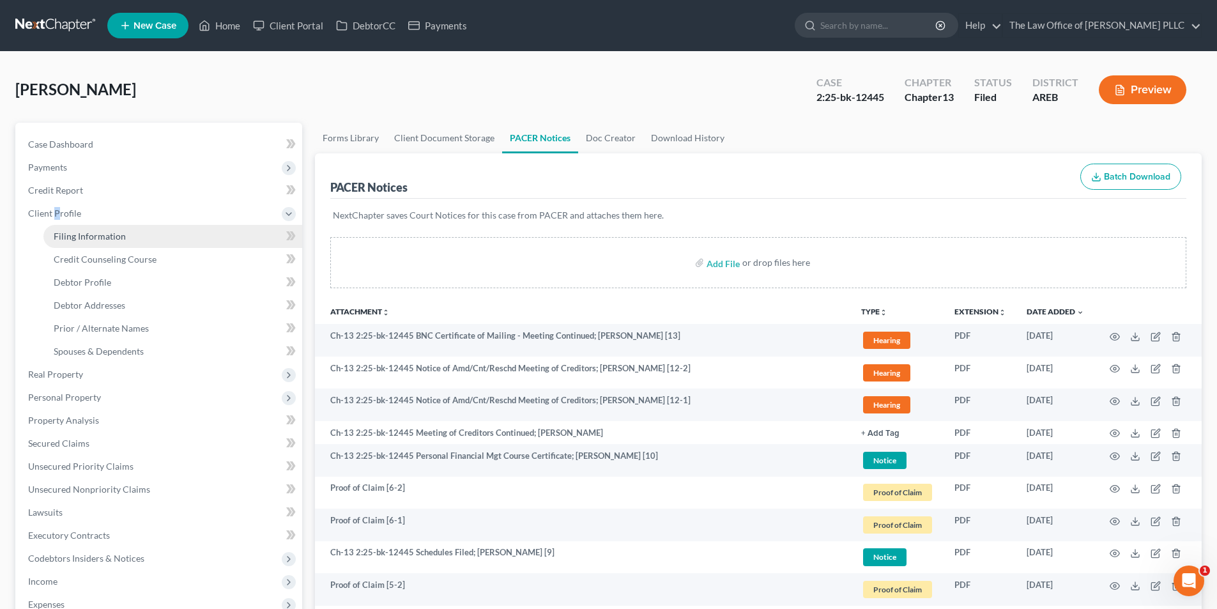
click at [118, 237] on span "Filing Information" at bounding box center [90, 236] width 72 height 11
select select "1"
select select "0"
select select "3"
select select "2"
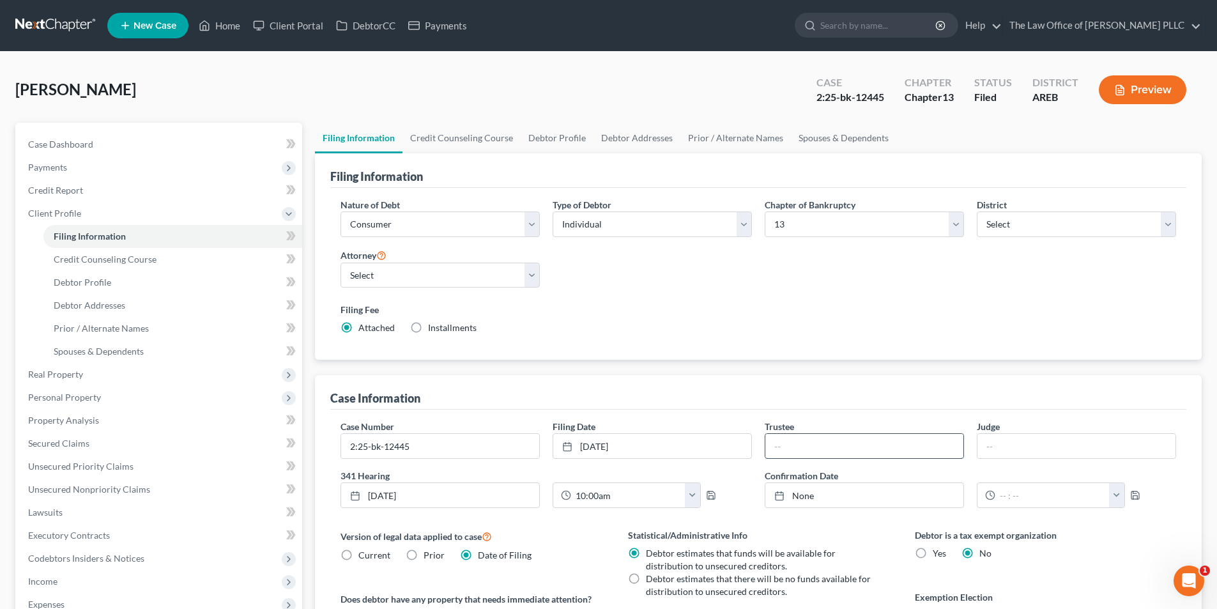
click at [681, 442] on input "text" at bounding box center [864, 446] width 198 height 24
type input "[PERSON_NAME]"
click at [681, 348] on div "Nature of Debt Select Business Consumer Other Nature of Business Select Clearin…" at bounding box center [758, 274] width 856 height 172
